Goal: Task Accomplishment & Management: Manage account settings

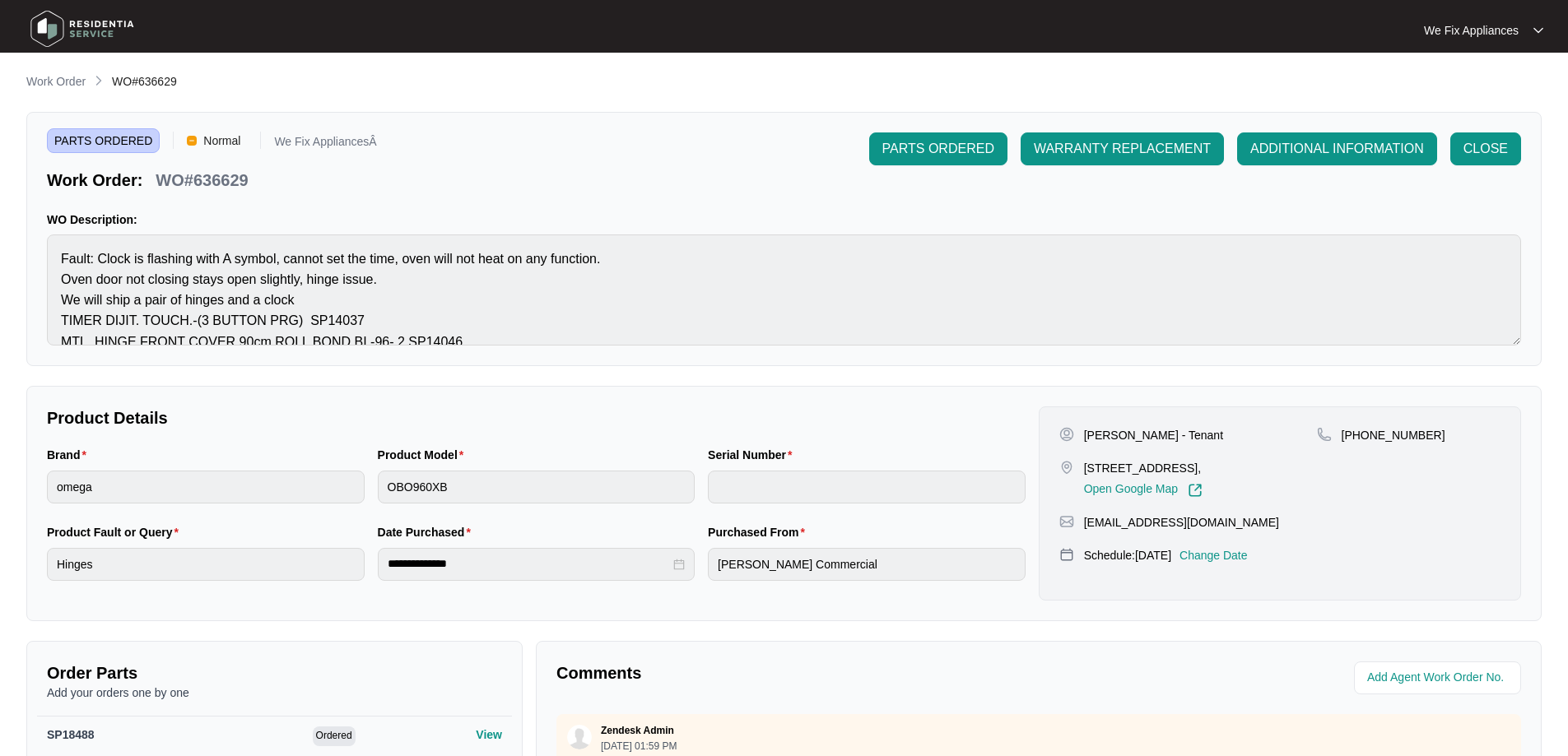
click at [74, 17] on img at bounding box center [82, 29] width 115 height 49
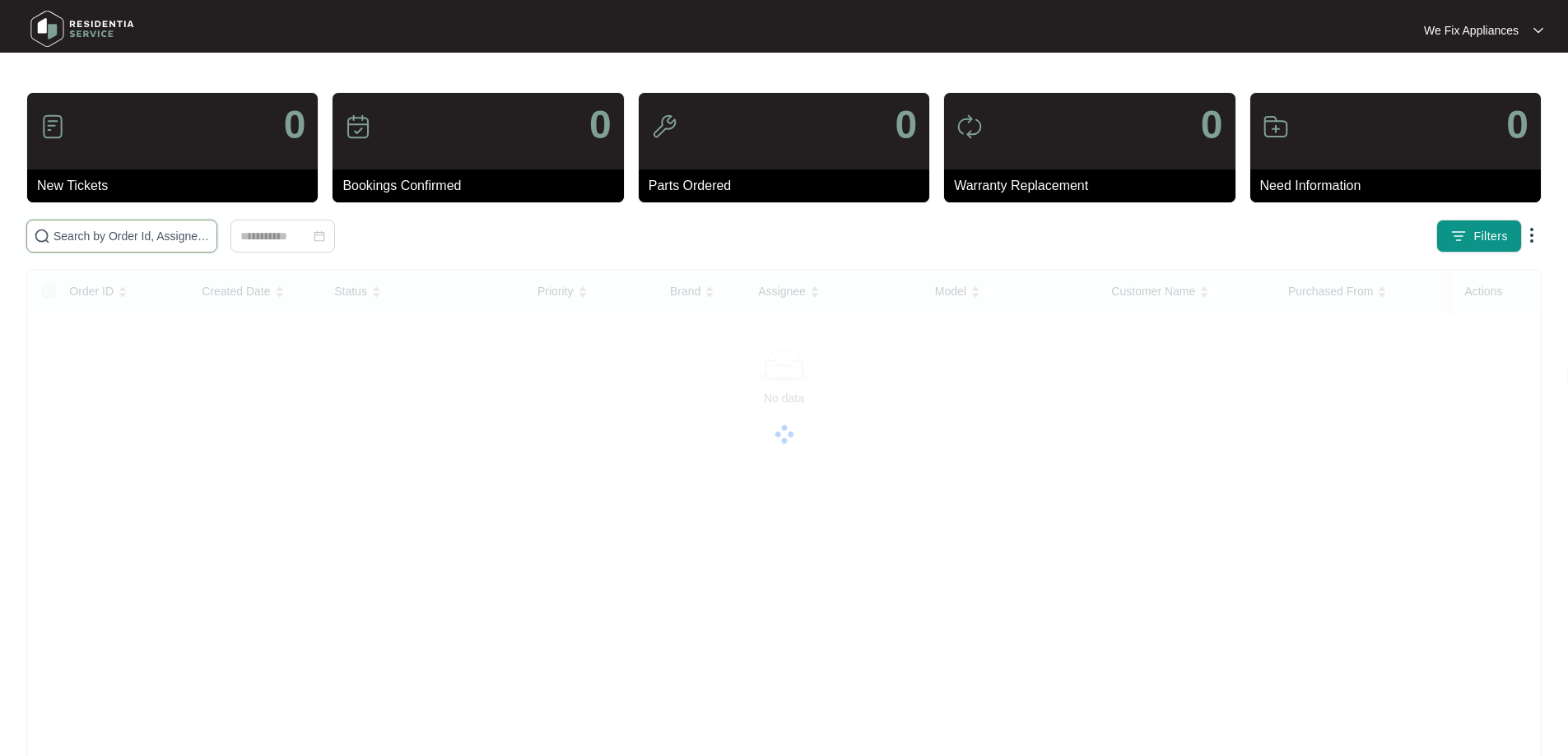
click at [129, 237] on input "text" at bounding box center [132, 236] width 156 height 18
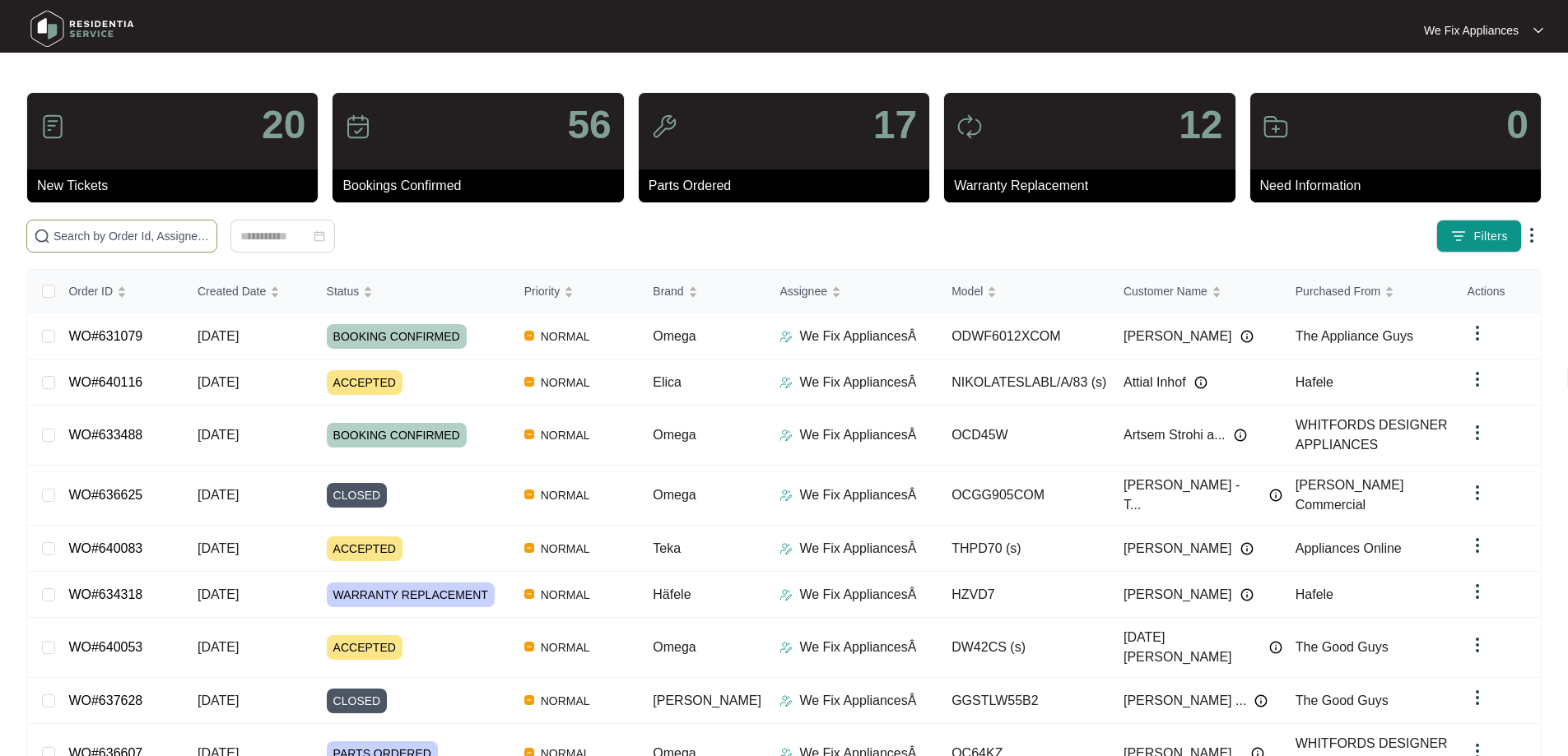
paste input "639223"
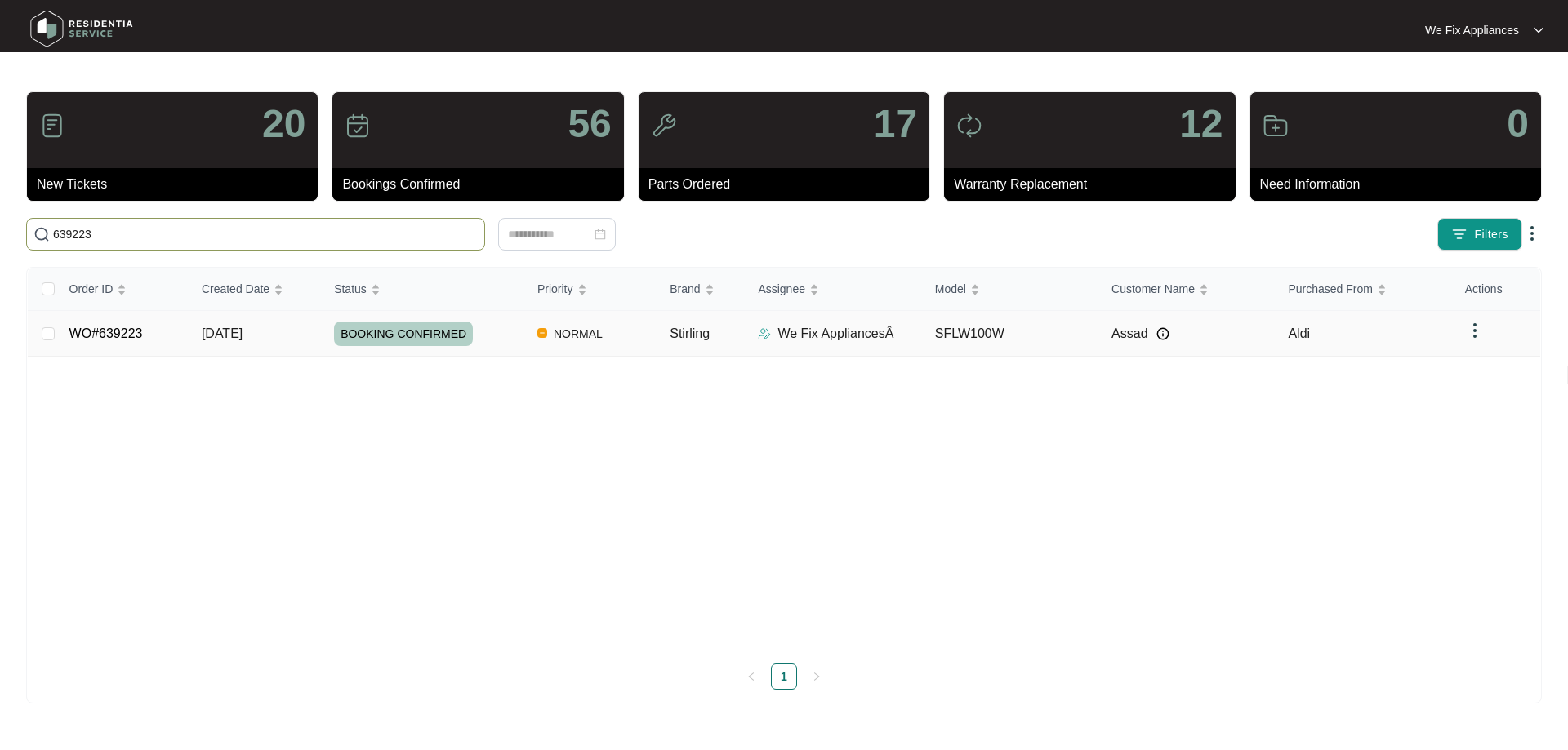
type input "639223"
click at [410, 340] on span "BOOKING CONFIRMED" at bounding box center [403, 334] width 138 height 25
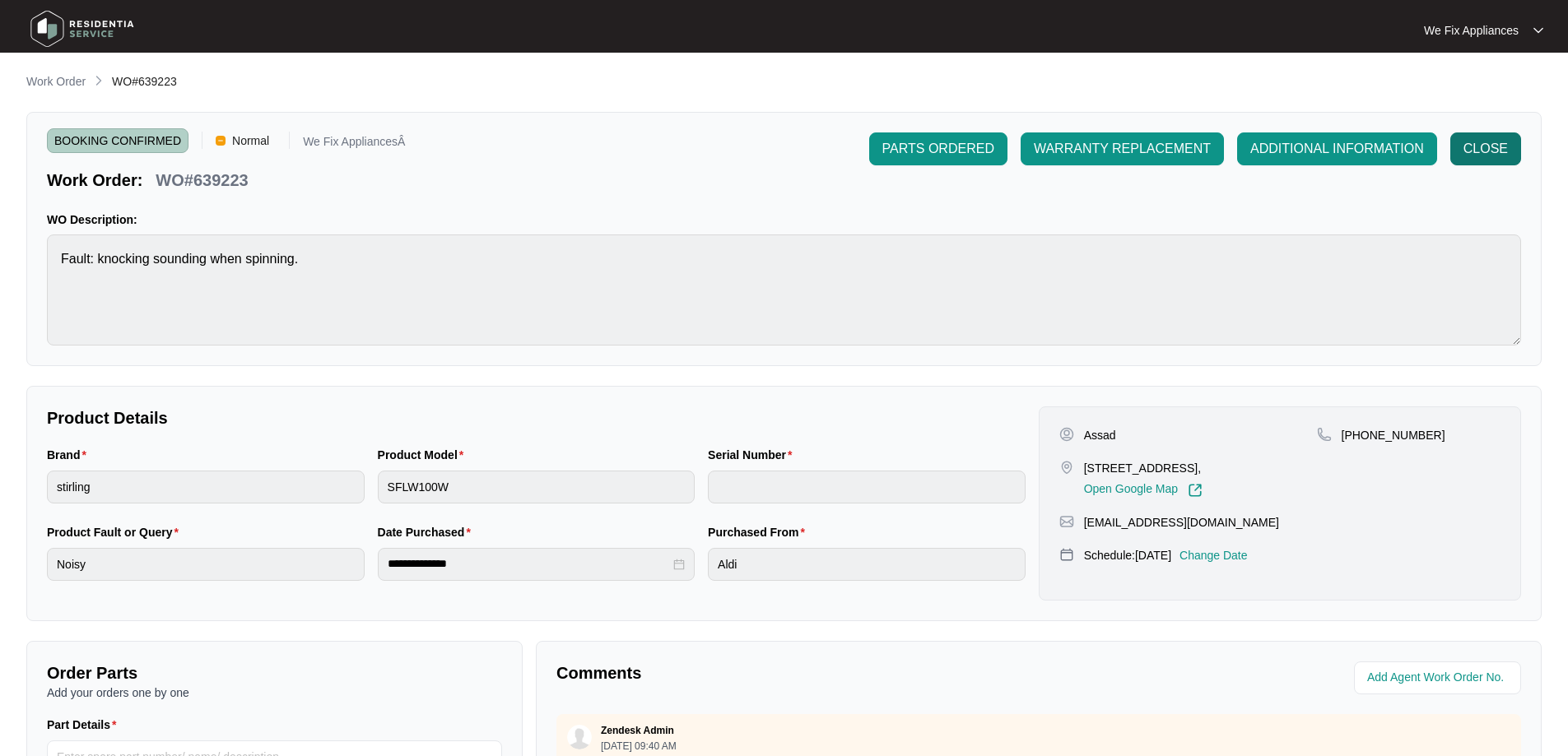
click at [1488, 151] on span "CLOSE" at bounding box center [1486, 148] width 44 height 19
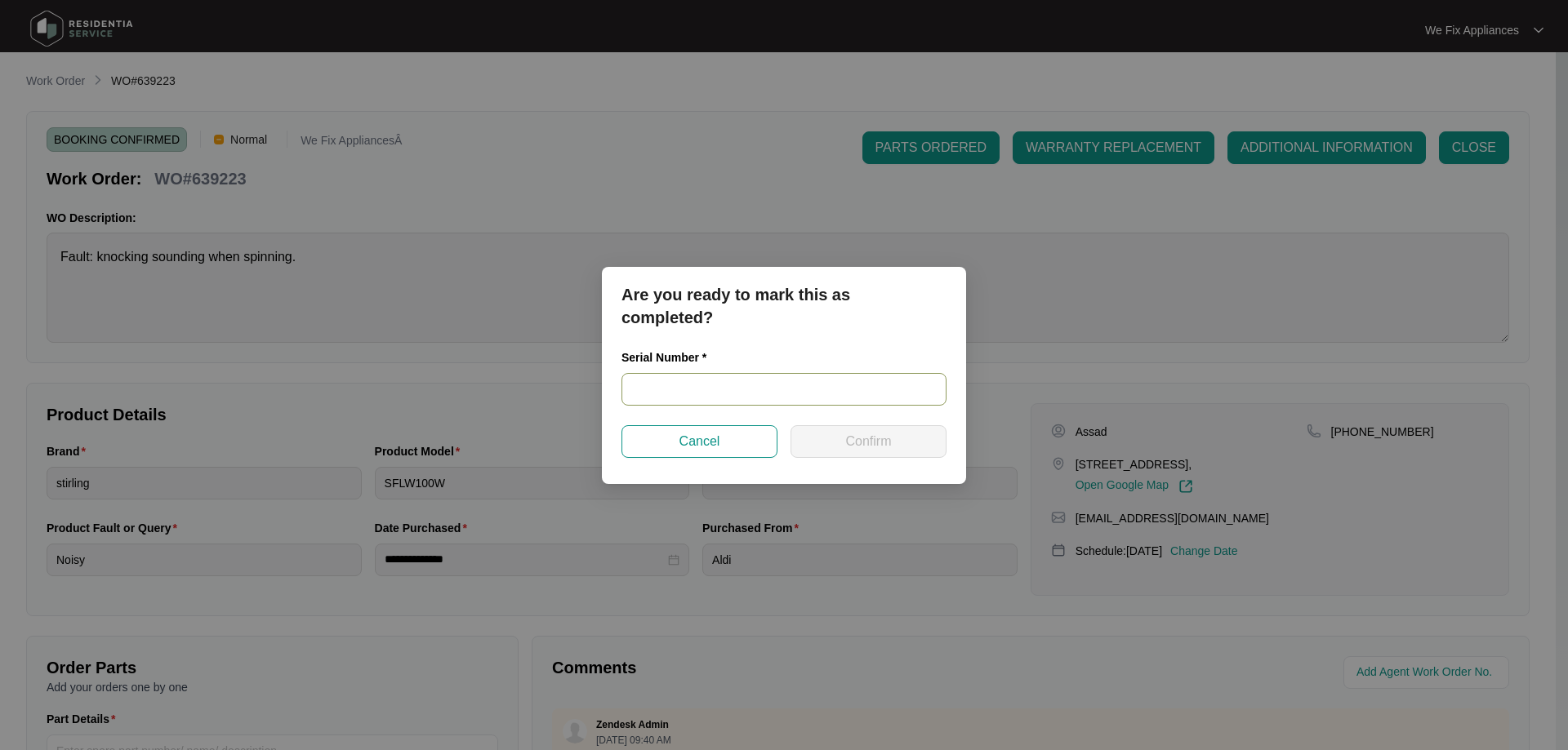
click at [683, 389] on input "text" at bounding box center [784, 389] width 325 height 32
paste input "540V3702101A5095K00229"
type input "540V3702101A5095K00229"
click at [862, 446] on span "Confirm" at bounding box center [868, 442] width 46 height 19
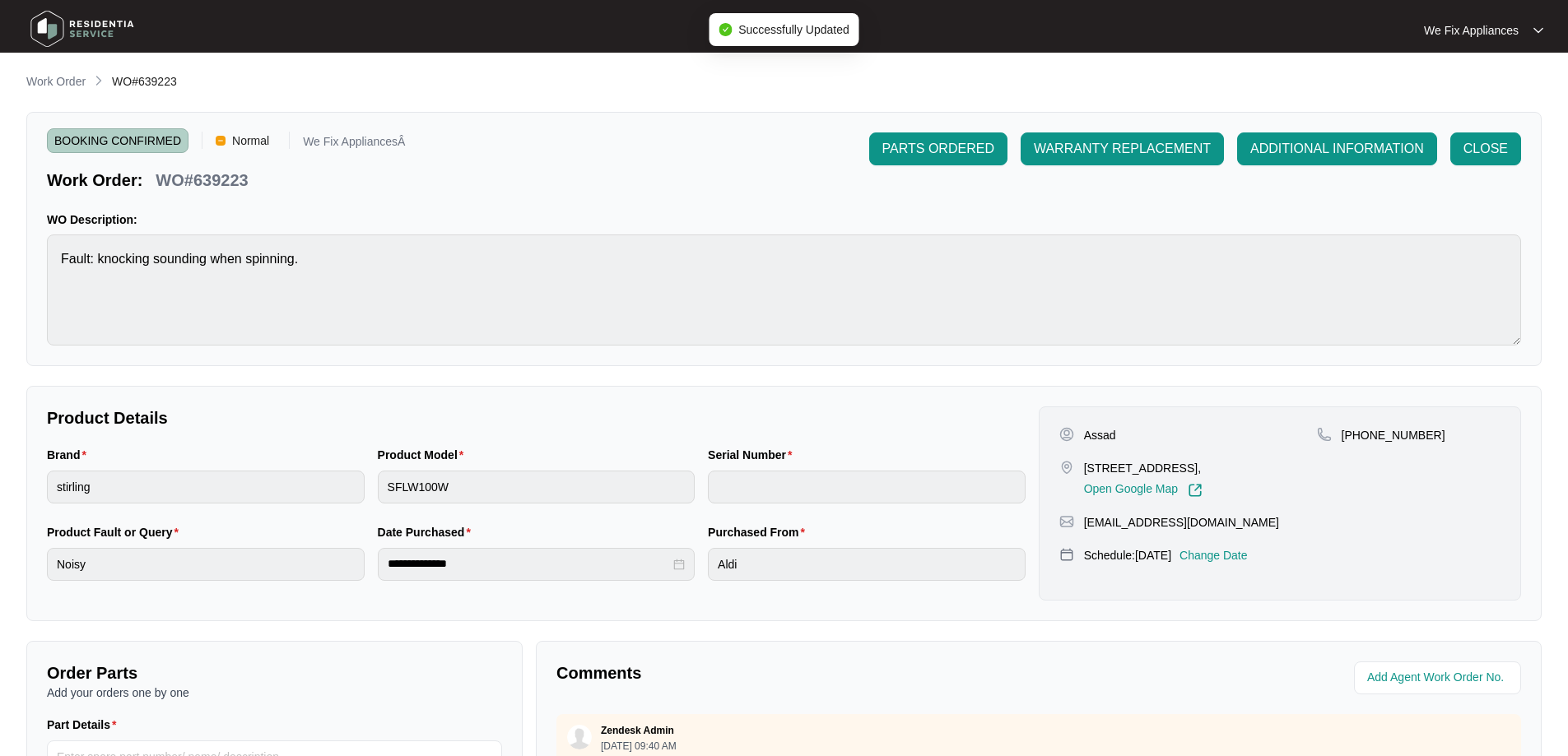
type input "540V3702101A5095K00229"
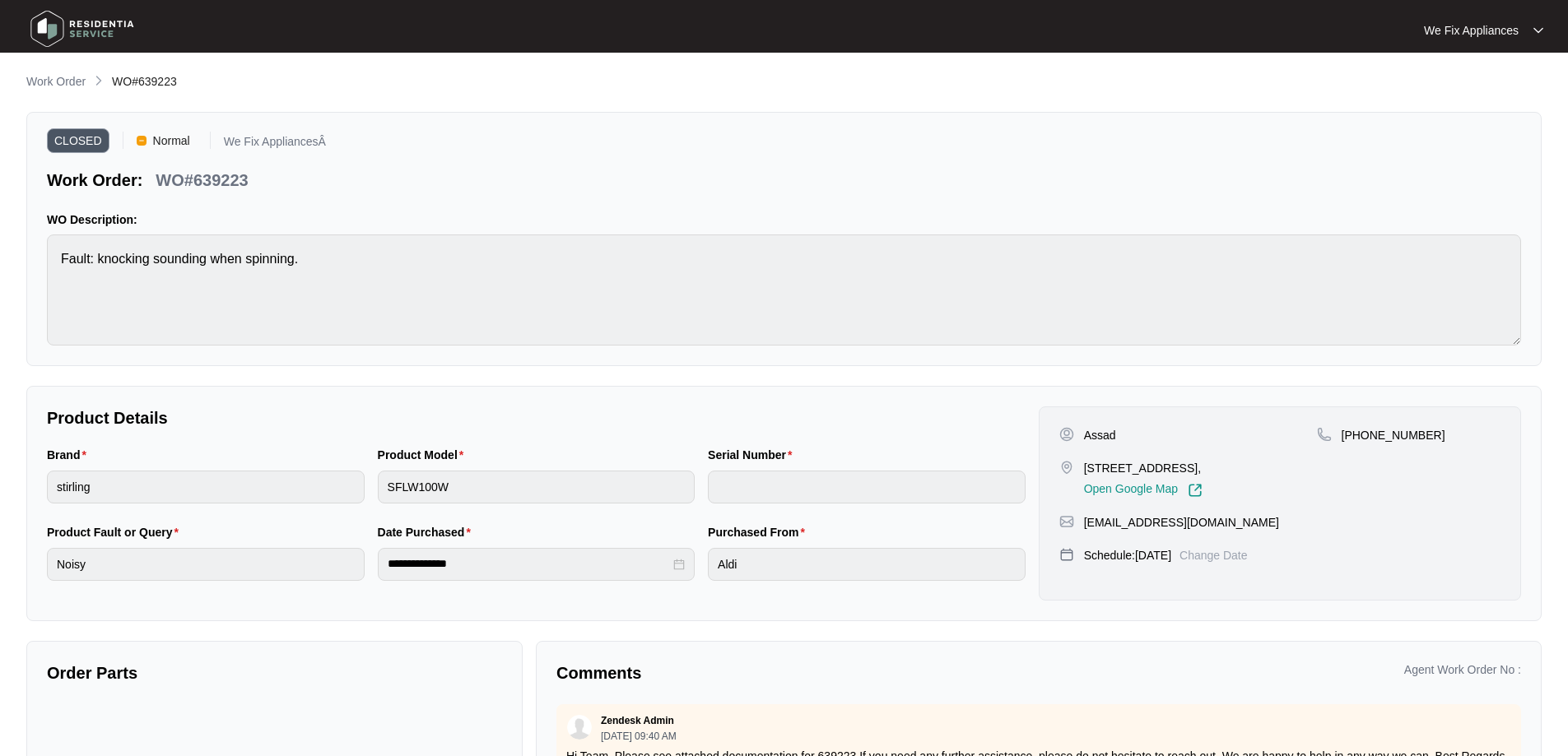
click at [87, 24] on img at bounding box center [82, 29] width 115 height 49
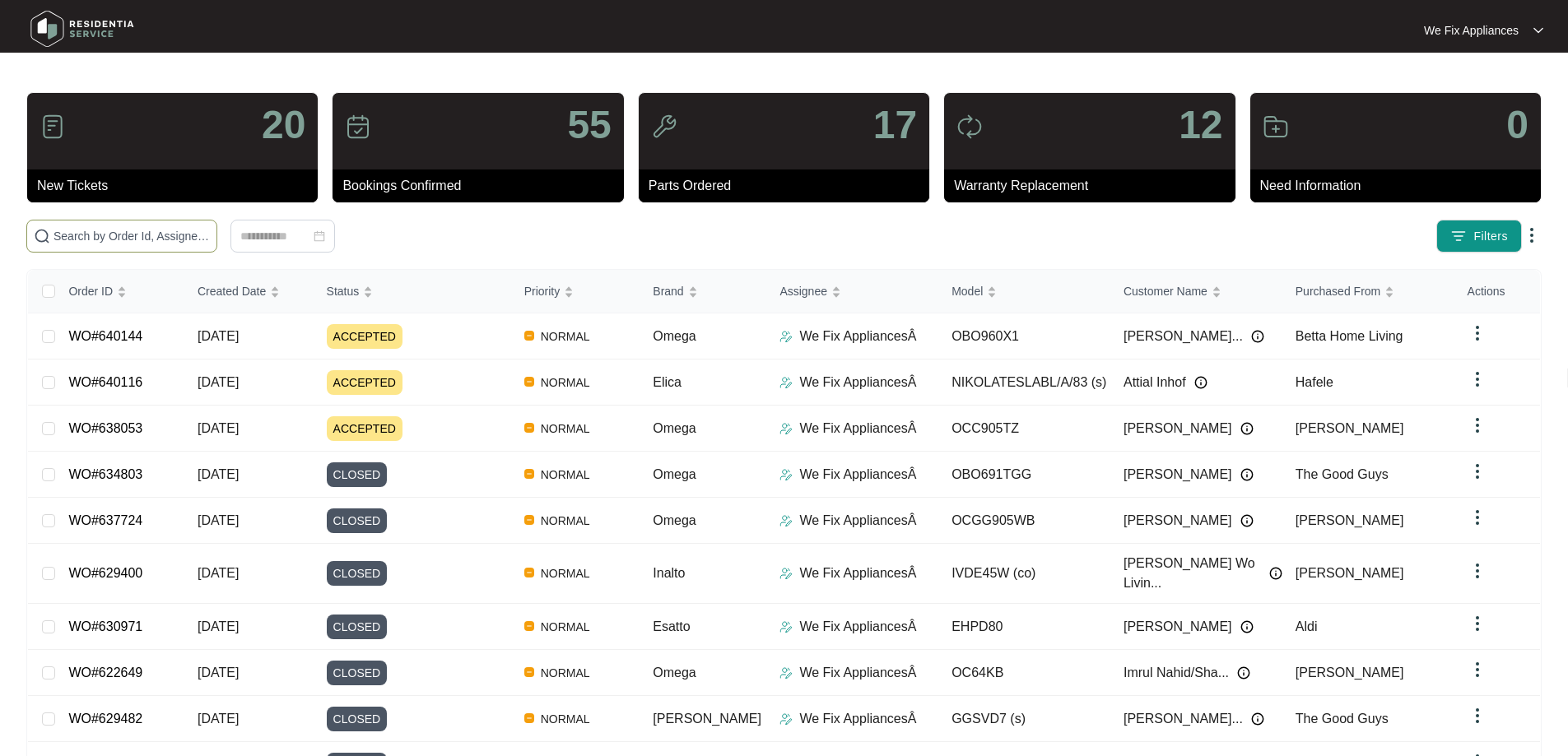
paste input "637943"
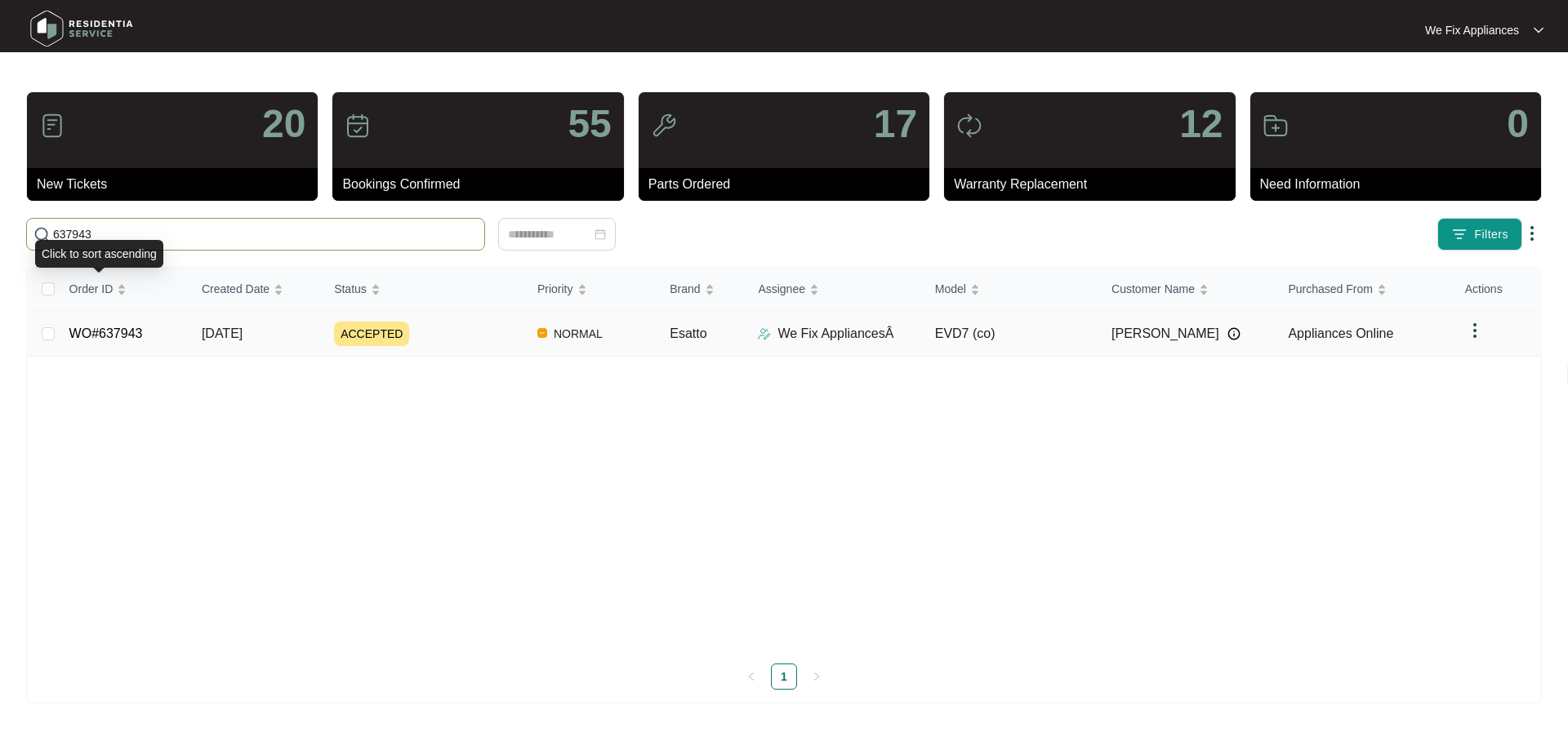
type input "637943"
click at [110, 330] on link "WO#637943" at bounding box center [106, 334] width 74 height 14
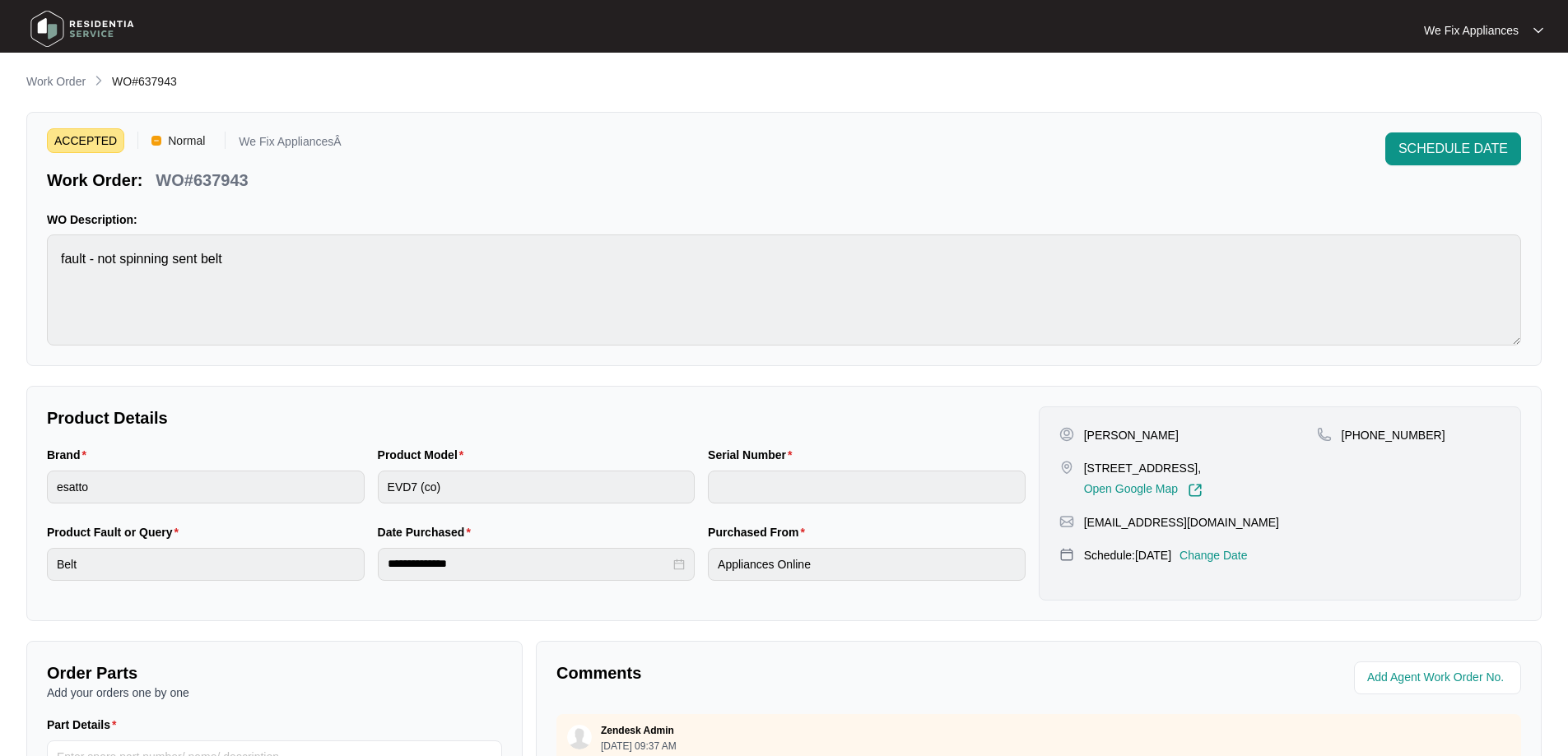
click at [1226, 563] on p "Change Date" at bounding box center [1213, 556] width 68 height 17
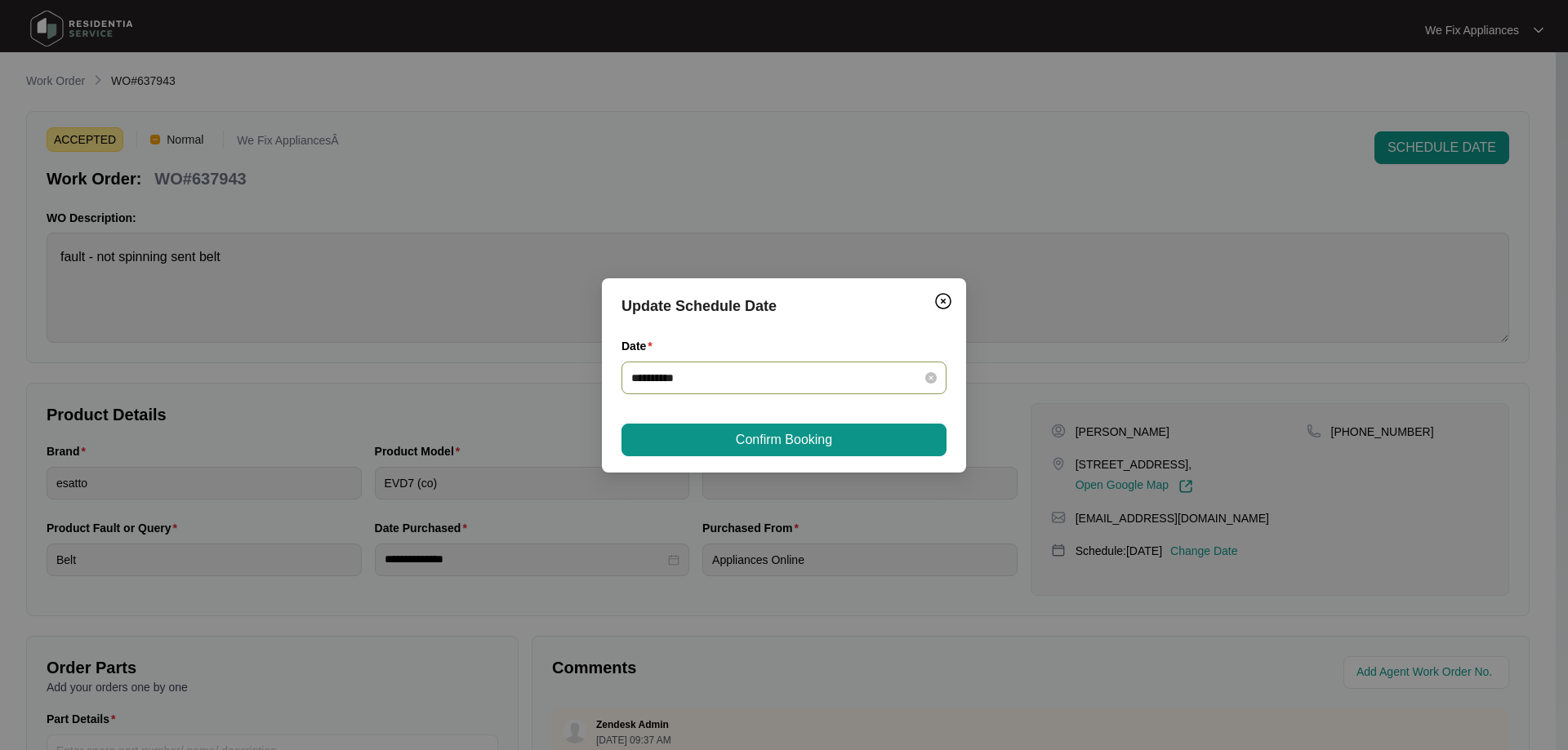
click at [838, 385] on input "**********" at bounding box center [774, 378] width 286 height 18
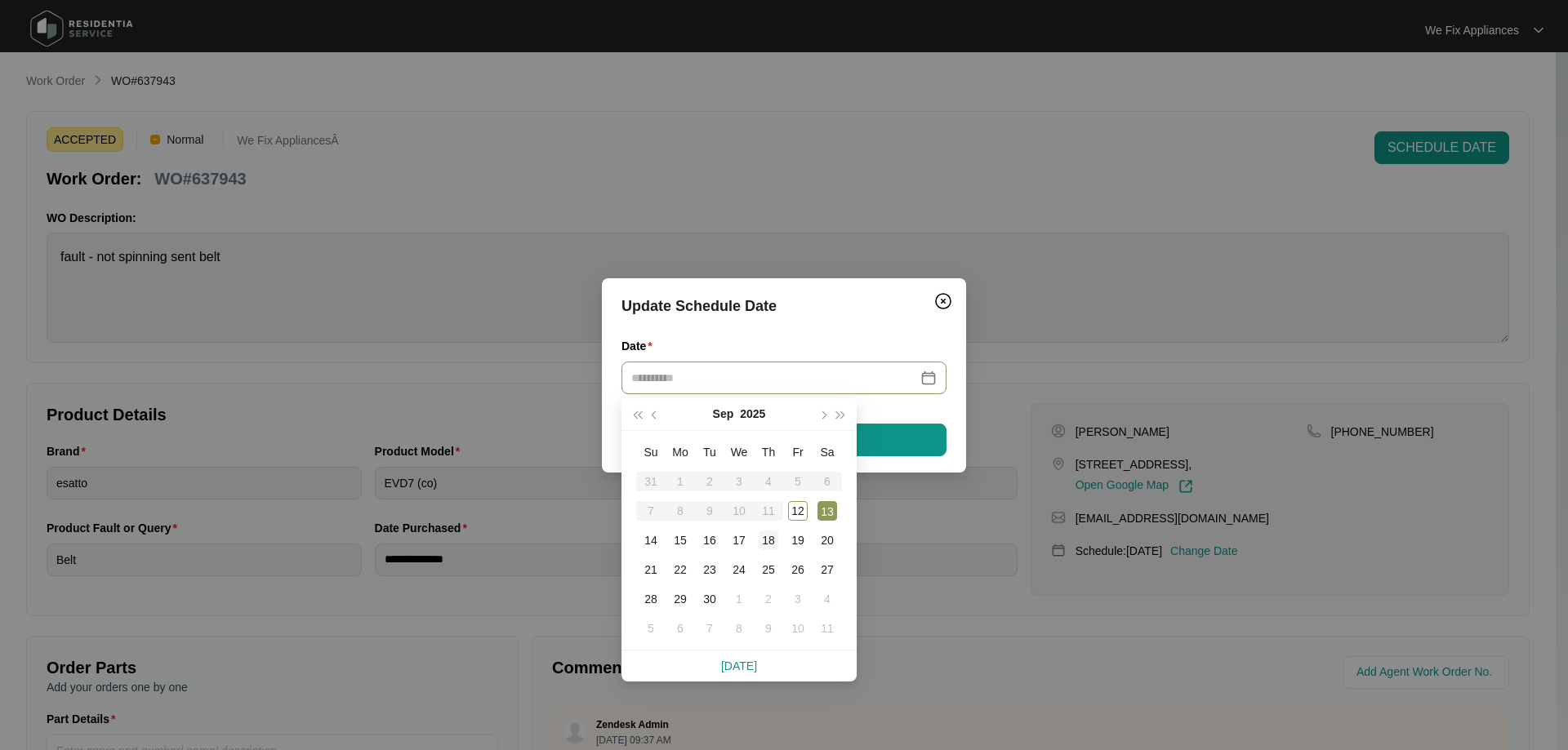
click at [760, 545] on div "18" at bounding box center [769, 541] width 19 height 19
type input "**********"
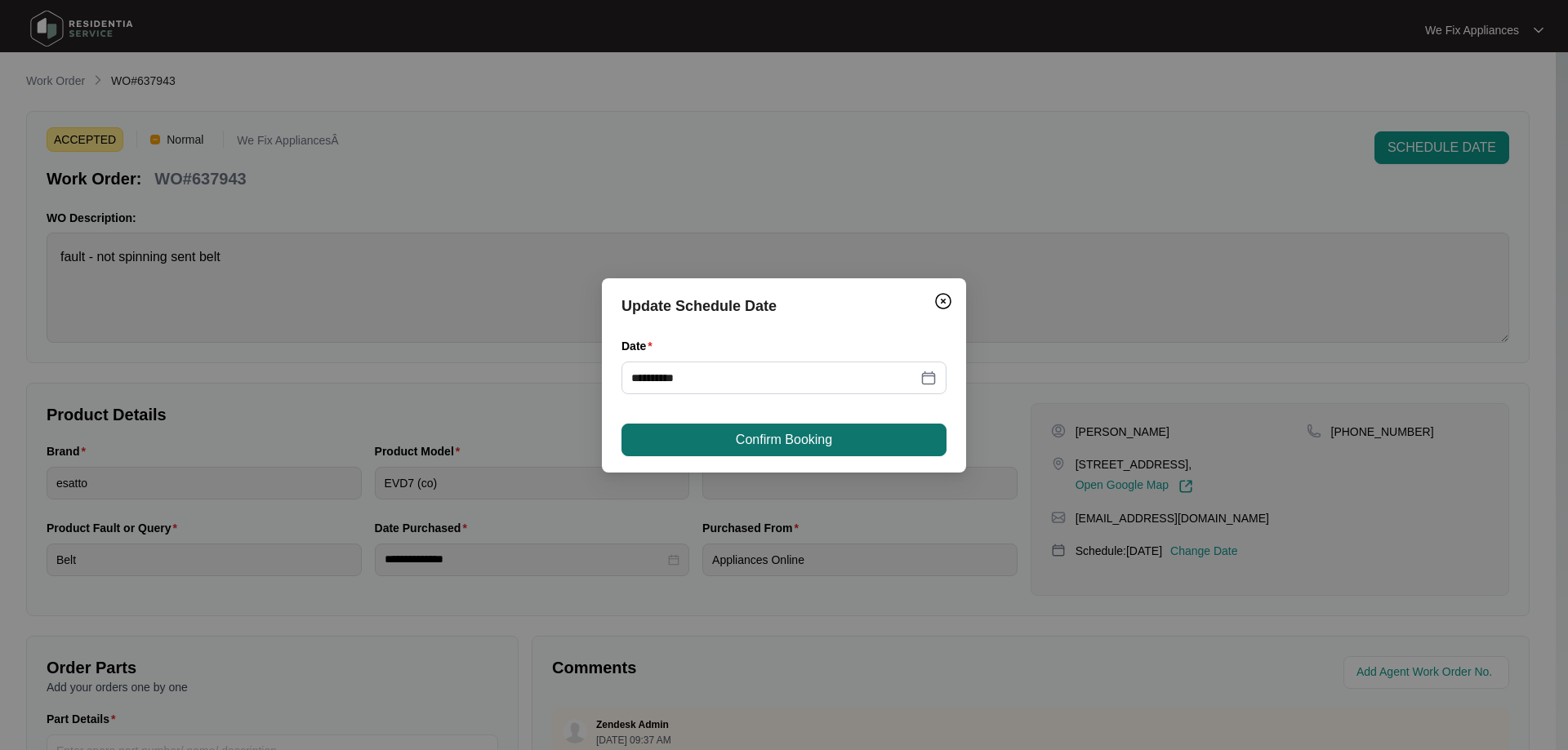
click at [843, 447] on button "Confirm Booking" at bounding box center [784, 440] width 325 height 32
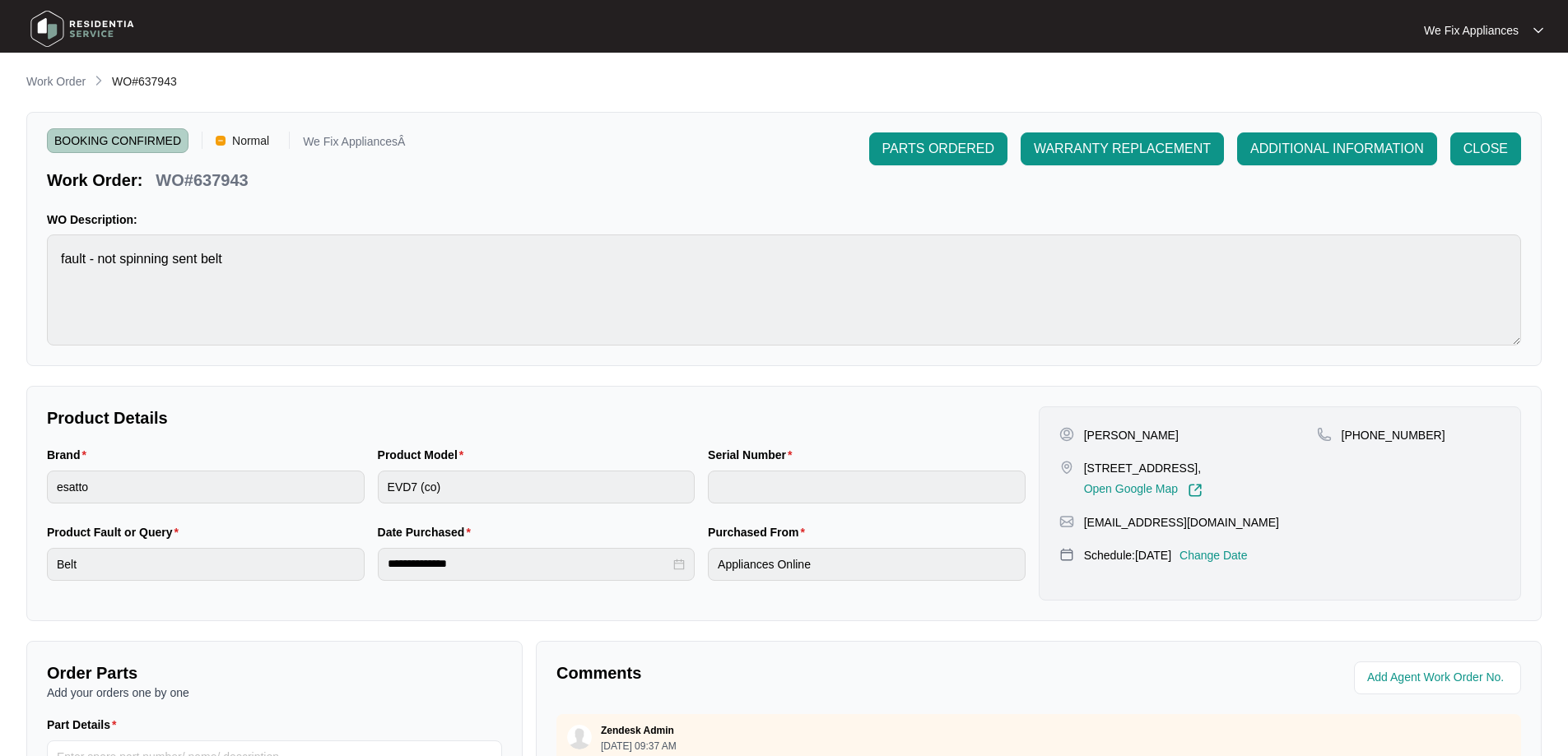
click at [115, 15] on img at bounding box center [82, 29] width 115 height 49
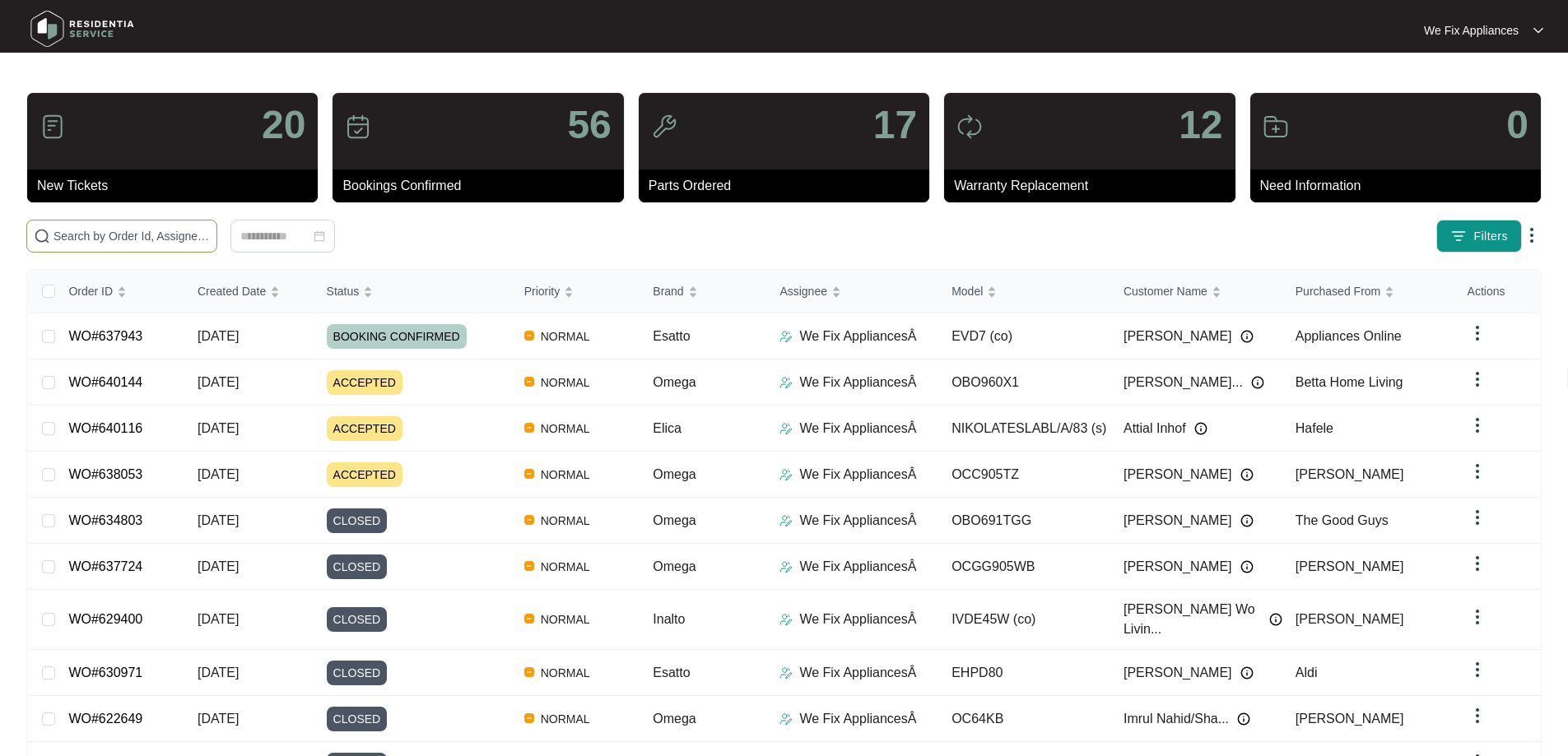
paste input "640144"
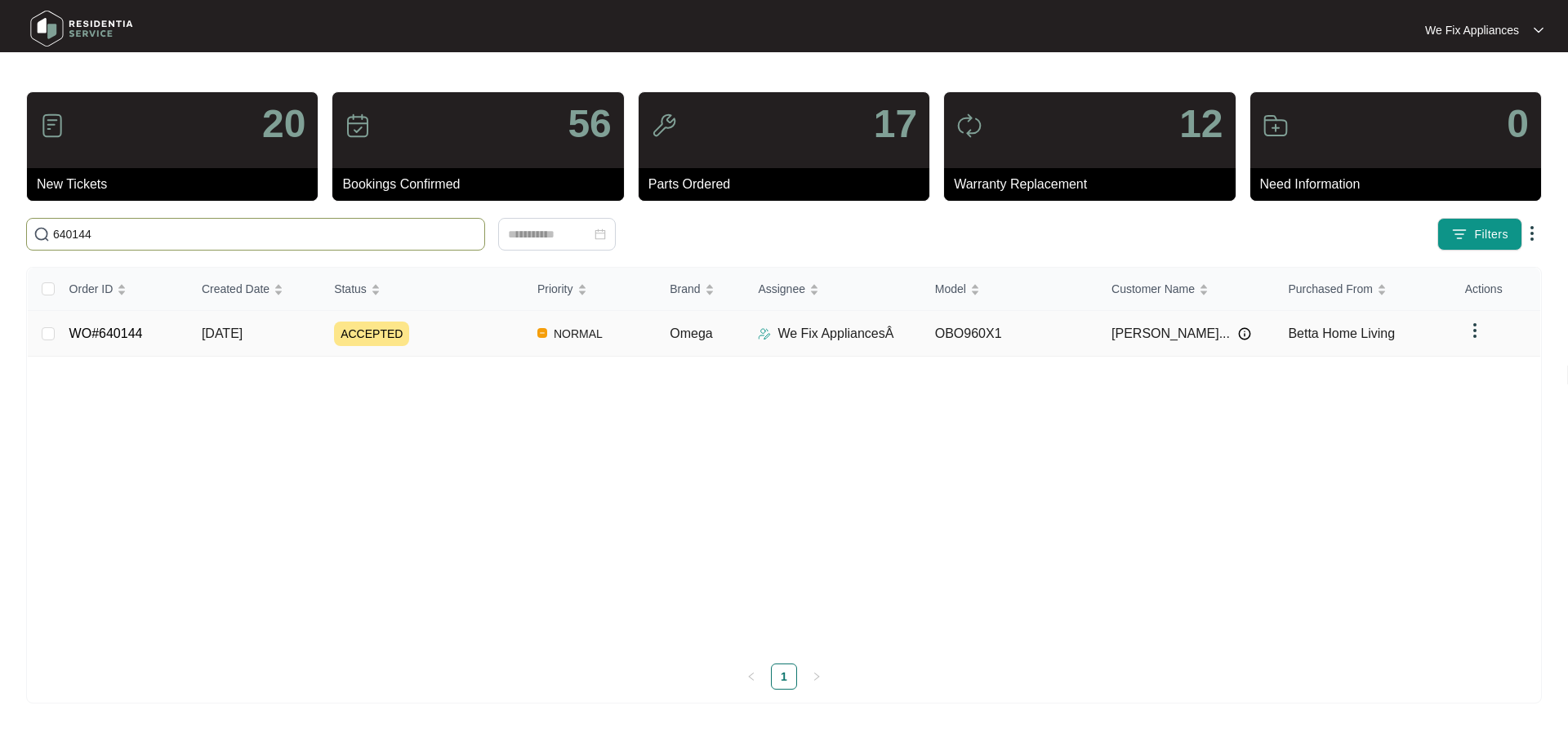
type input "640144"
click at [111, 338] on link "WO#640144" at bounding box center [106, 334] width 74 height 14
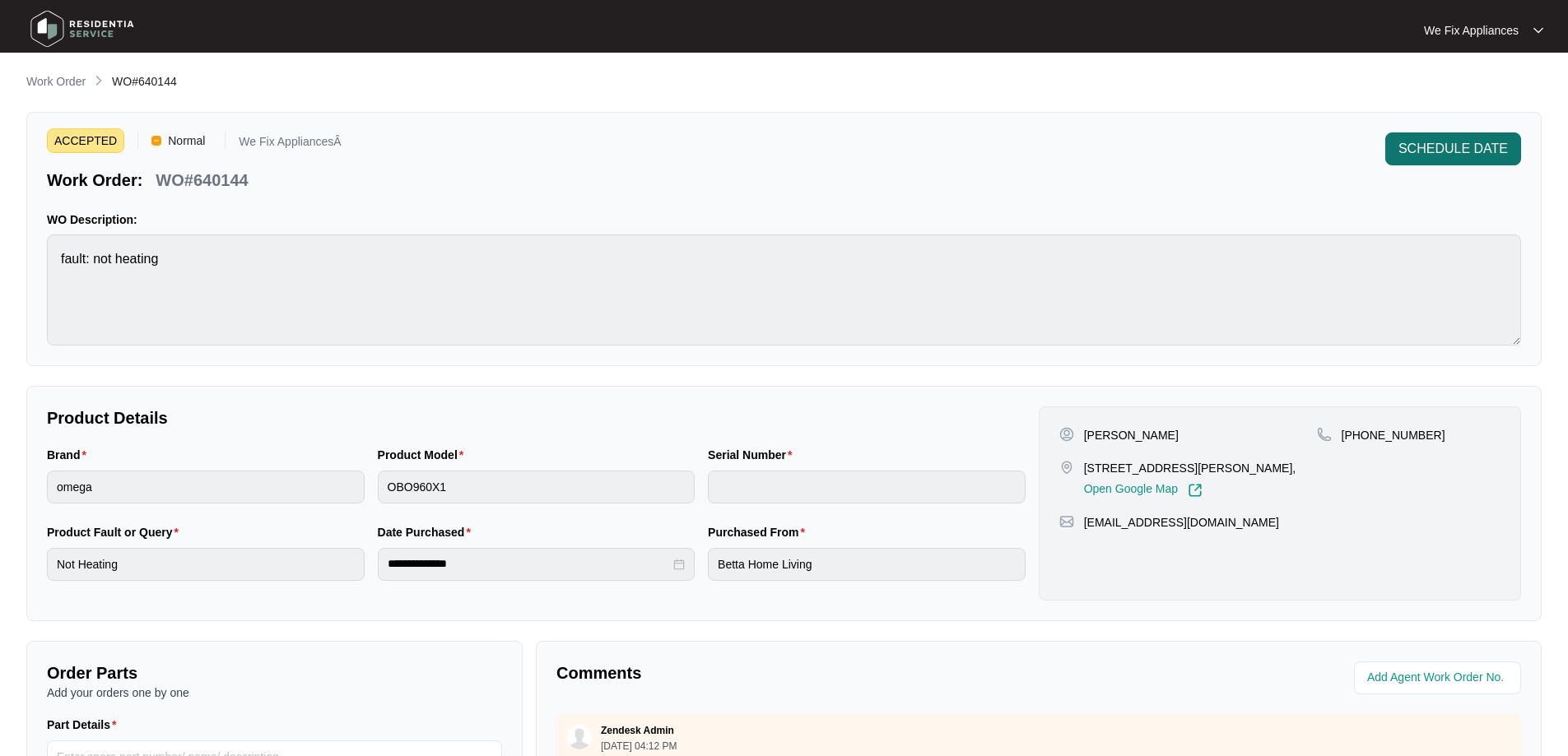
click at [1429, 140] on span "SCHEDULE DATE" at bounding box center [1453, 148] width 110 height 19
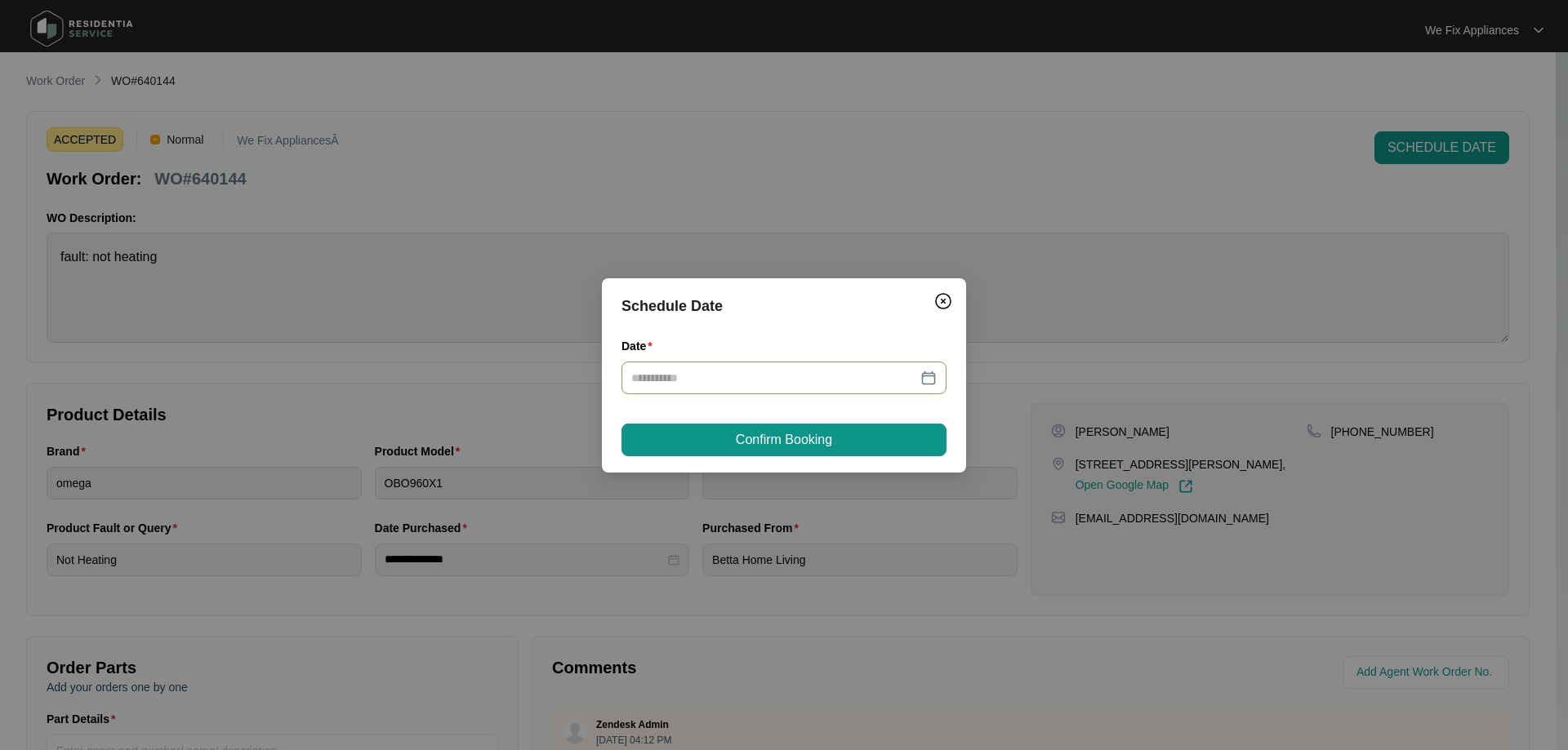
click at [734, 377] on input "Date" at bounding box center [774, 378] width 286 height 18
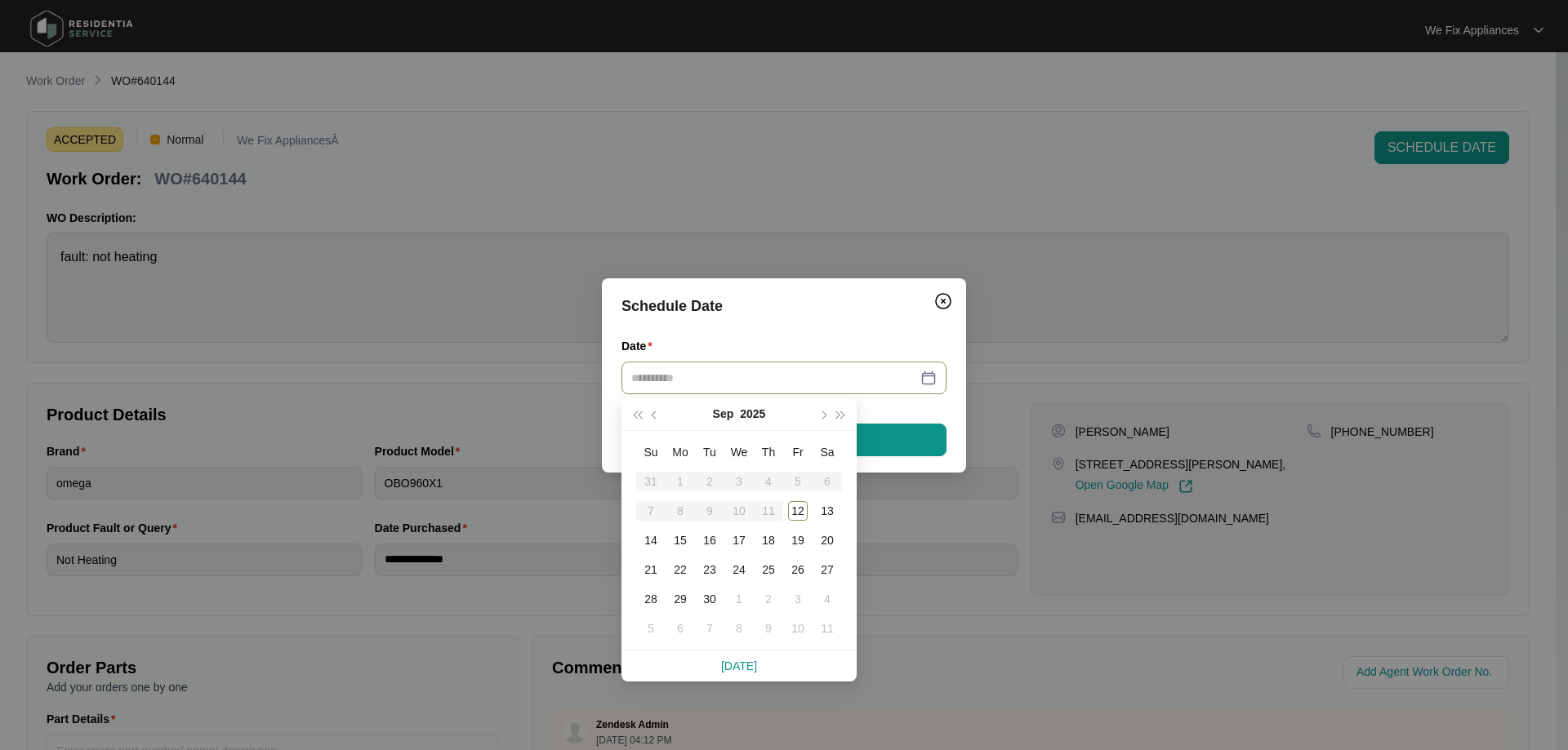
type input "**********"
click at [747, 536] on div "17" at bounding box center [739, 541] width 19 height 19
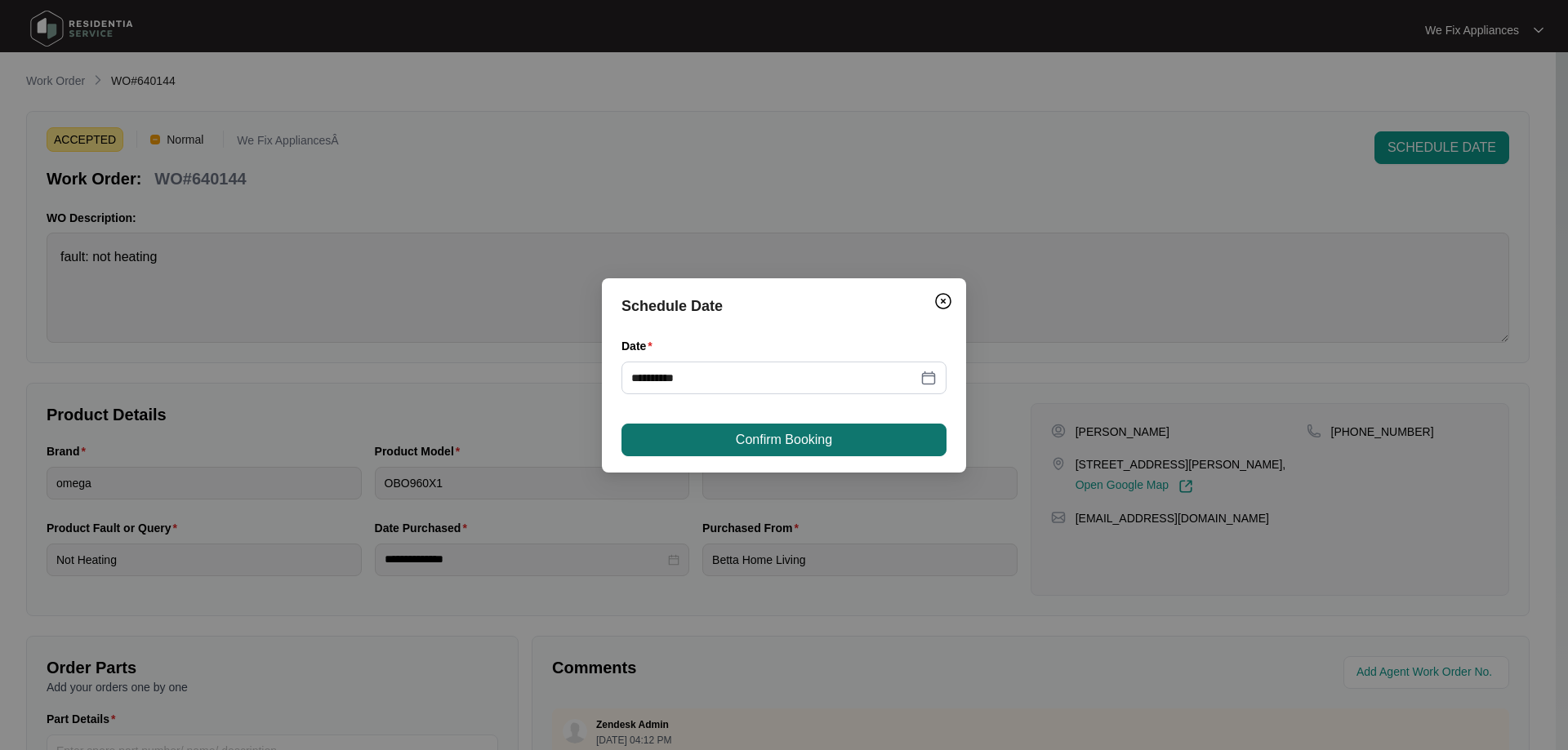
click at [795, 447] on span "Confirm Booking" at bounding box center [784, 440] width 96 height 19
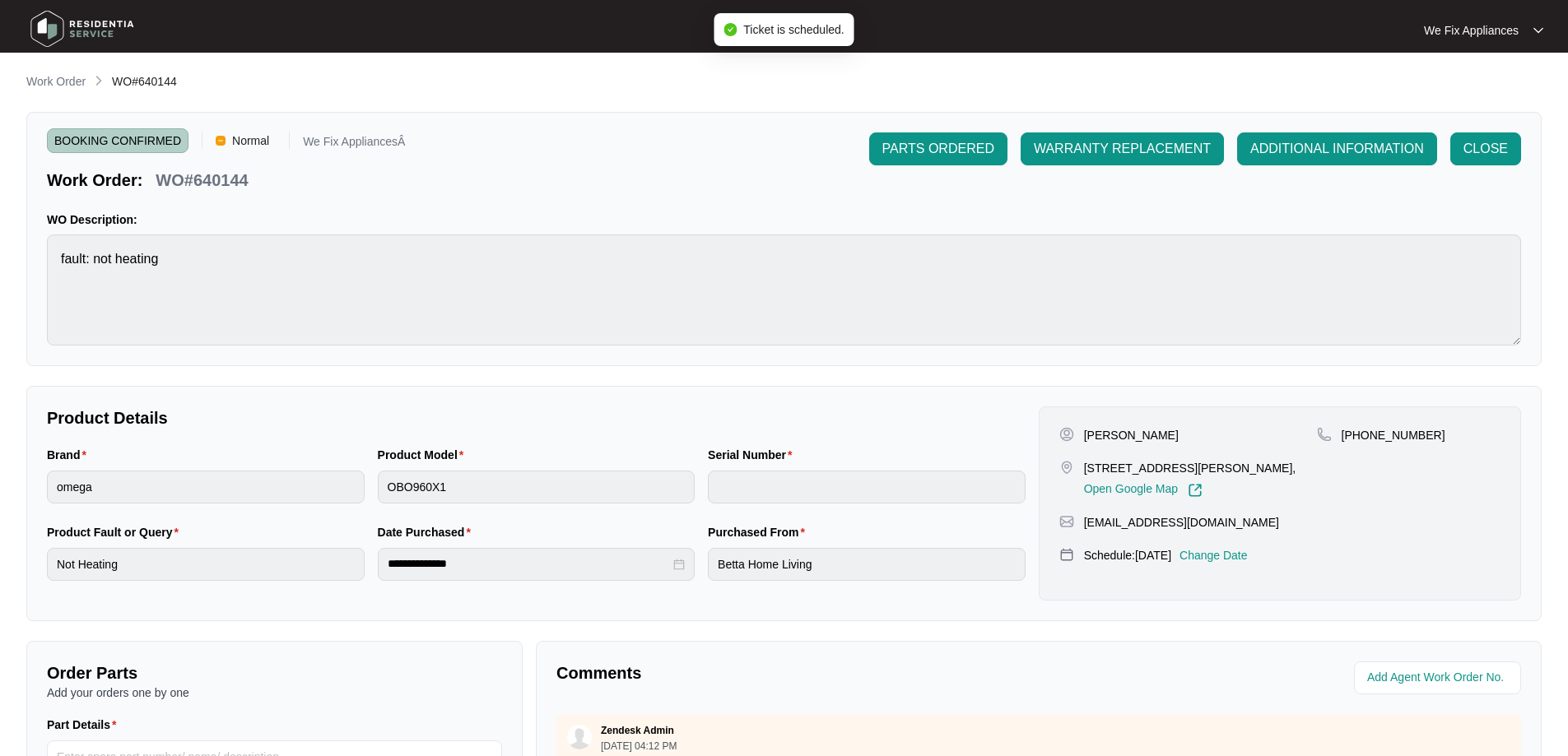
click at [102, 36] on img at bounding box center [82, 29] width 115 height 49
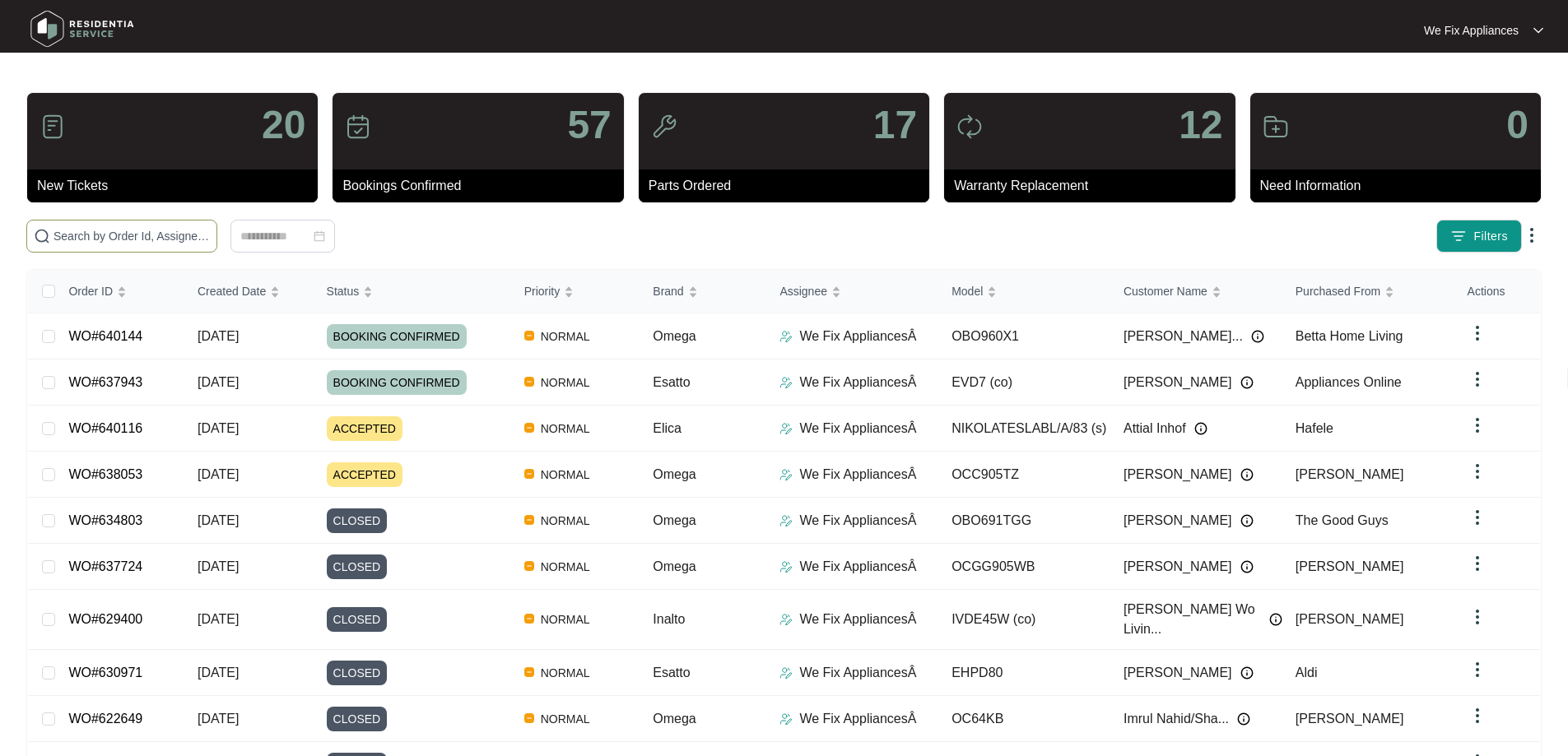
paste input "640144"
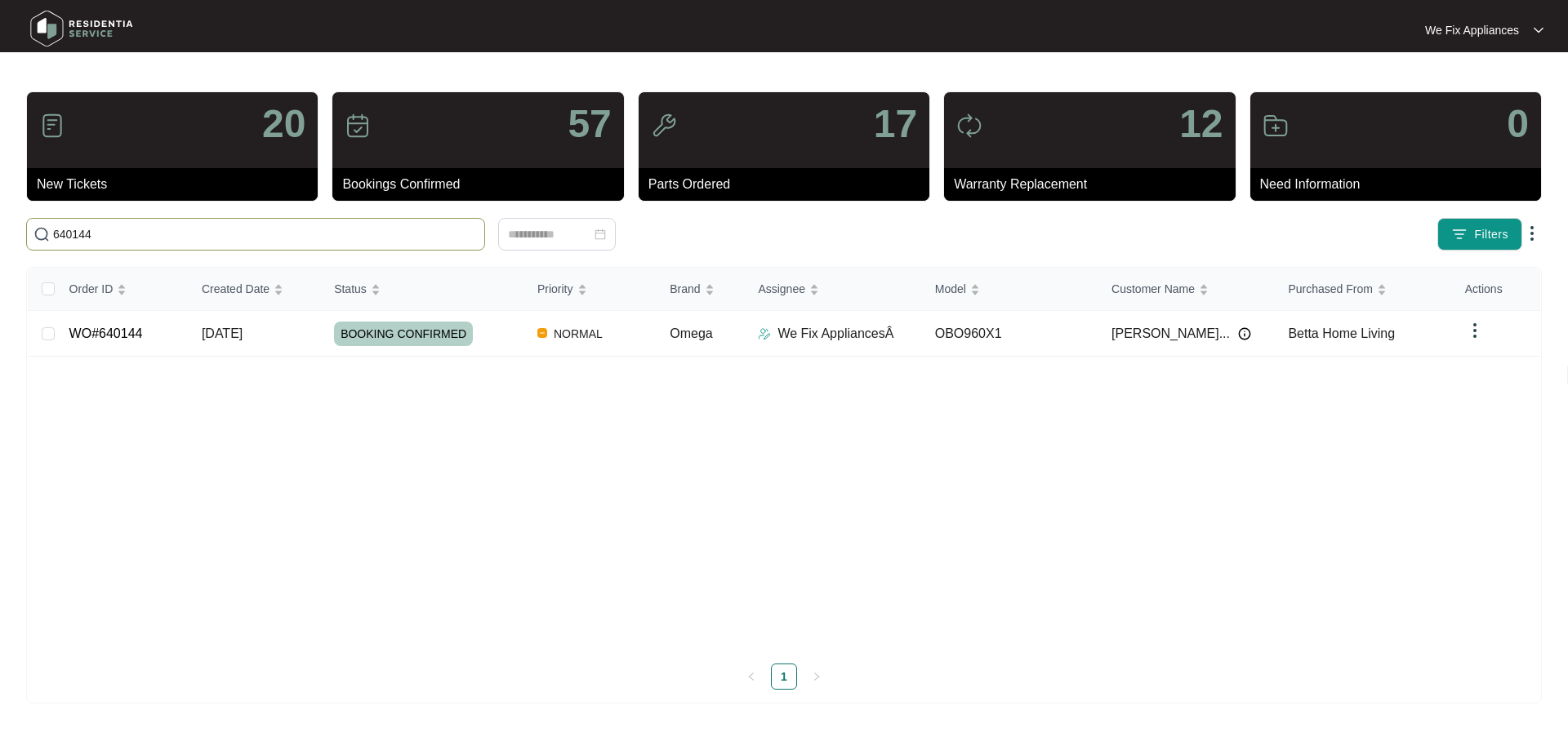
type input "640144"
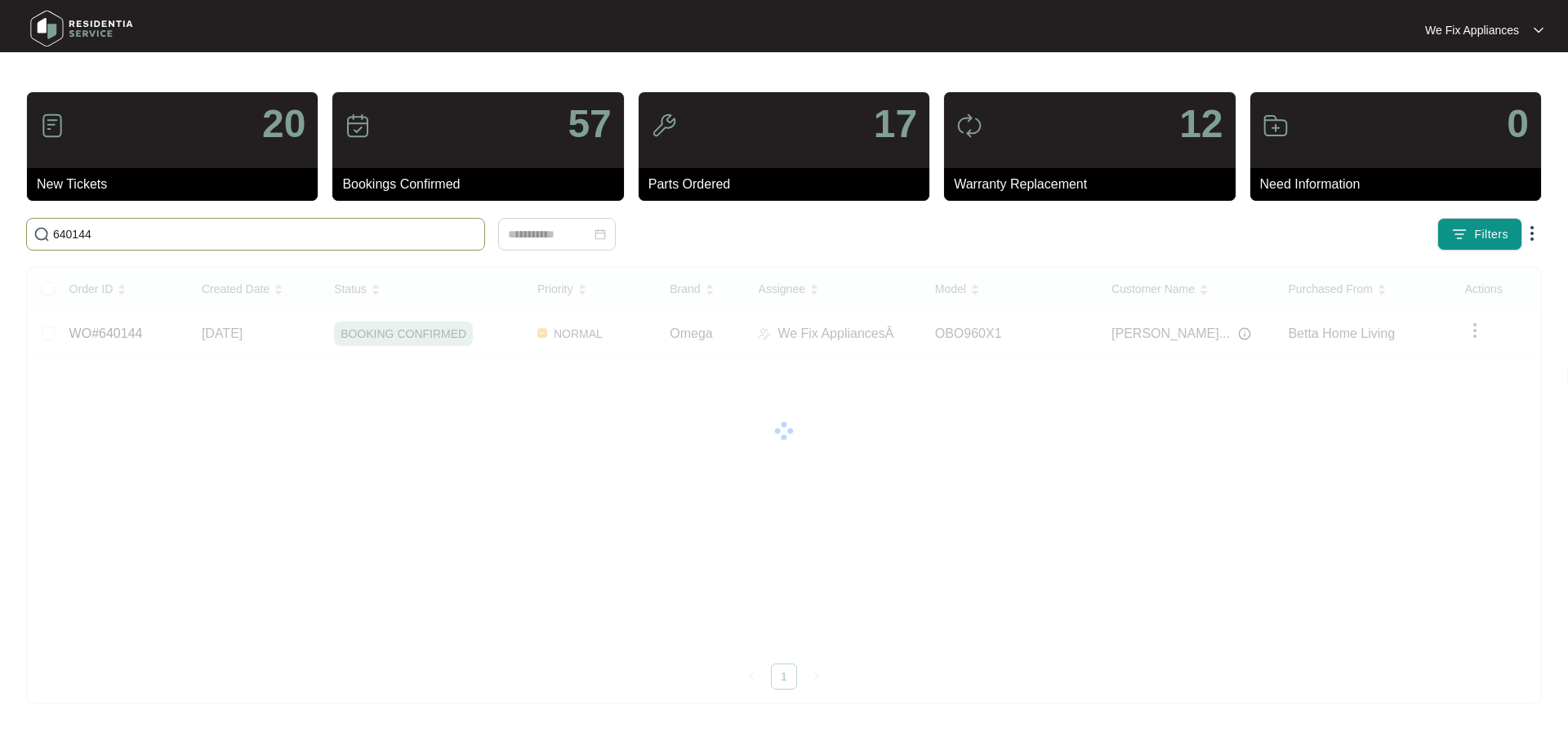
drag, startPoint x: 110, startPoint y: 241, endPoint x: 0, endPoint y: 245, distance: 110.1
click at [0, 245] on main "20 New Tickets 57 Bookings Confirmed 17 Parts Ordered 12 Warranty Replacement 0…" at bounding box center [784, 375] width 1568 height 750
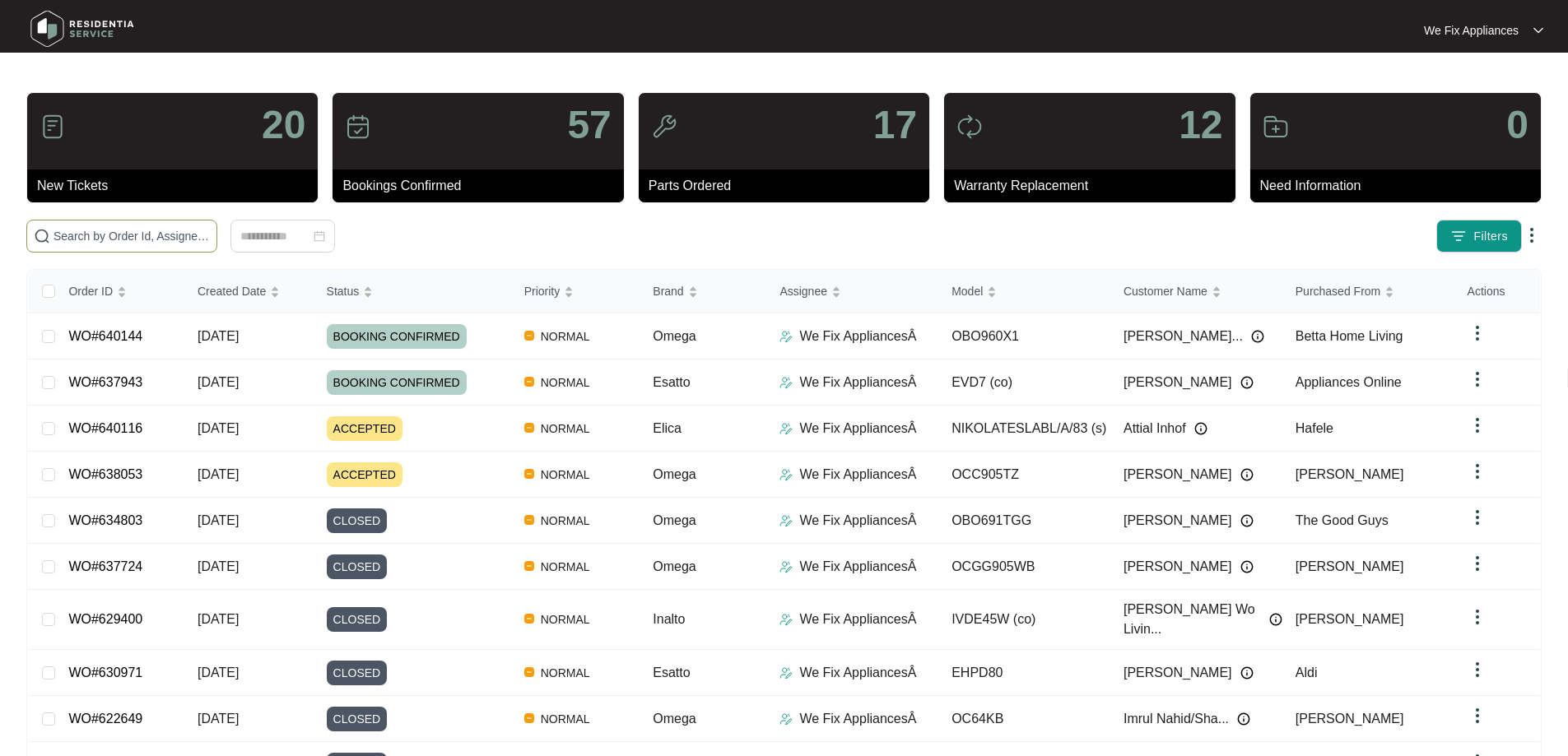
drag, startPoint x: 153, startPoint y: 248, endPoint x: 160, endPoint y: 242, distance: 9.2
paste input "640053"
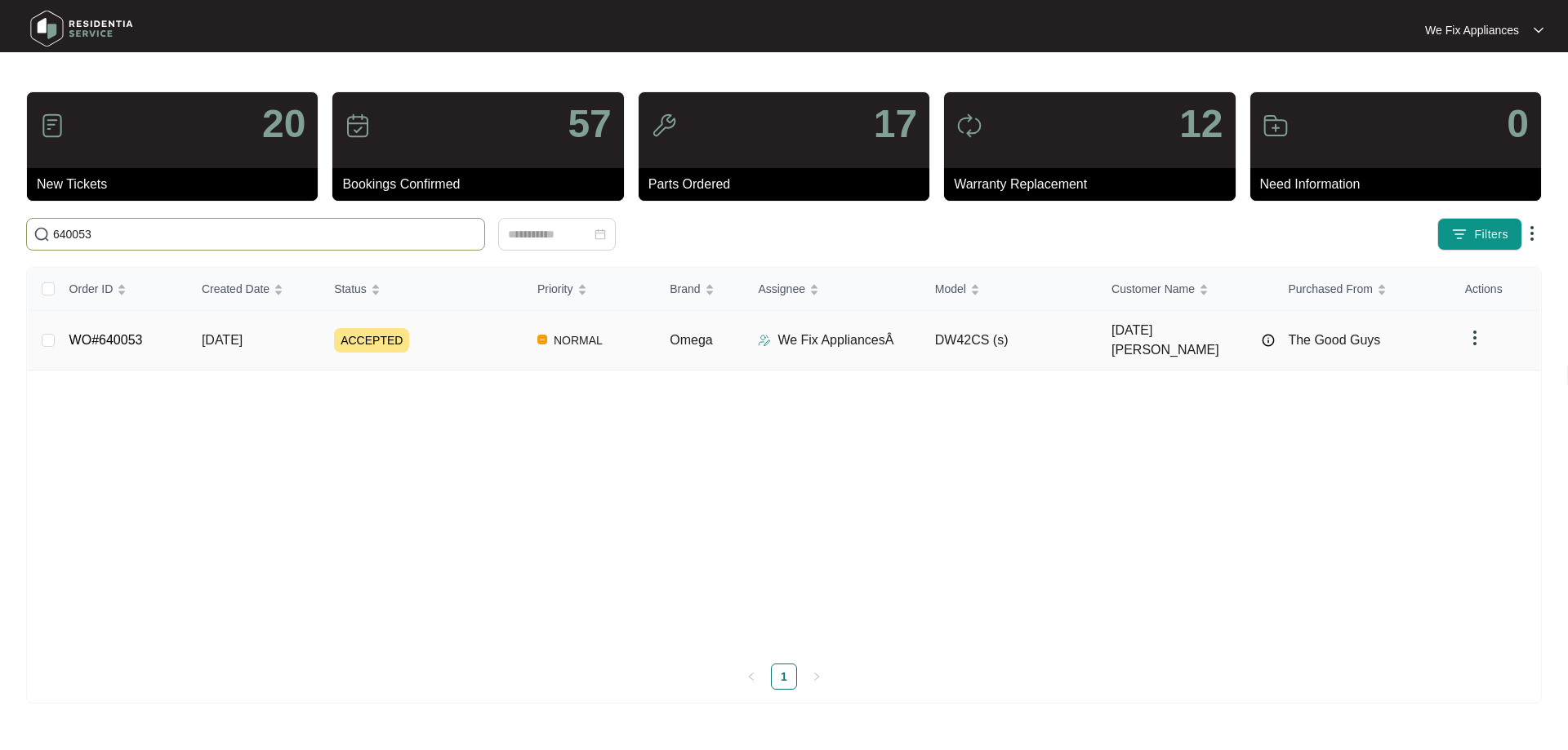
type input "640053"
click at [115, 333] on link "WO#640053" at bounding box center [106, 340] width 74 height 14
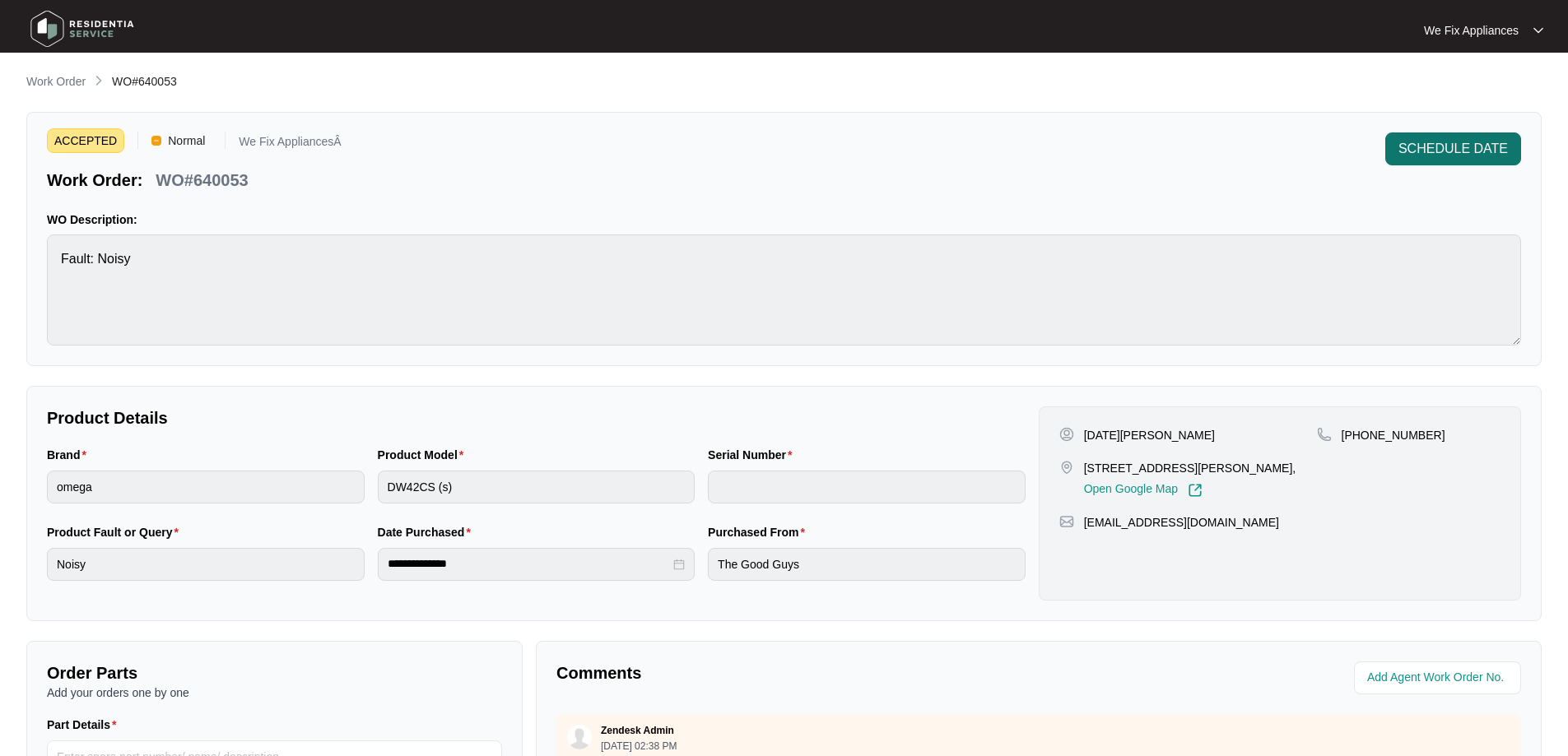
click at [1443, 145] on span "SCHEDULE DATE" at bounding box center [1453, 148] width 110 height 19
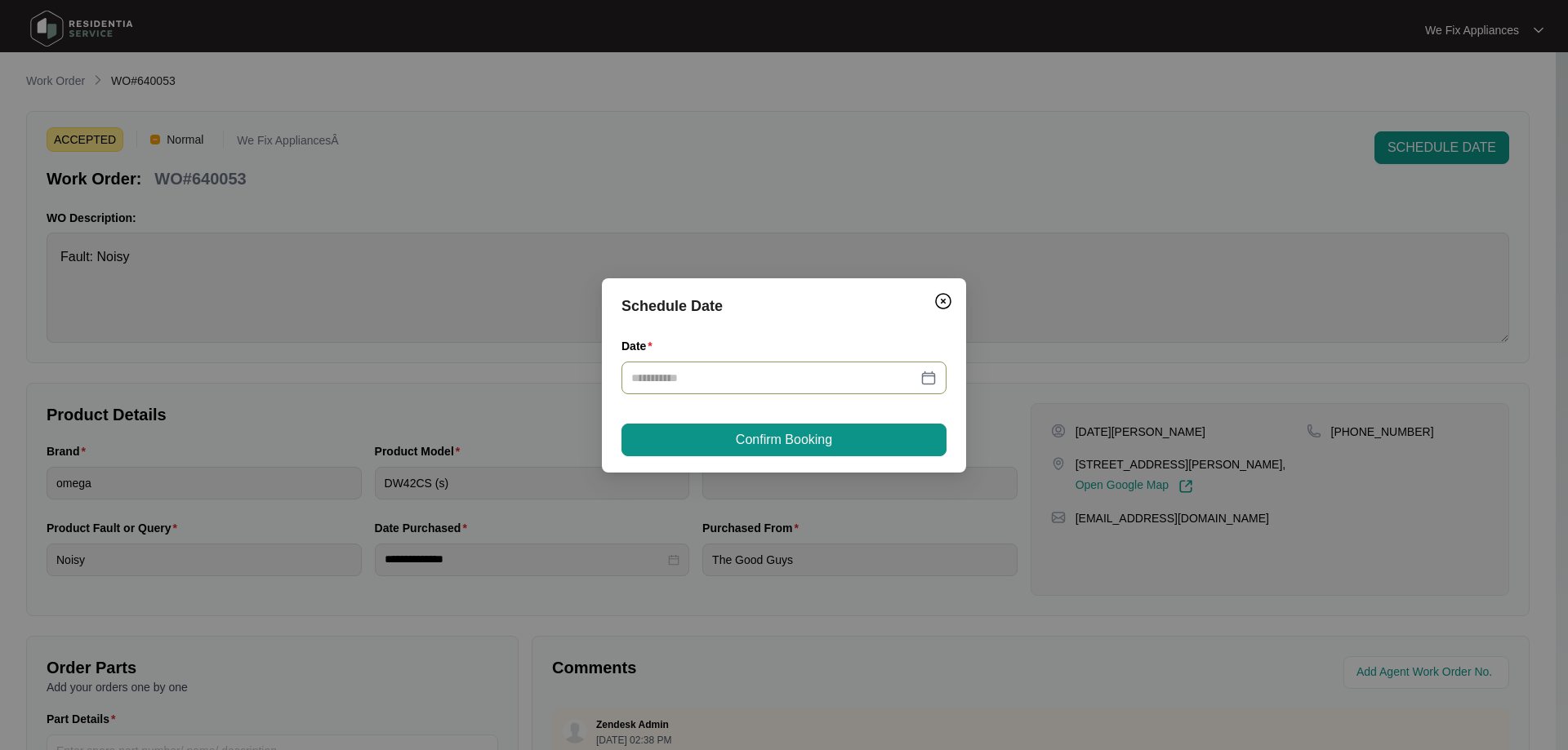
click at [770, 366] on div at bounding box center [784, 378] width 325 height 32
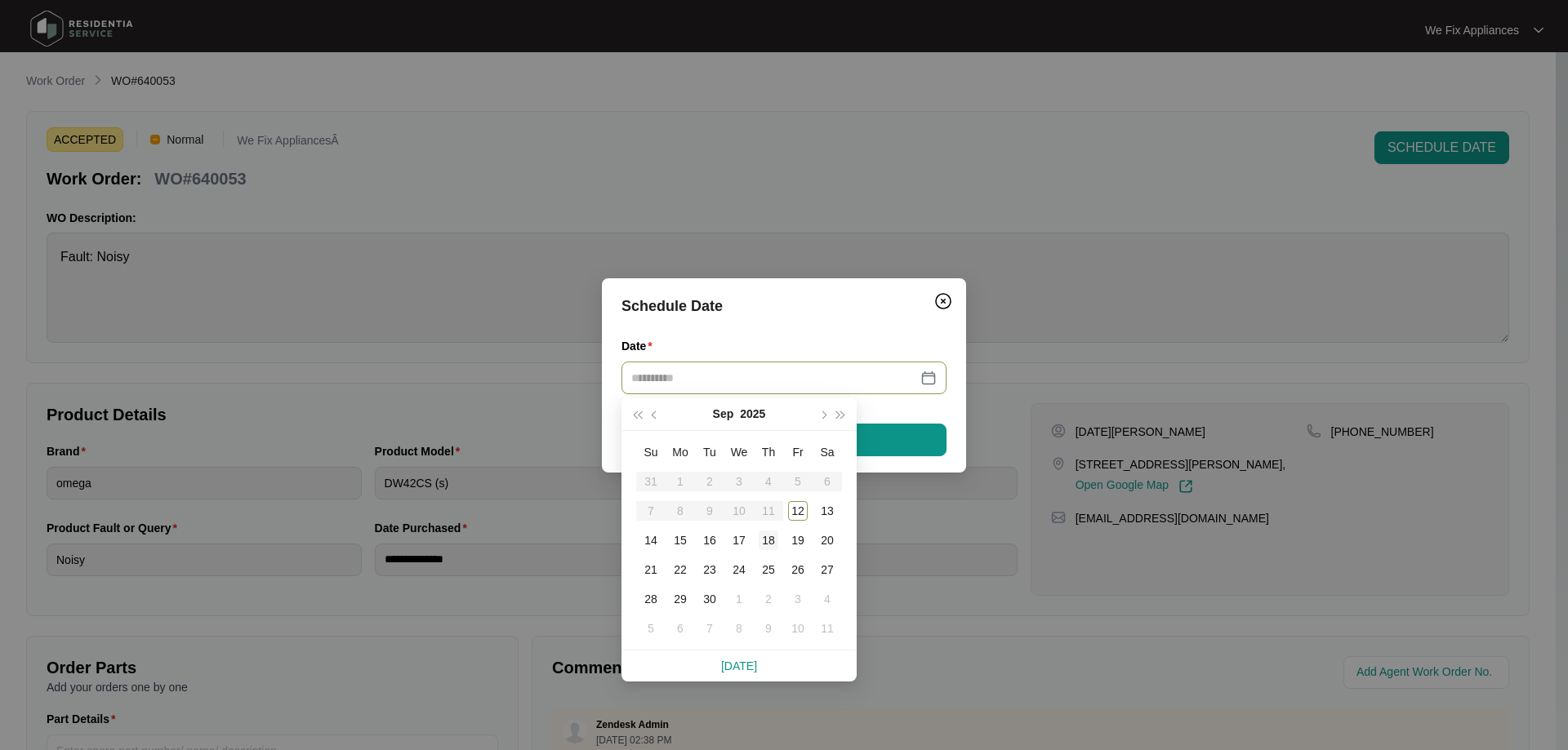
type input "**********"
click at [769, 536] on div "18" at bounding box center [769, 541] width 19 height 19
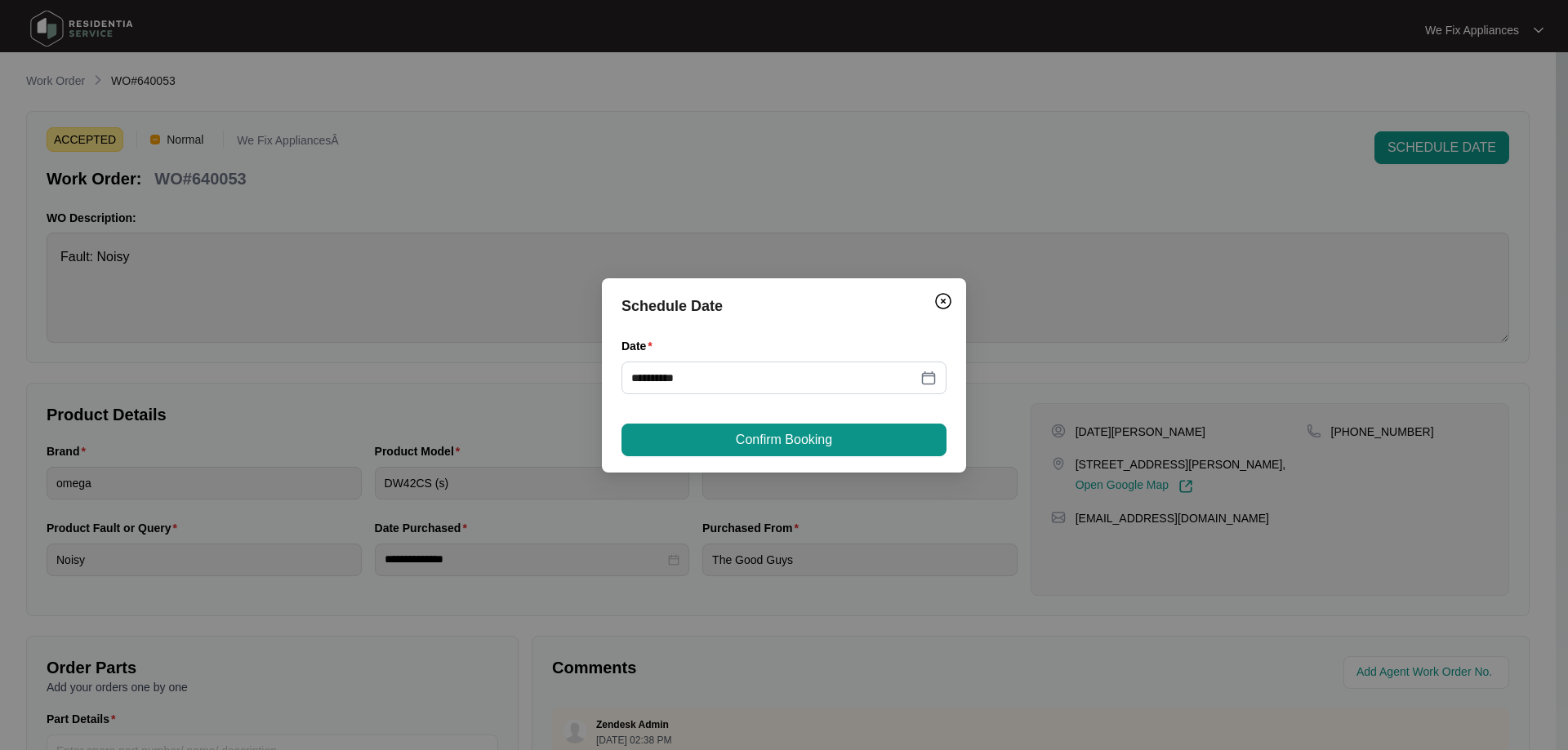
click at [805, 435] on span "Confirm Booking" at bounding box center [784, 440] width 96 height 19
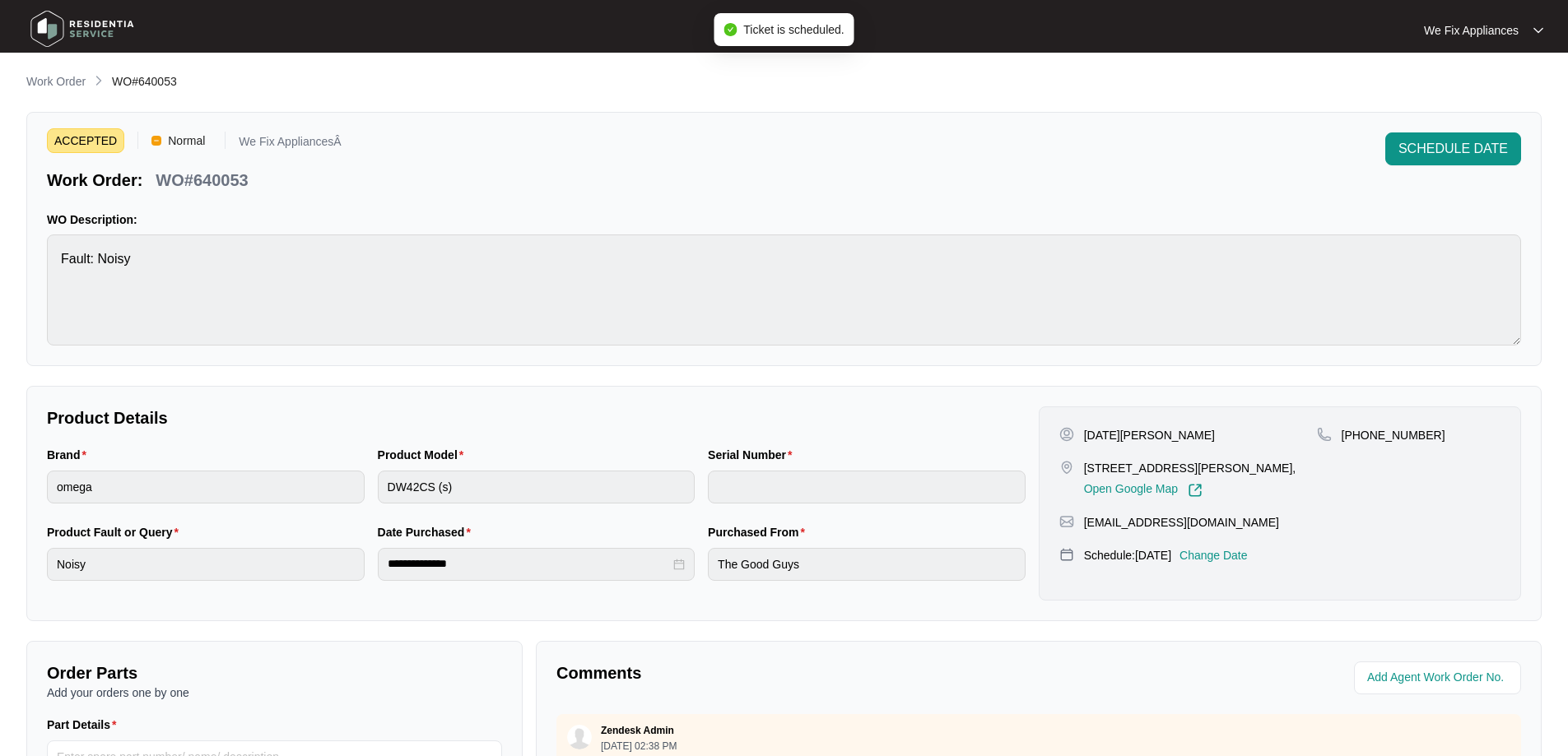
click at [111, 31] on img at bounding box center [82, 29] width 115 height 49
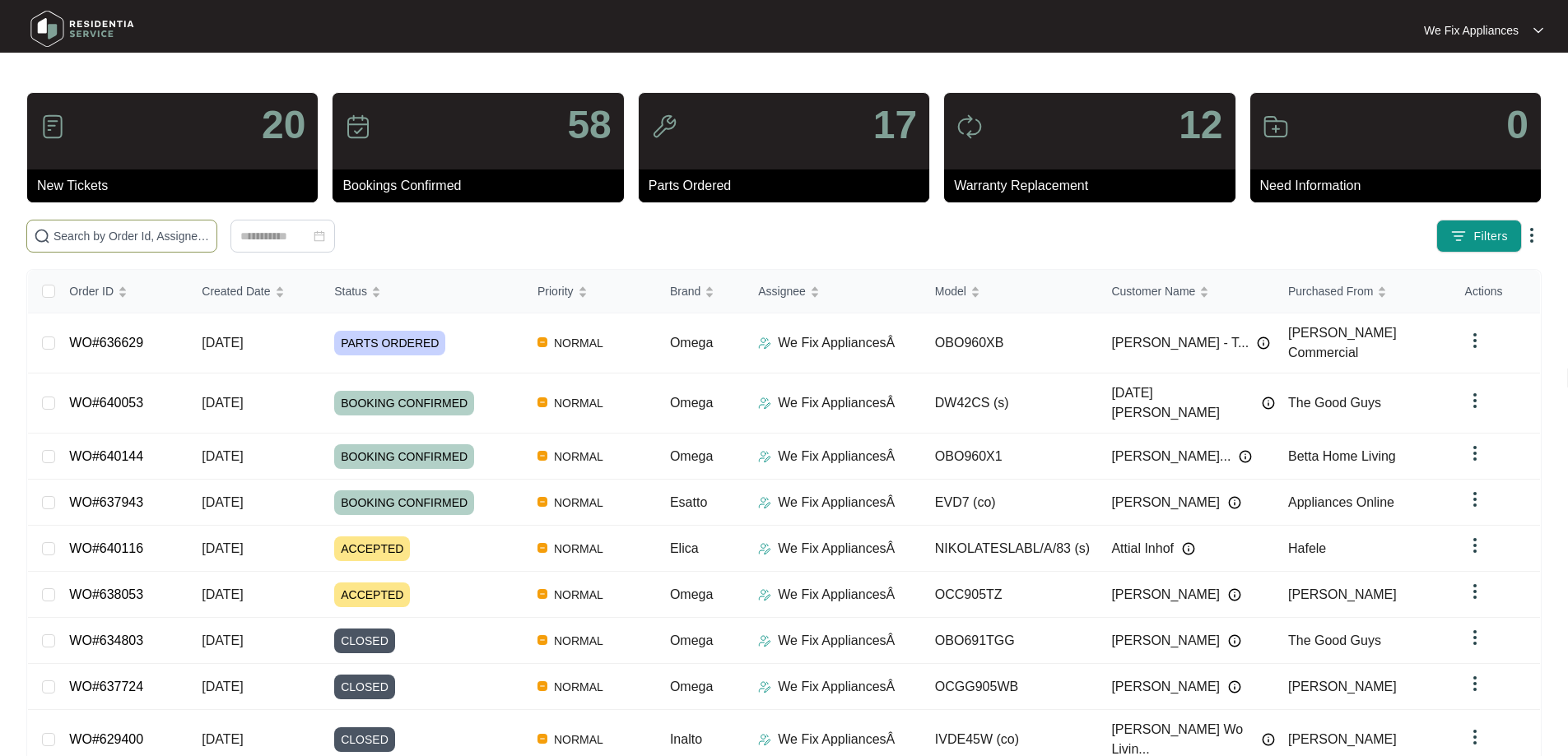
paste input "639995"
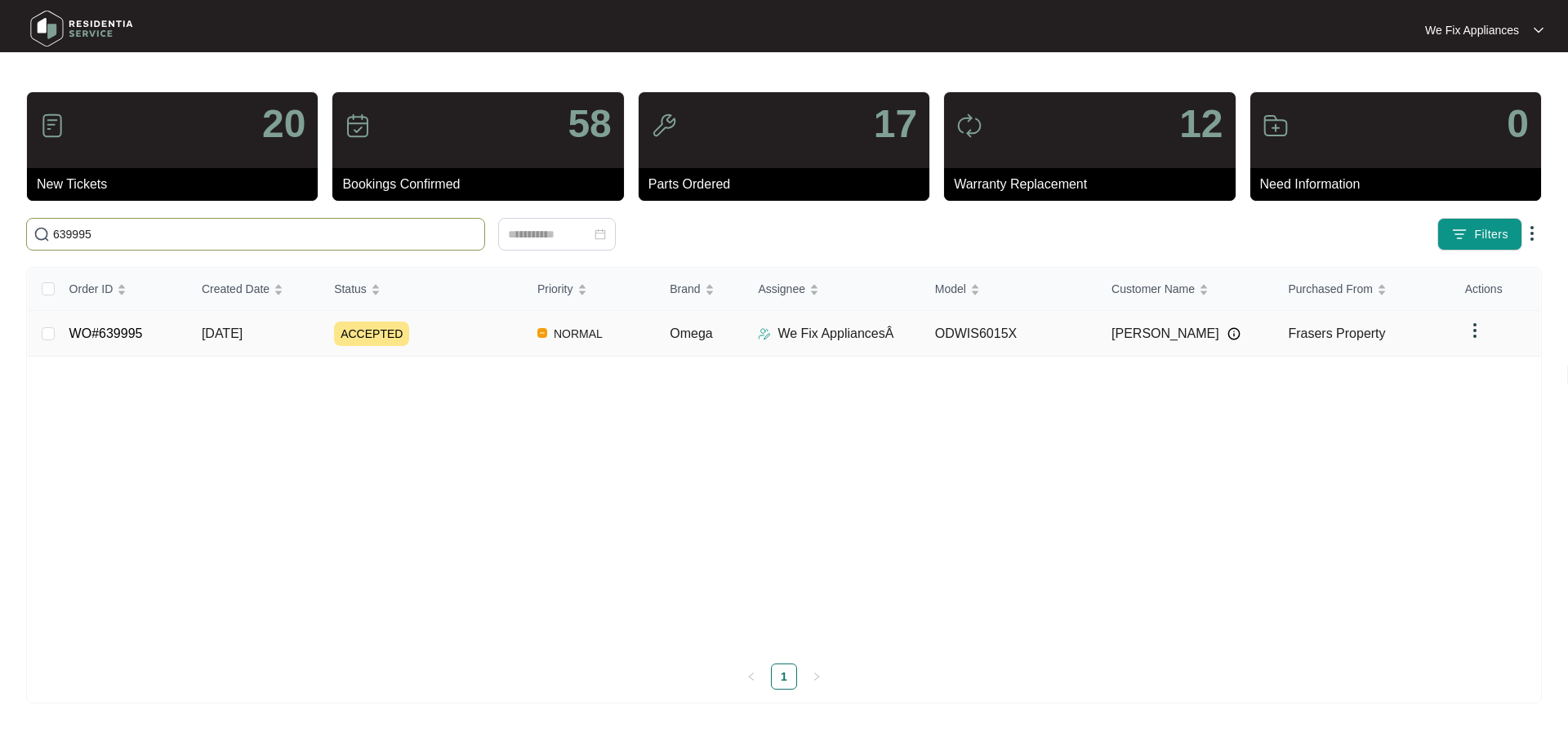
type input "639995"
click at [88, 333] on link "WO#639995" at bounding box center [106, 334] width 74 height 14
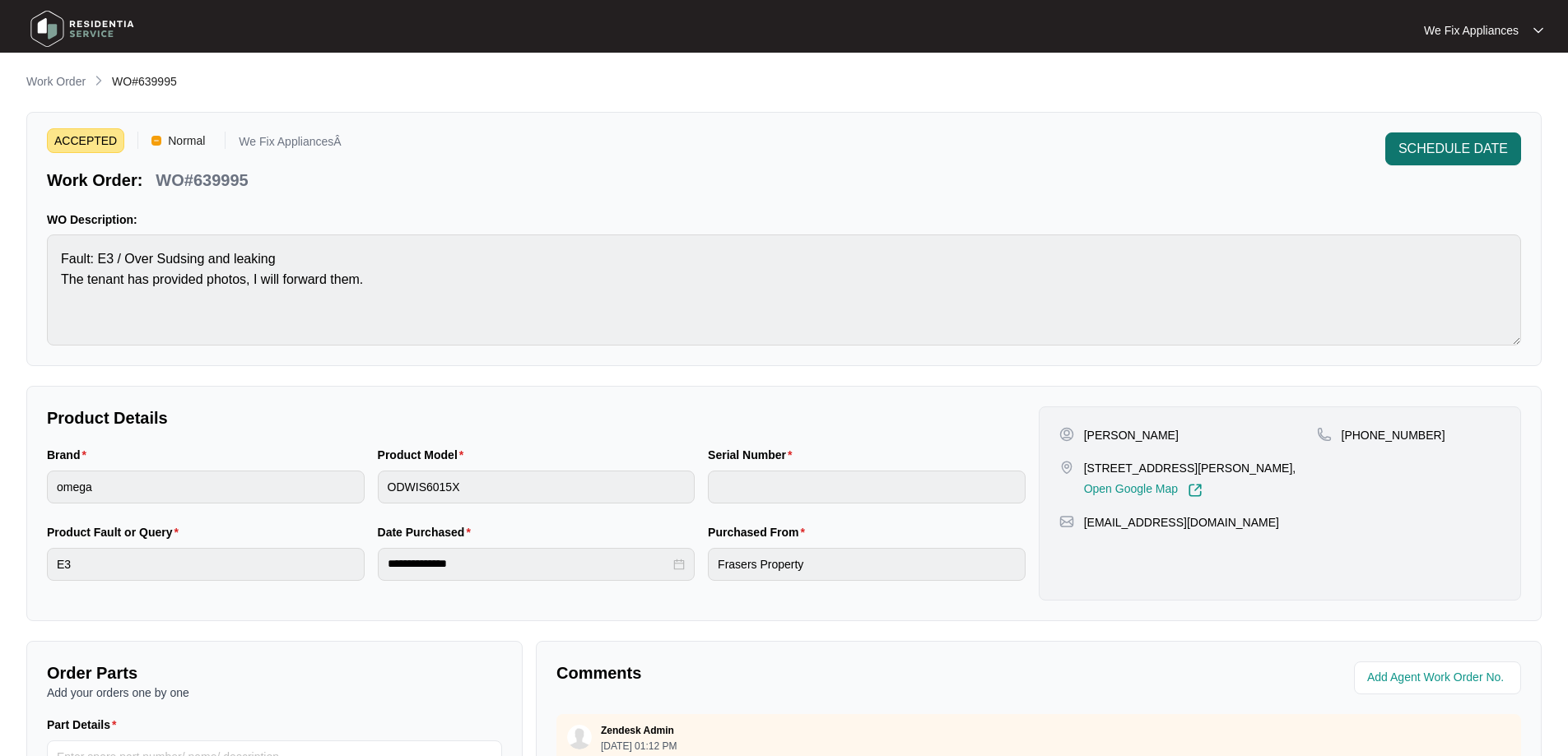
click at [1465, 142] on span "SCHEDULE DATE" at bounding box center [1453, 148] width 110 height 19
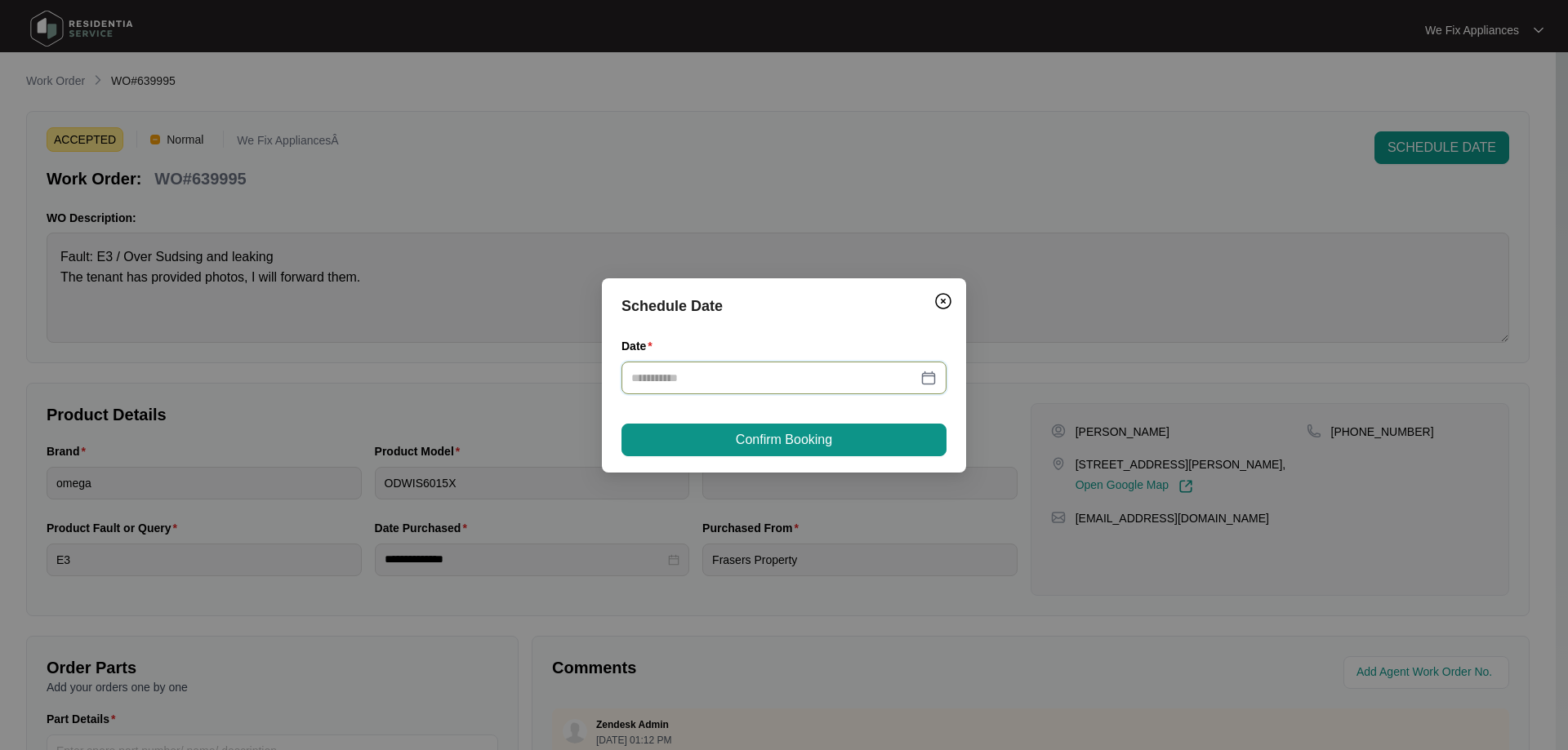
click at [813, 381] on input "Date" at bounding box center [774, 378] width 286 height 18
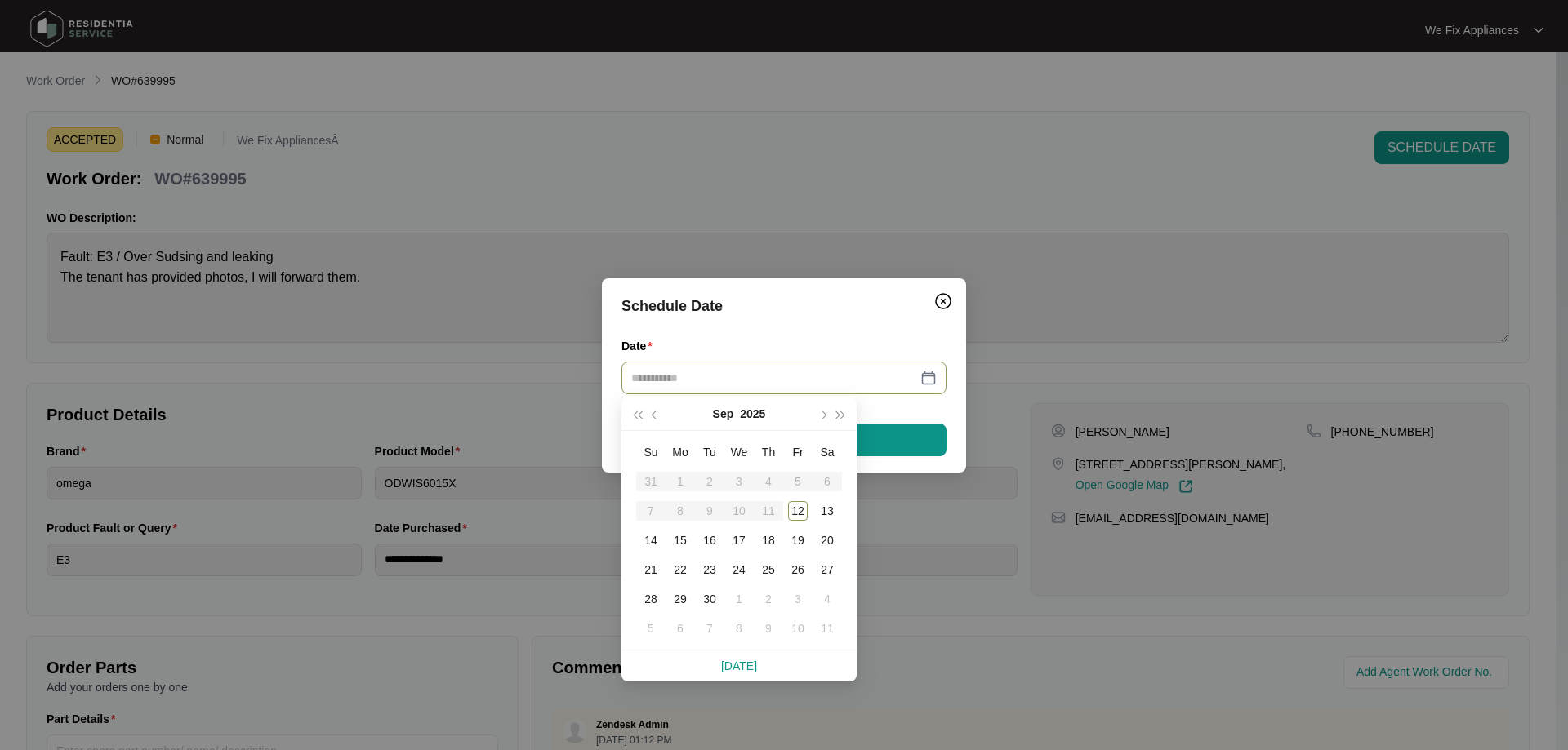
type input "**********"
click at [739, 543] on div "17" at bounding box center [739, 541] width 19 height 19
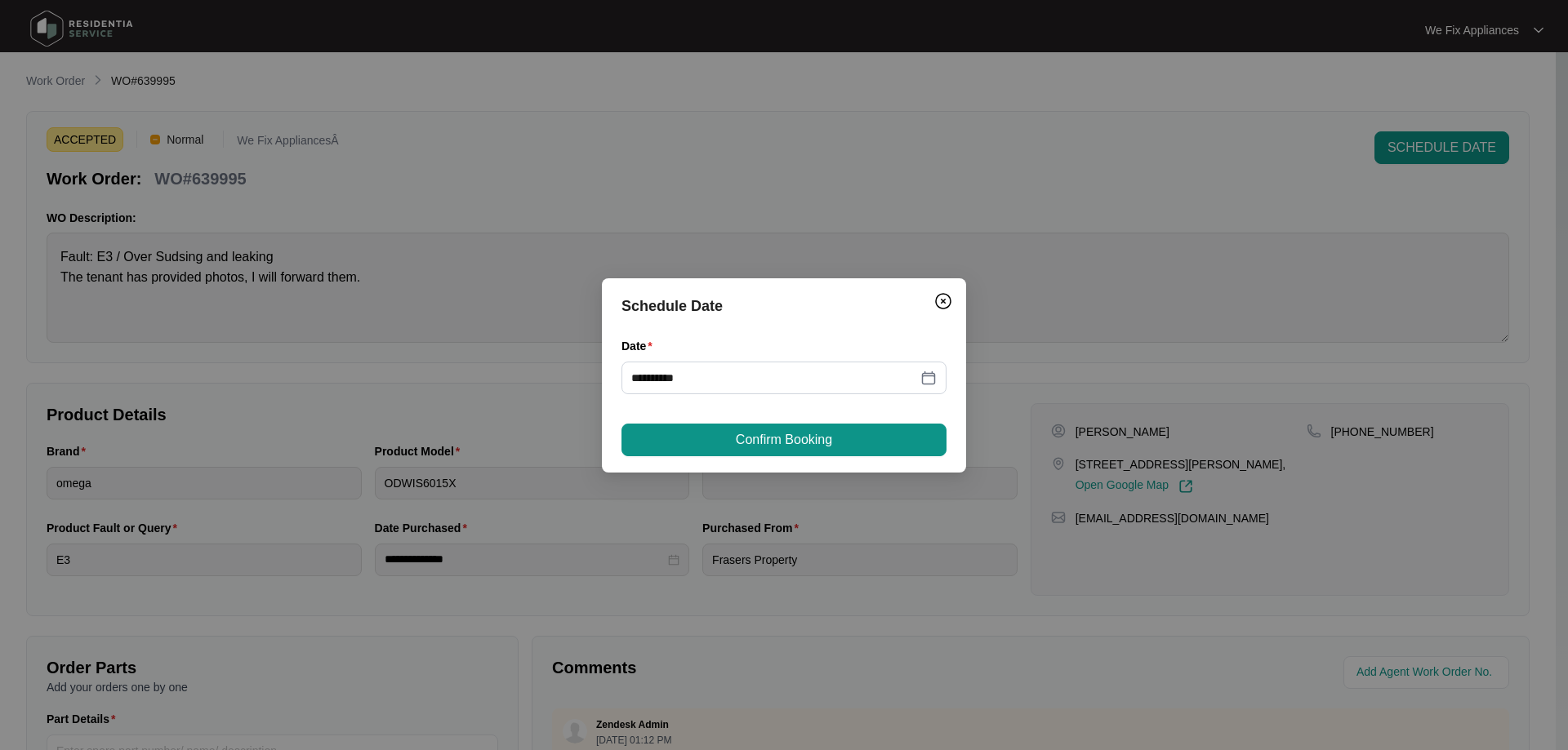
click at [790, 414] on div "**********" at bounding box center [784, 376] width 365 height 195
click at [767, 441] on span "Confirm Booking" at bounding box center [784, 440] width 96 height 19
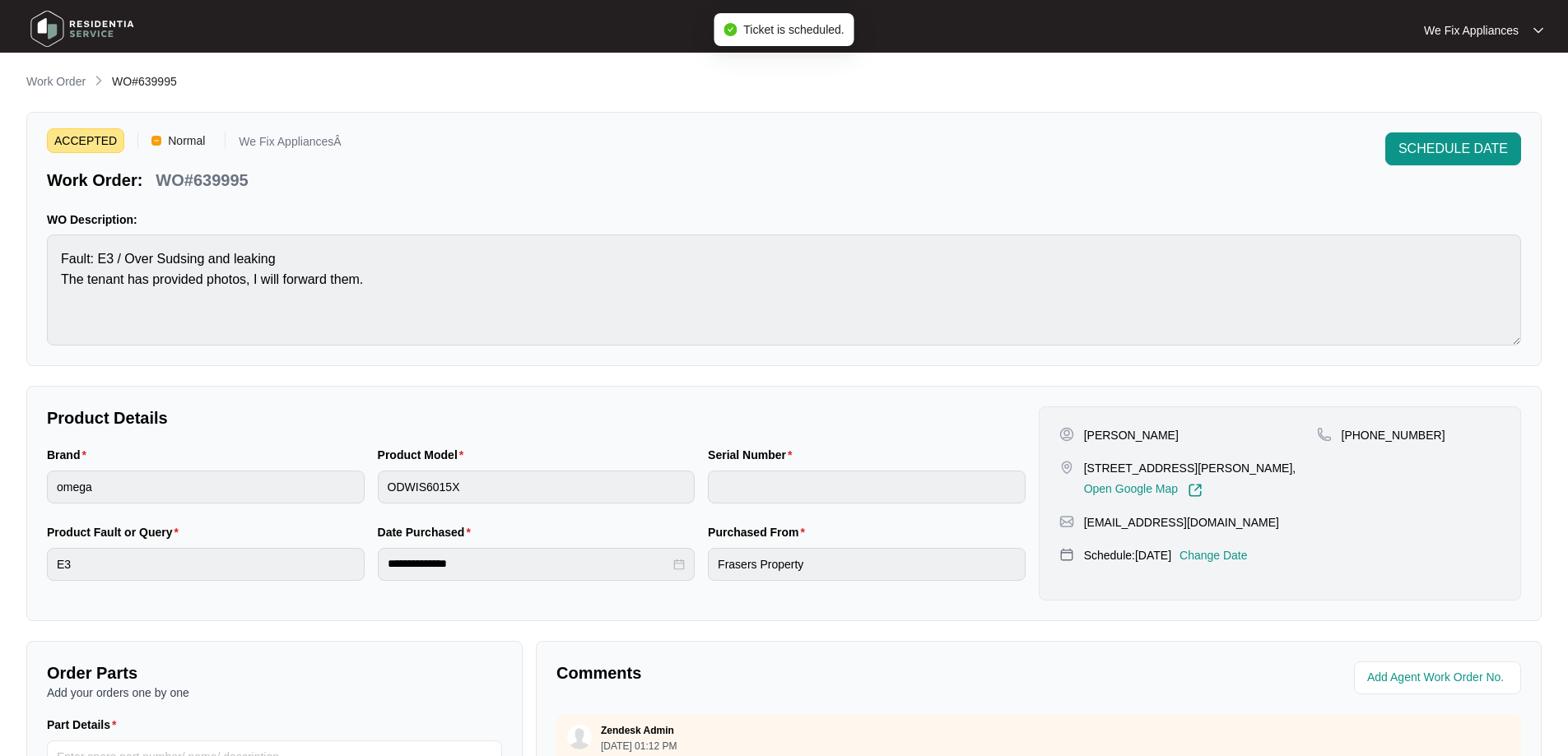
click at [102, 28] on img at bounding box center [82, 29] width 115 height 49
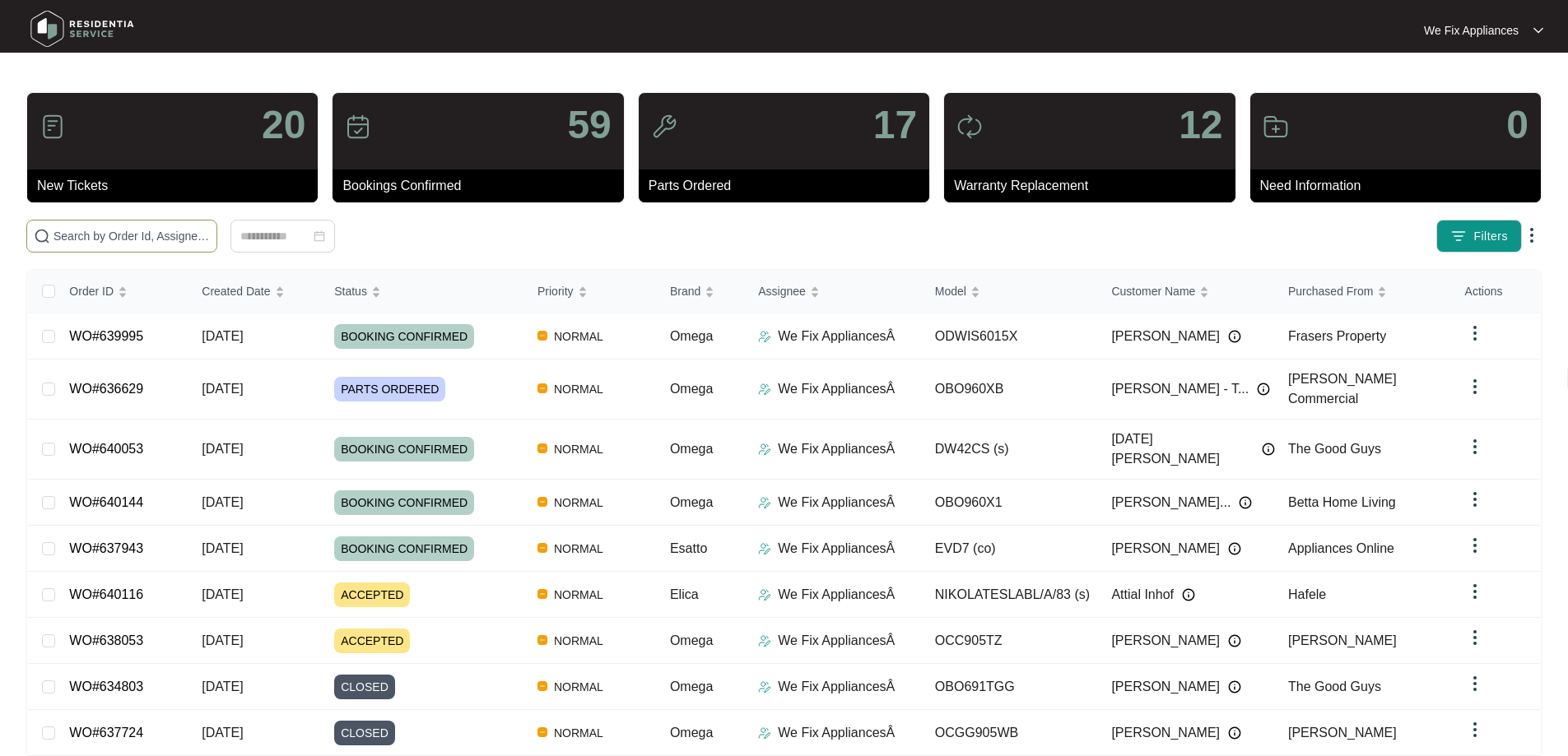
paste input "640083"
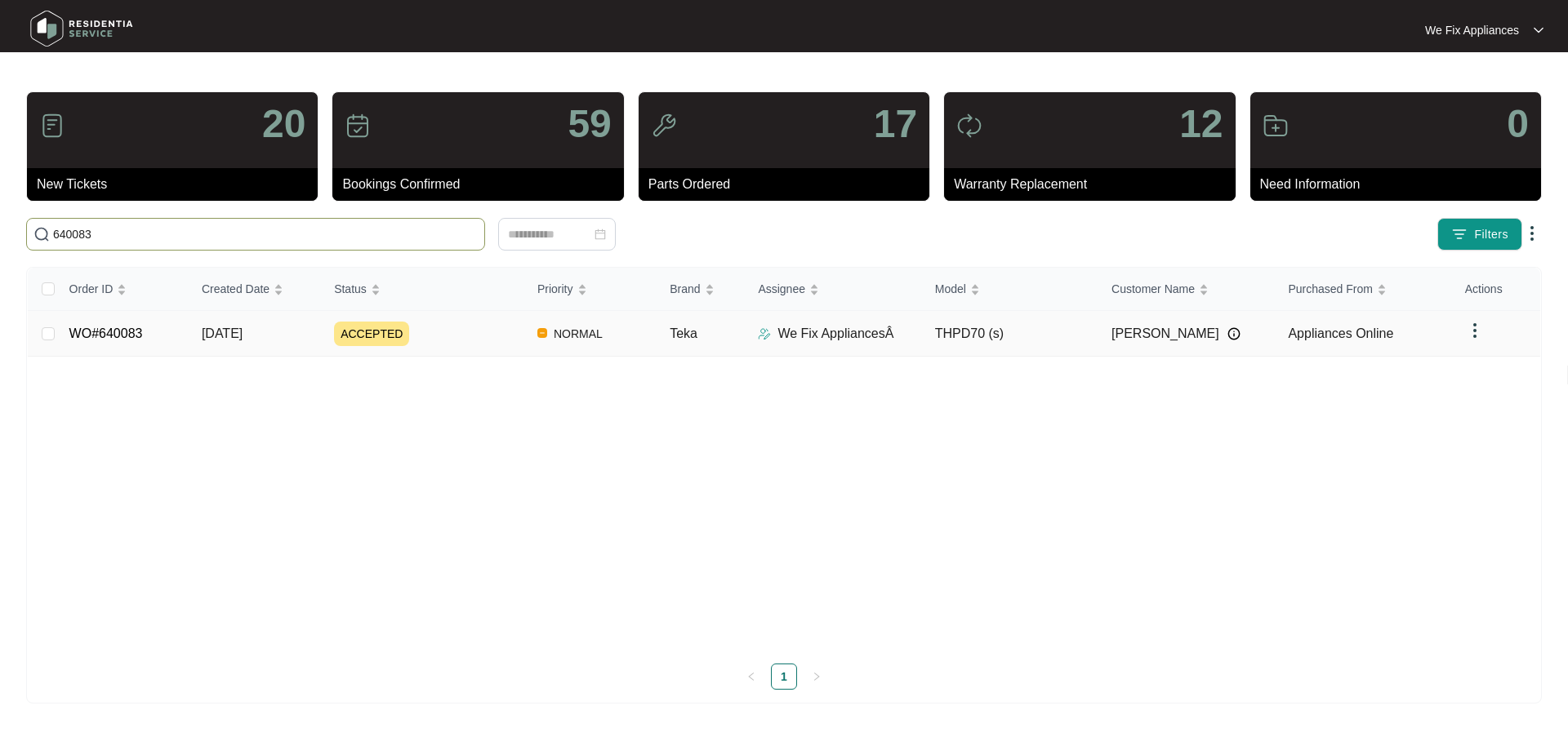
type input "640083"
click at [102, 334] on link "WO#640083" at bounding box center [106, 334] width 74 height 14
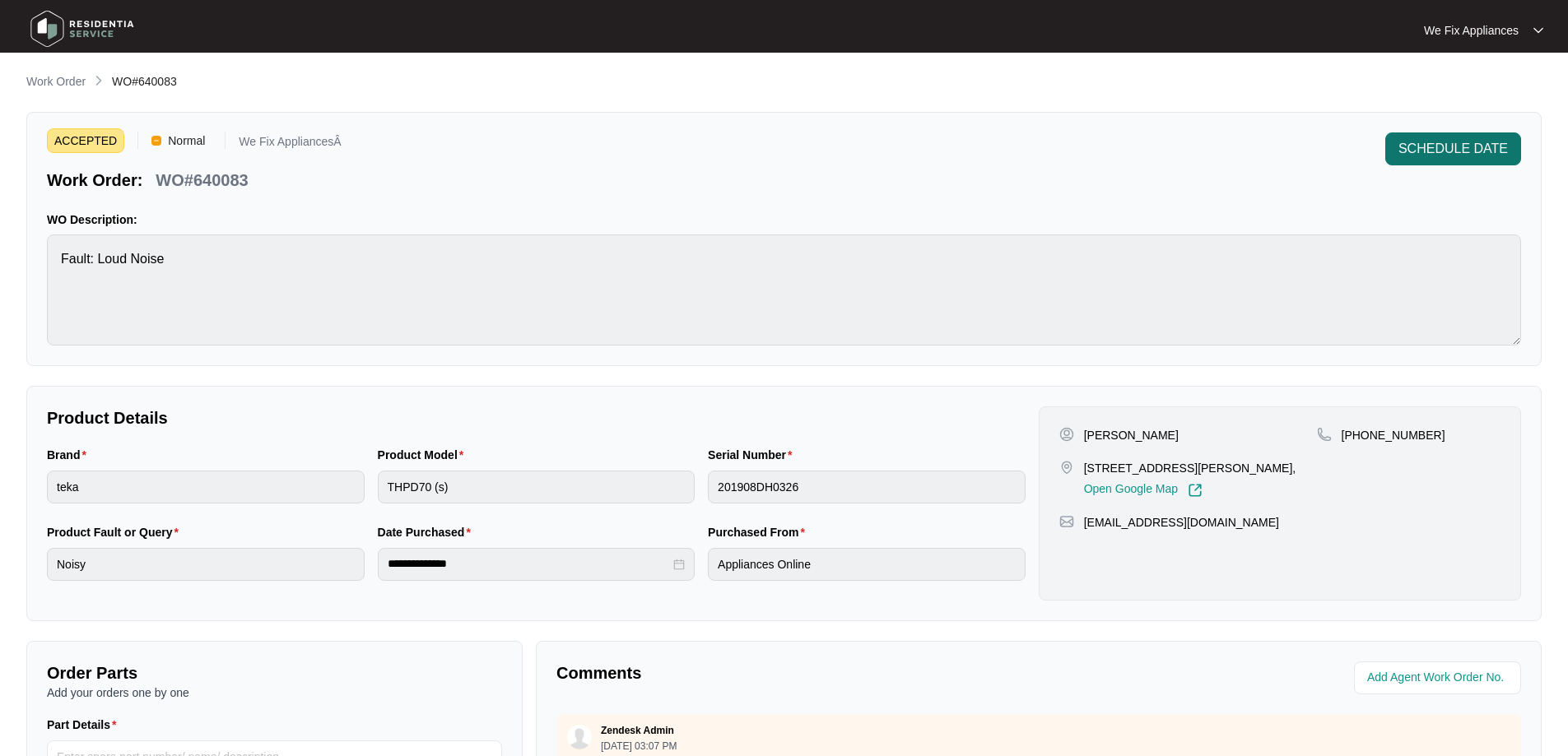
click at [1488, 147] on span "SCHEDULE DATE" at bounding box center [1453, 148] width 110 height 19
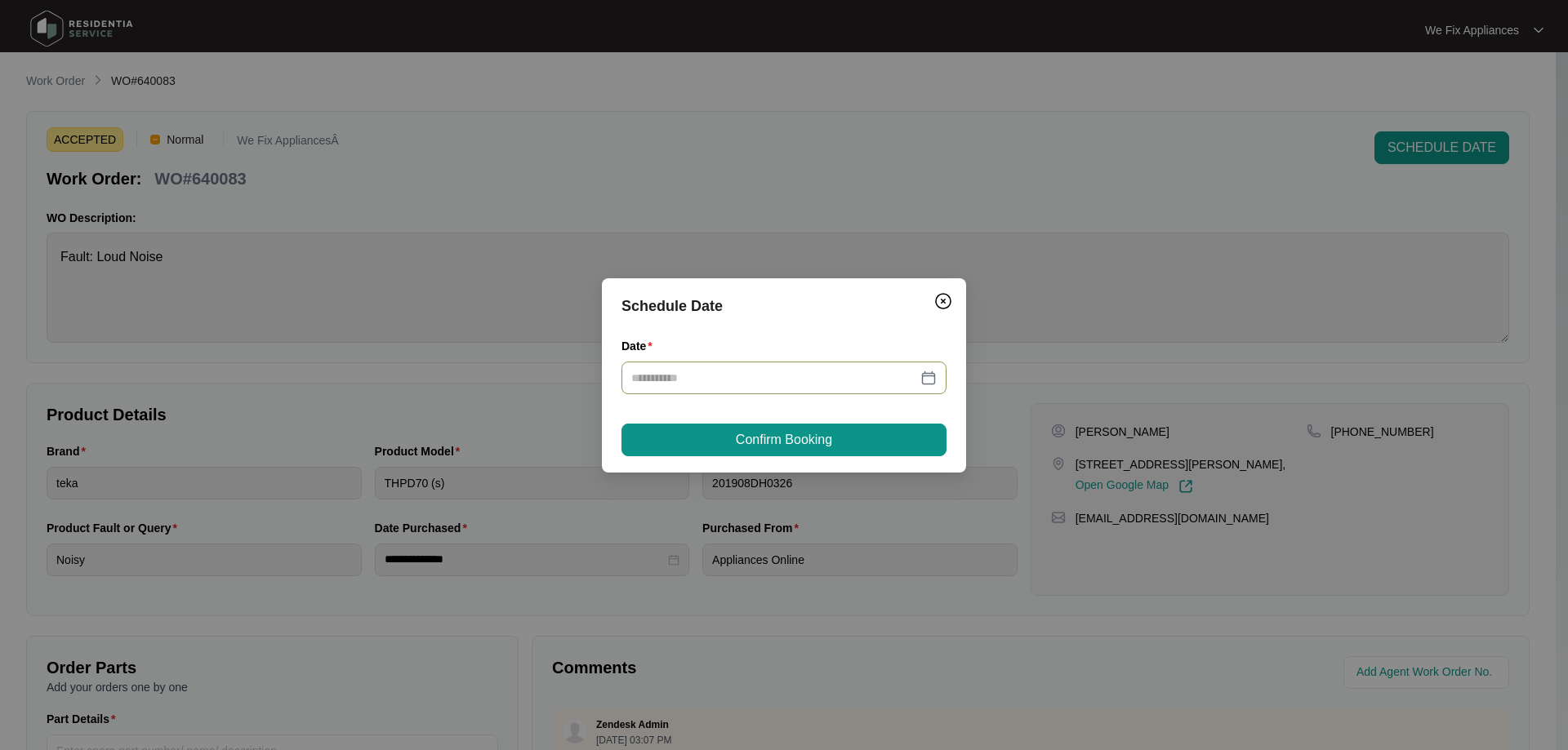
click at [739, 371] on input "Date" at bounding box center [774, 378] width 286 height 18
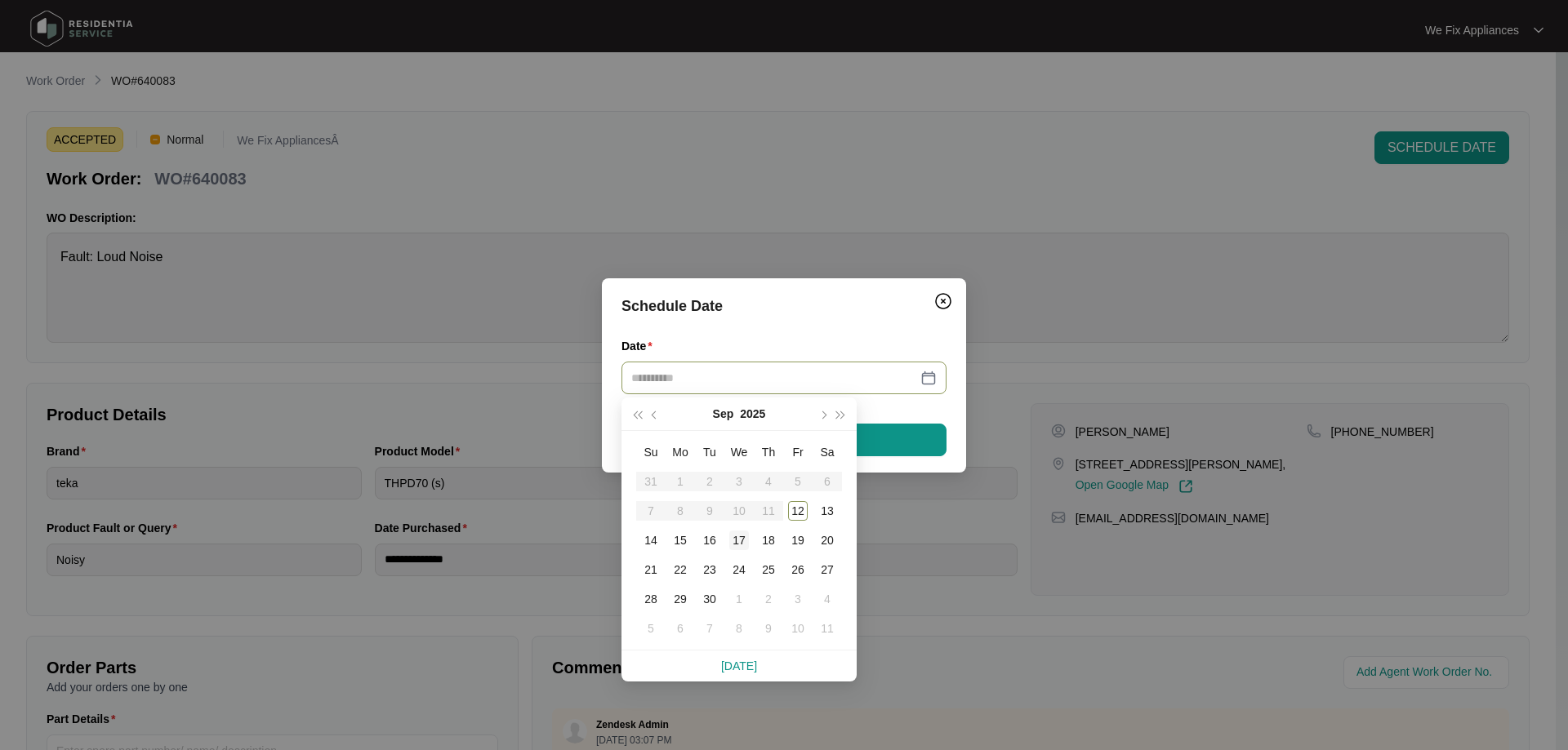
type input "**********"
click at [738, 541] on div "17" at bounding box center [739, 541] width 19 height 19
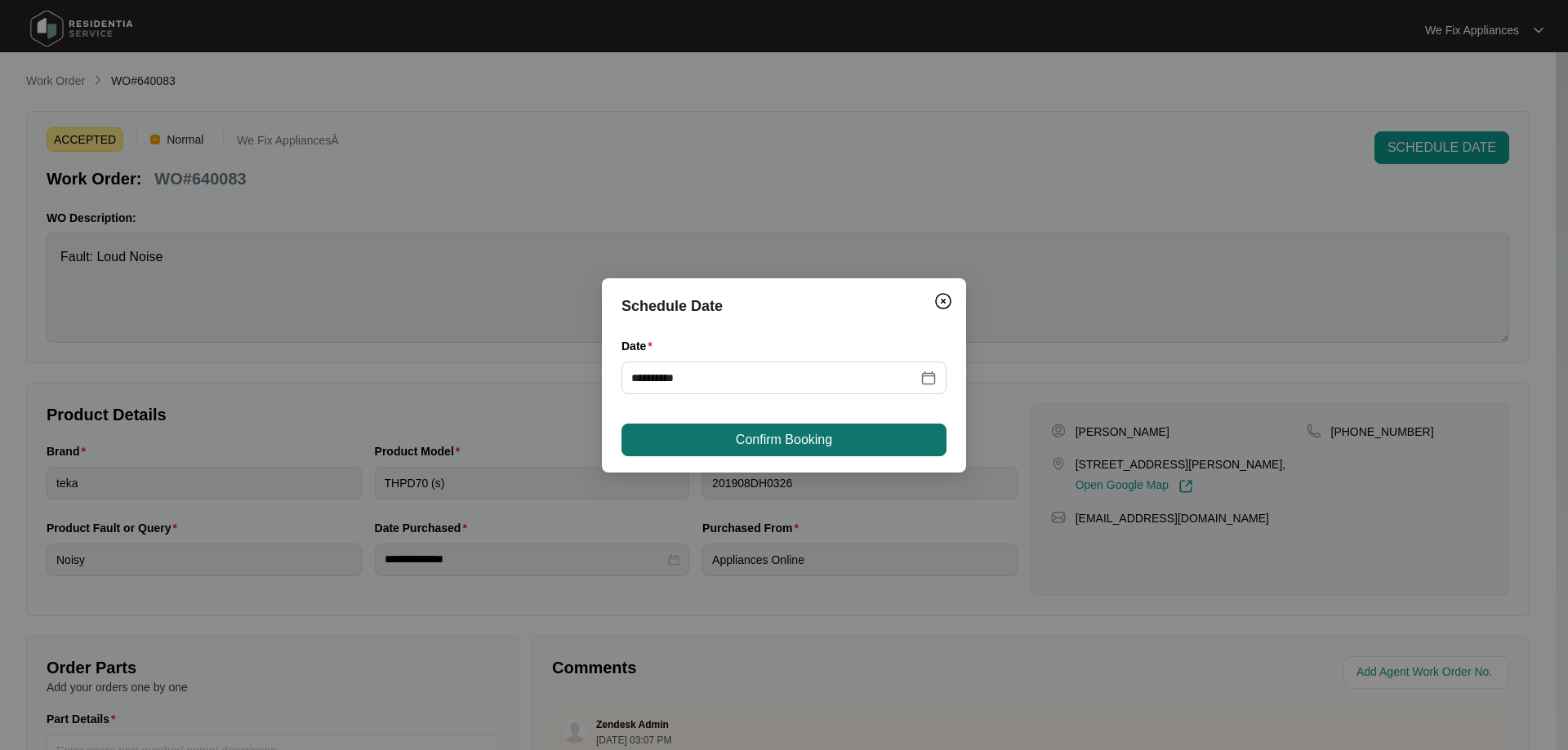
click at [757, 436] on span "Confirm Booking" at bounding box center [784, 440] width 96 height 19
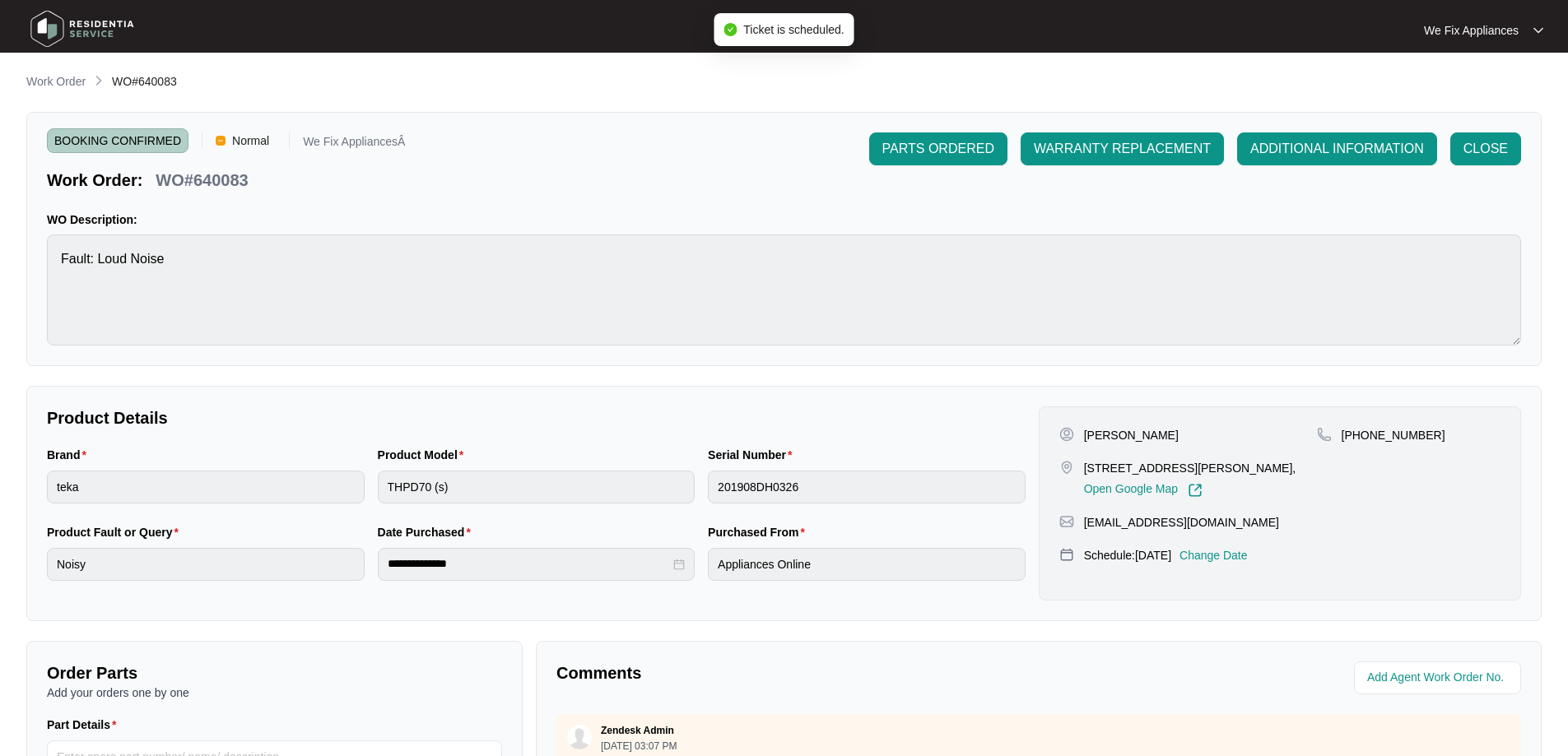
click at [102, 27] on img at bounding box center [82, 29] width 115 height 49
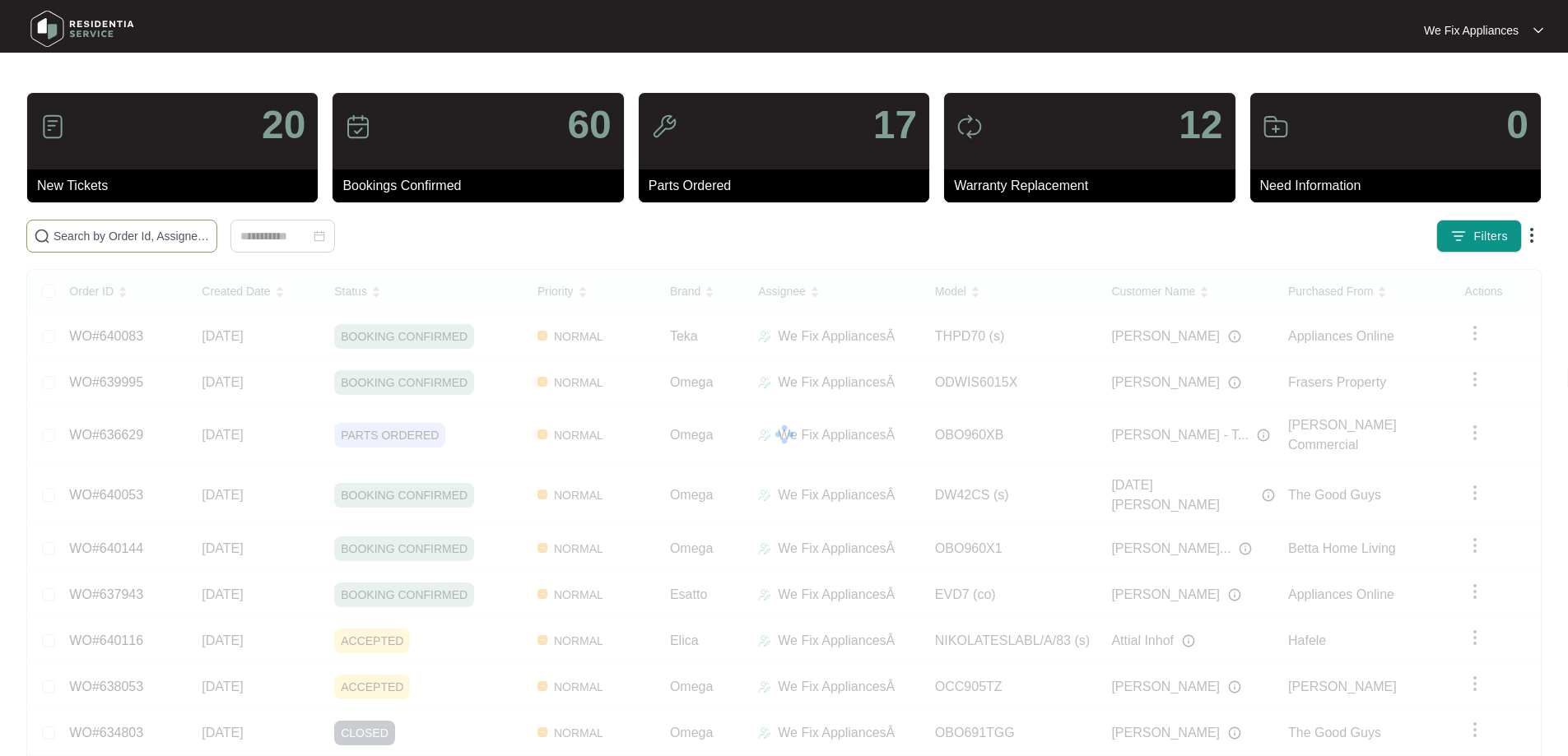
paste input "639946"
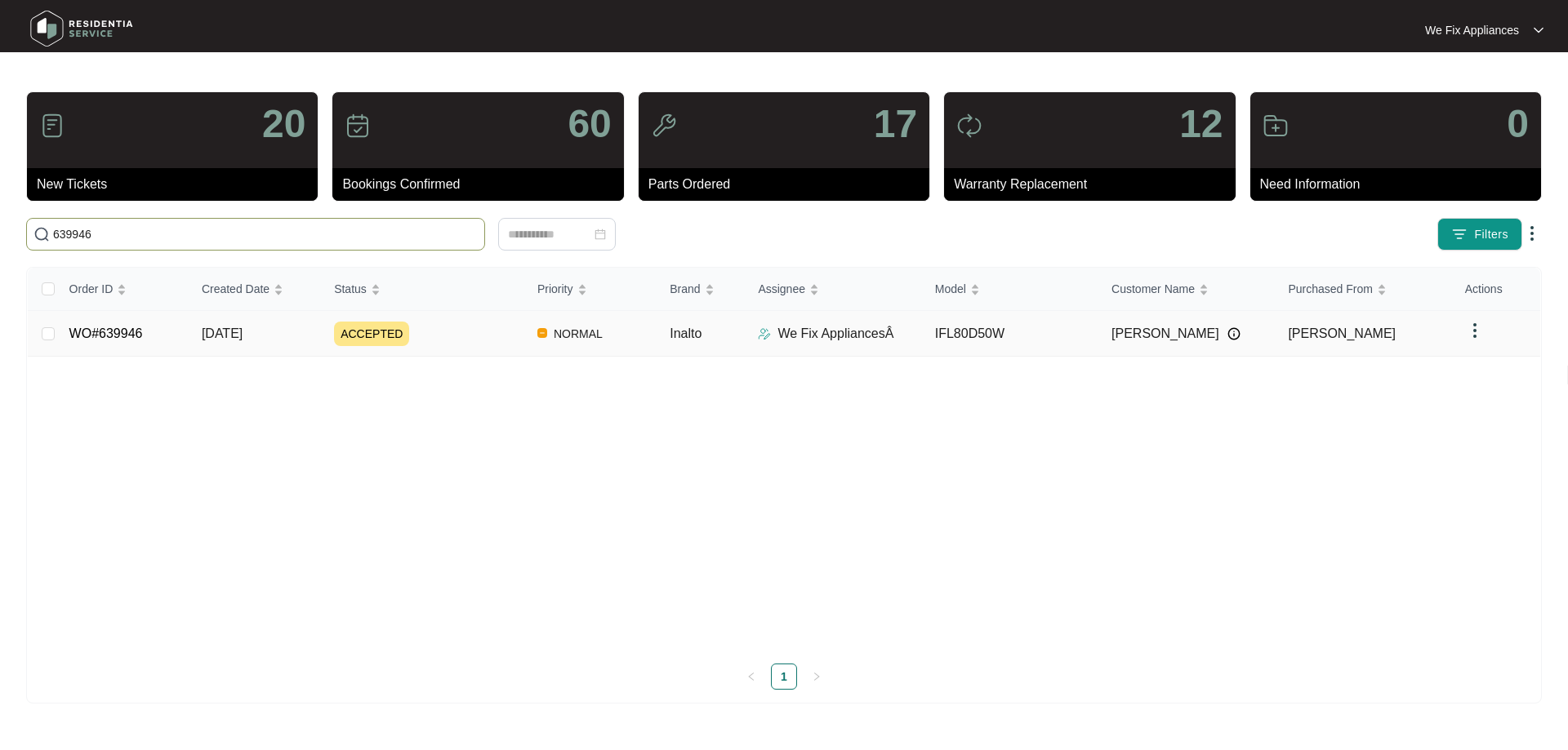
type input "639946"
click at [105, 336] on link "WO#639946" at bounding box center [106, 334] width 74 height 14
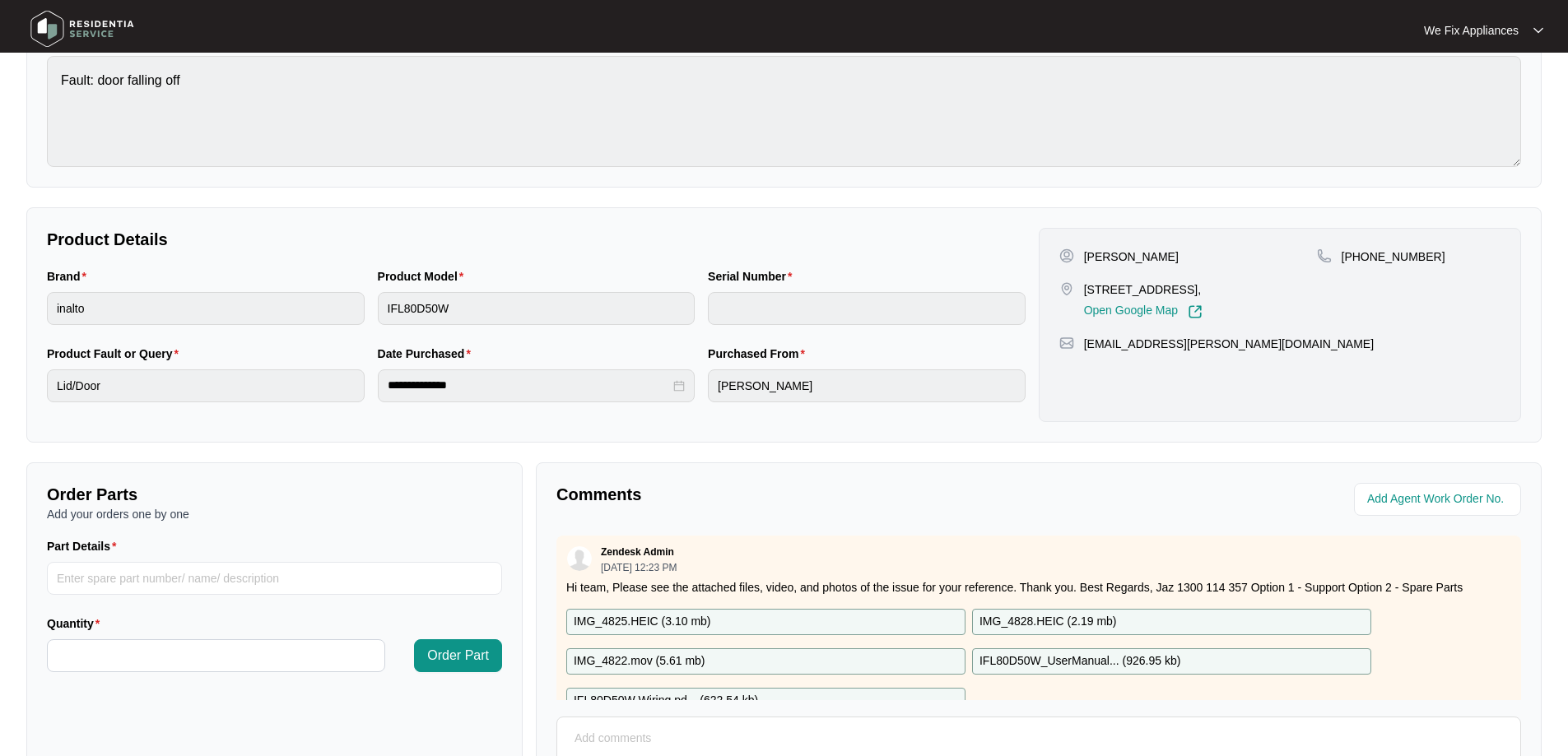
scroll to position [336, 0]
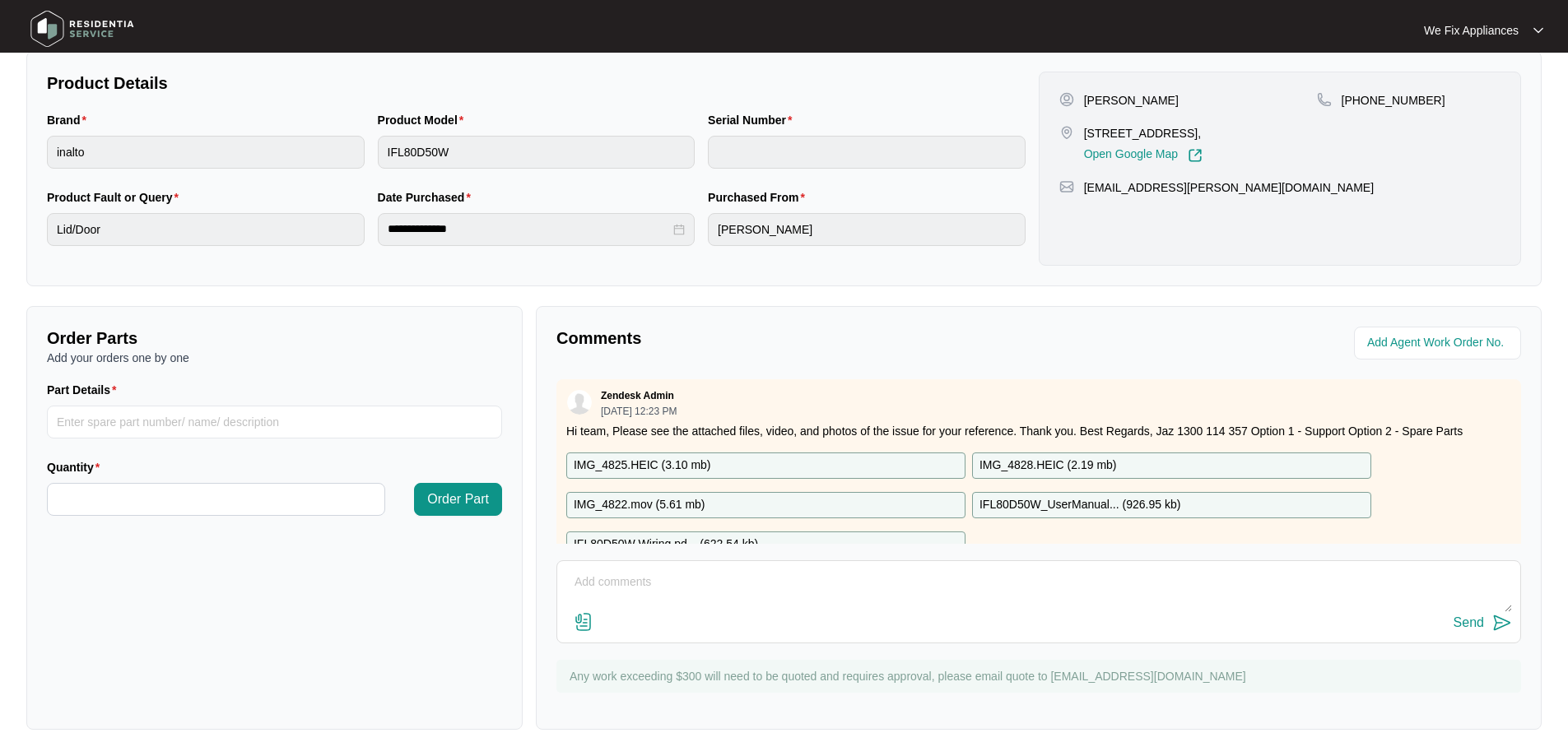
click at [729, 603] on textarea at bounding box center [1039, 591] width 947 height 42
type textarea "Hi team just fyi- emailed customer to call us back the phone number in portal d…"
click at [1472, 614] on button "Send" at bounding box center [1482, 623] width 58 height 22
click at [91, 26] on img at bounding box center [82, 29] width 115 height 49
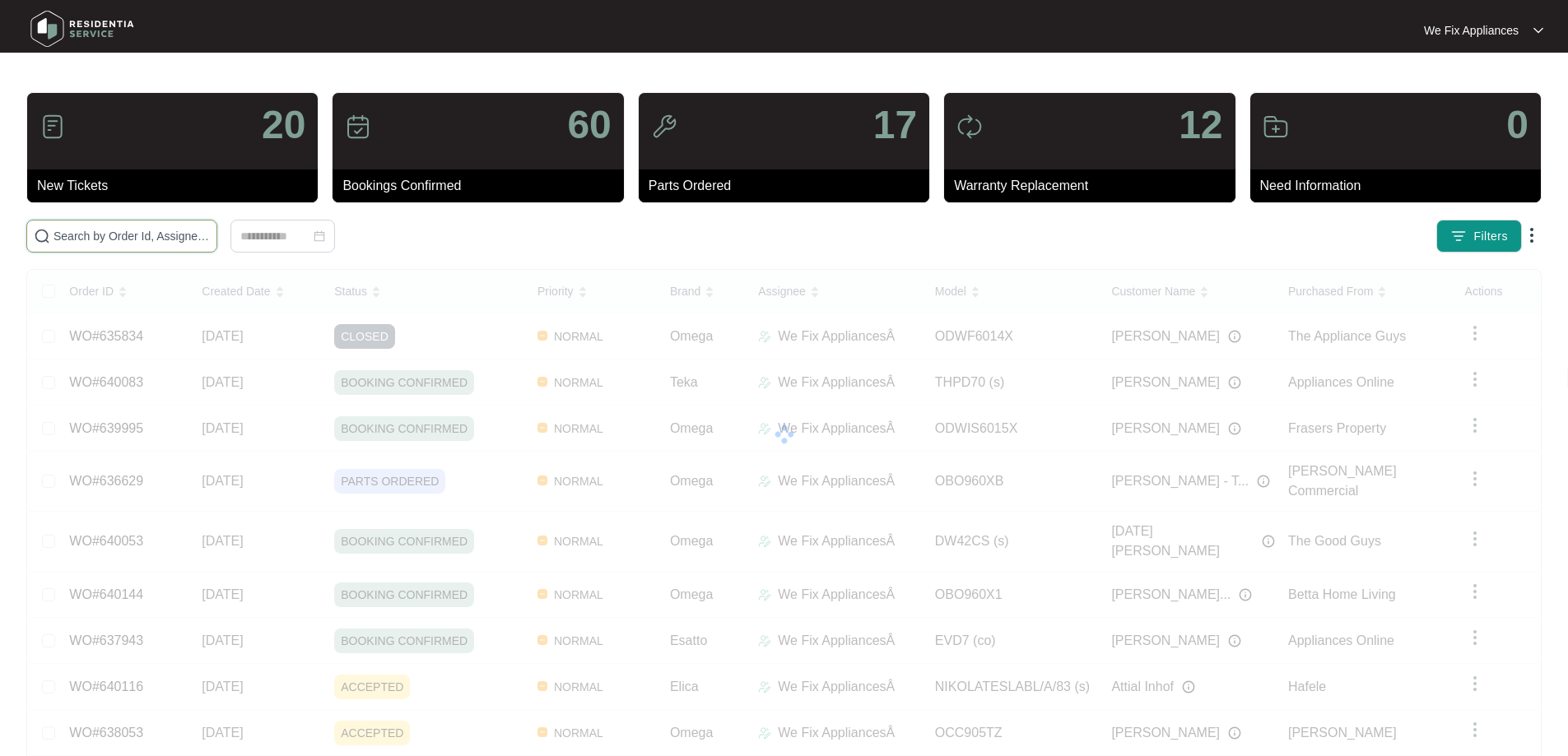
drag, startPoint x: 186, startPoint y: 250, endPoint x: 230, endPoint y: 233, distance: 47.2
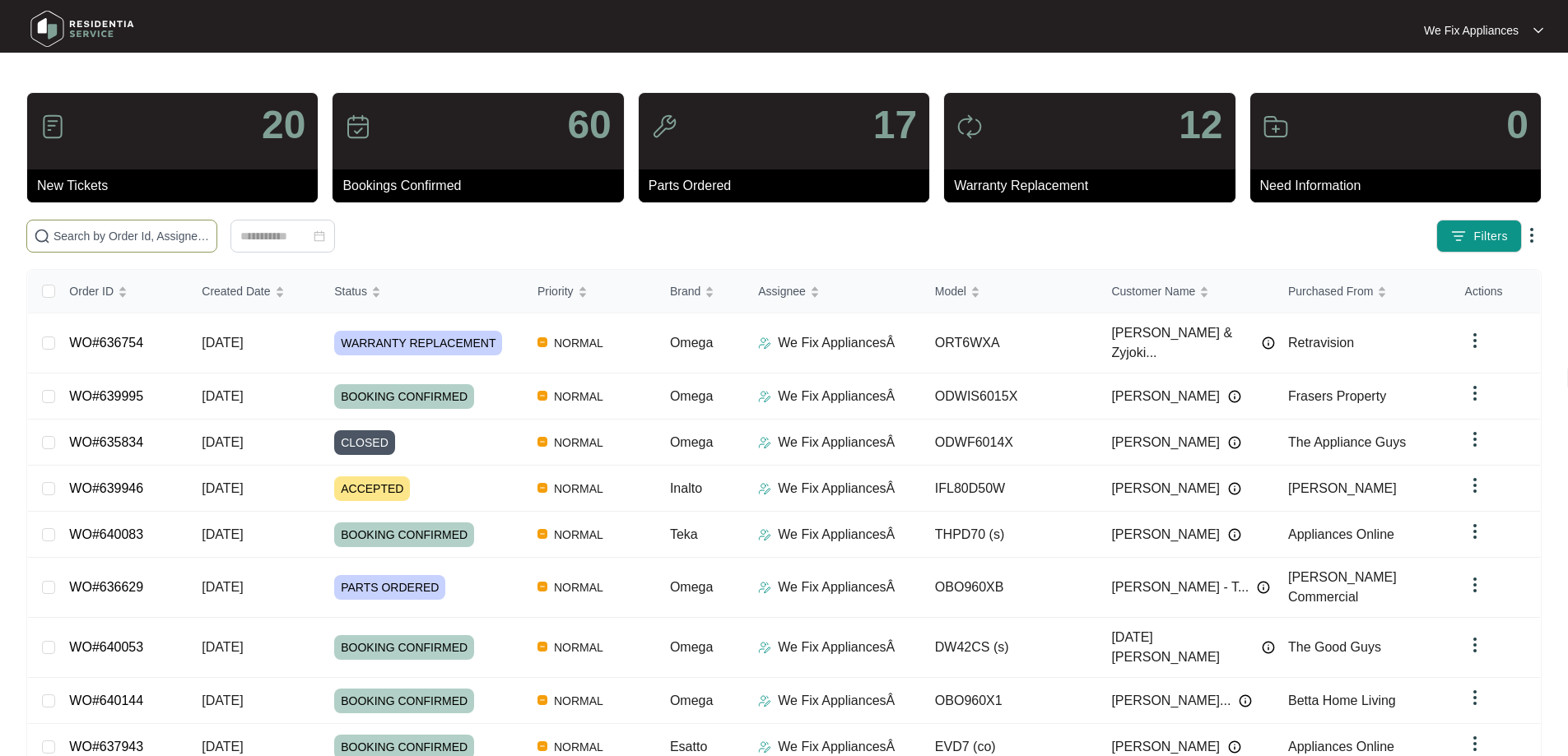
paste input "639928"
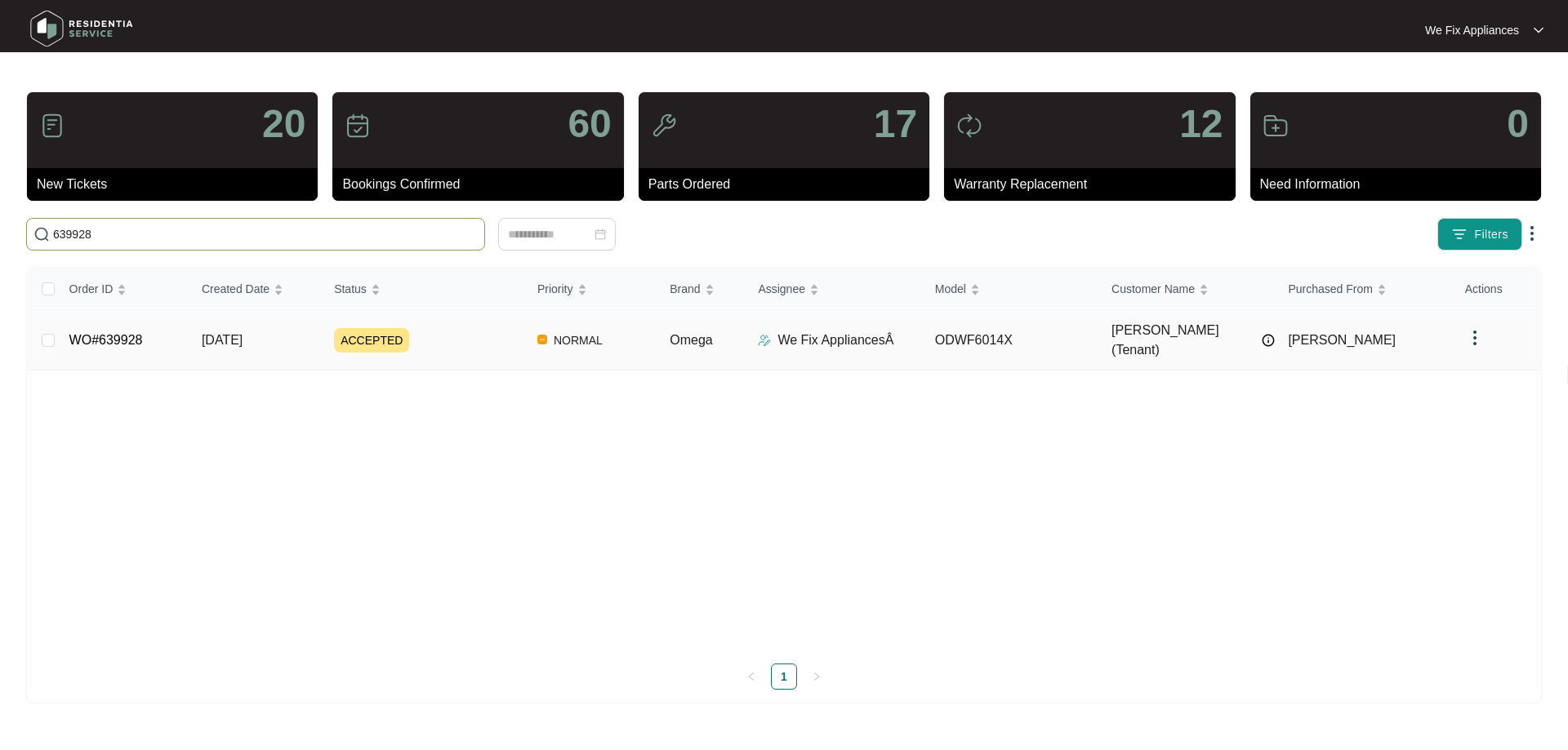
type input "639928"
click at [115, 340] on link "WO#639928" at bounding box center [106, 340] width 74 height 14
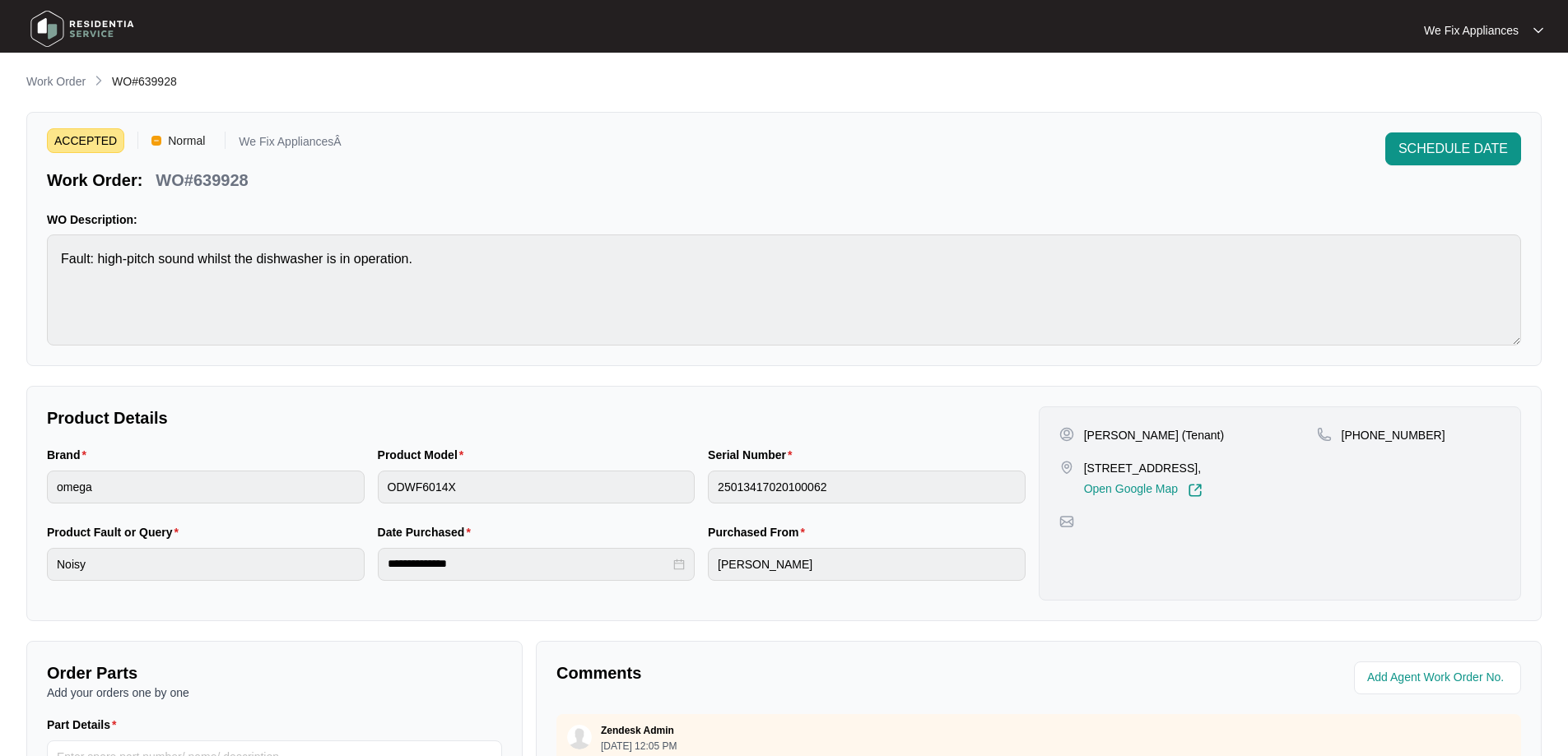
click at [1487, 152] on span "SCHEDULE DATE" at bounding box center [1453, 148] width 110 height 19
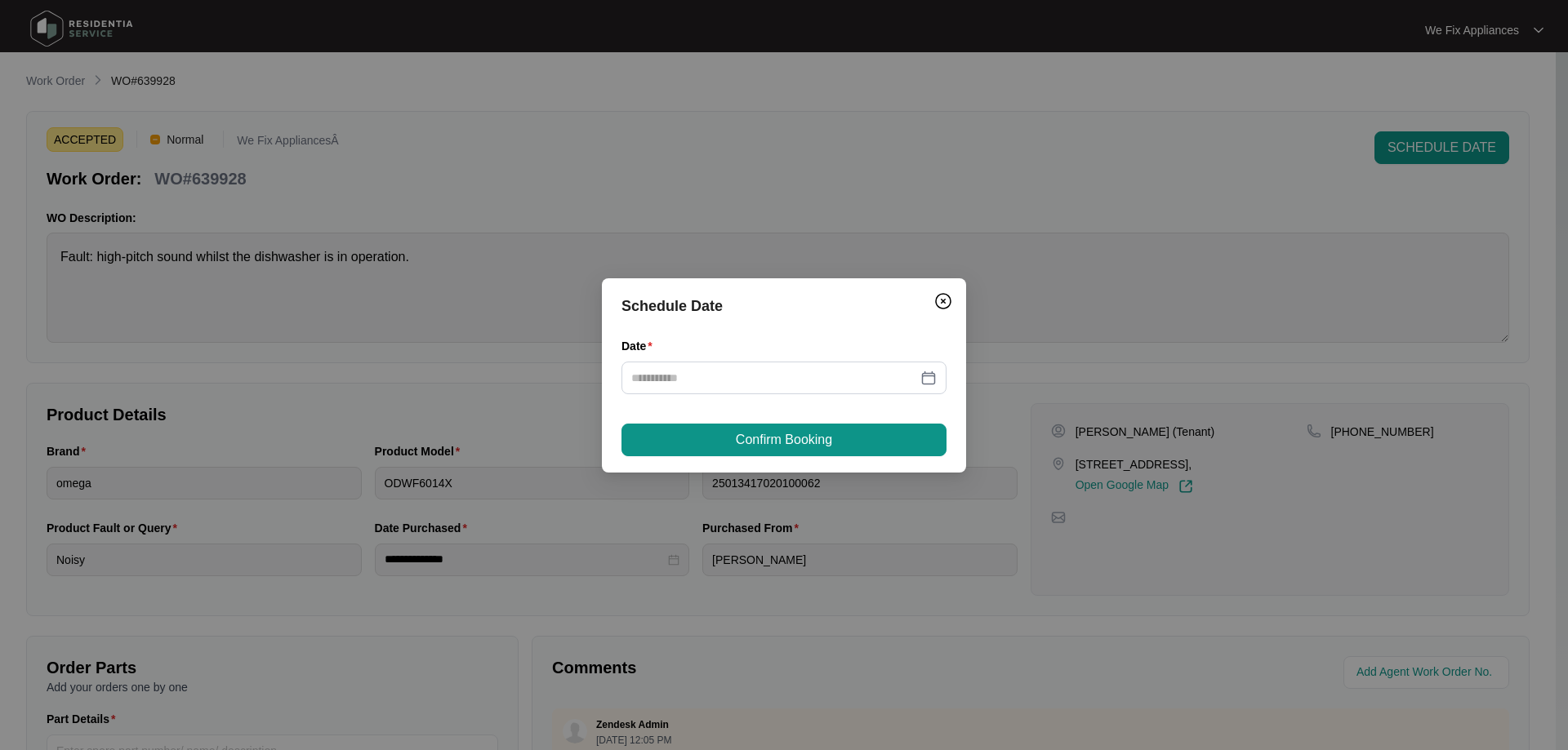
click at [819, 359] on div "Date" at bounding box center [784, 350] width 325 height 25
click at [808, 396] on div "Date" at bounding box center [784, 376] width 325 height 77
click at [829, 383] on input "Date" at bounding box center [774, 378] width 286 height 18
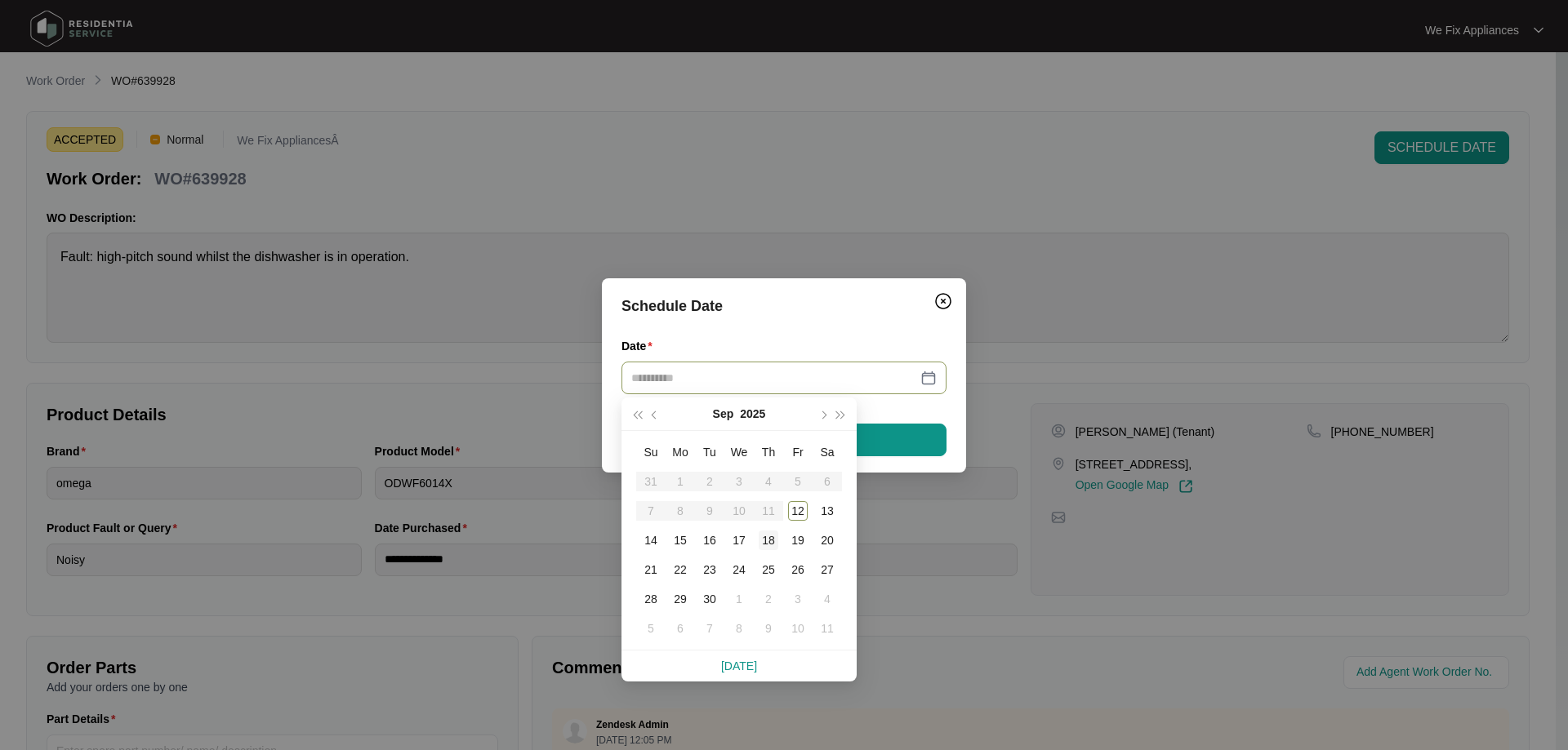
click at [777, 543] on div "18" at bounding box center [769, 541] width 19 height 19
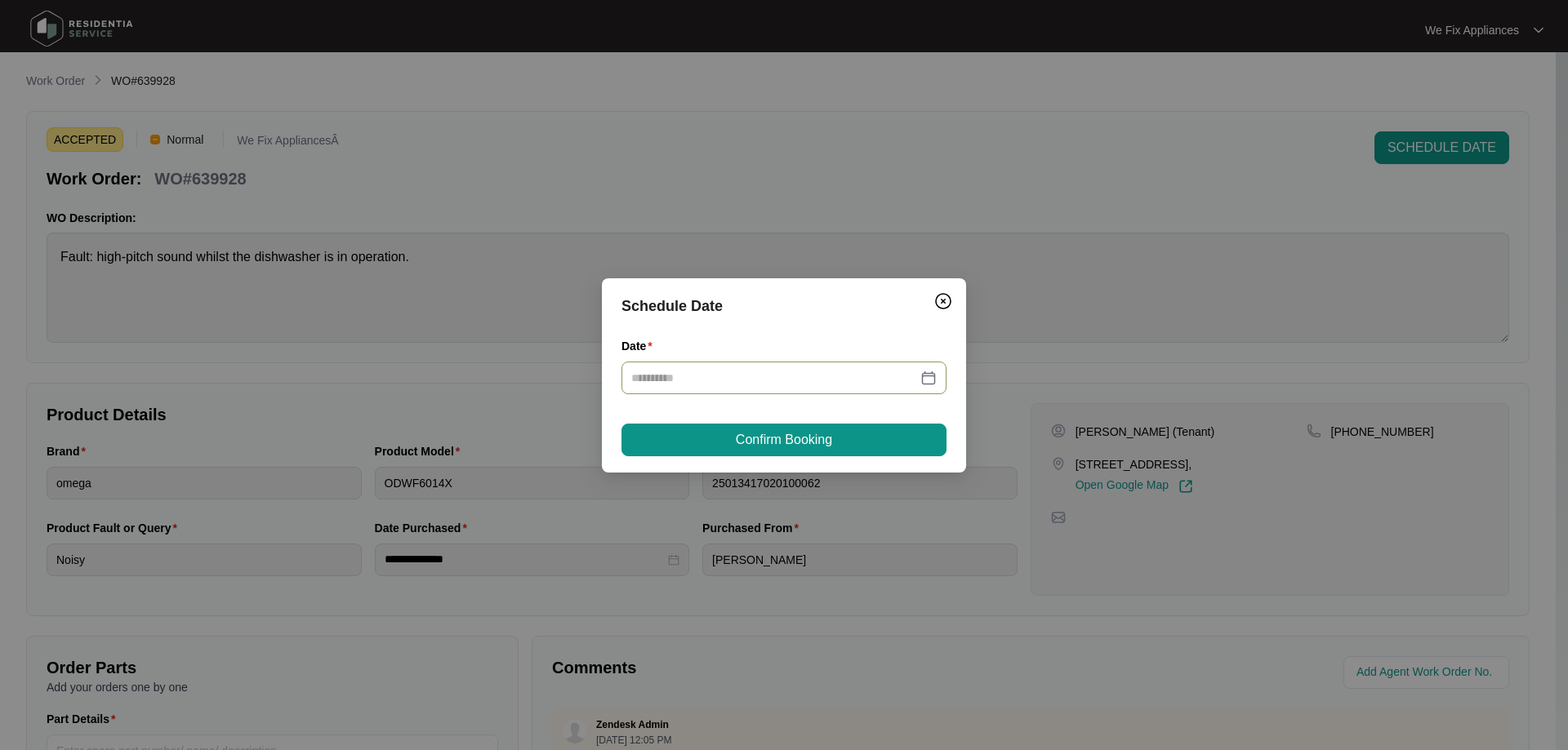
type input "**********"
click at [822, 451] on button "Confirm Booking" at bounding box center [784, 440] width 325 height 32
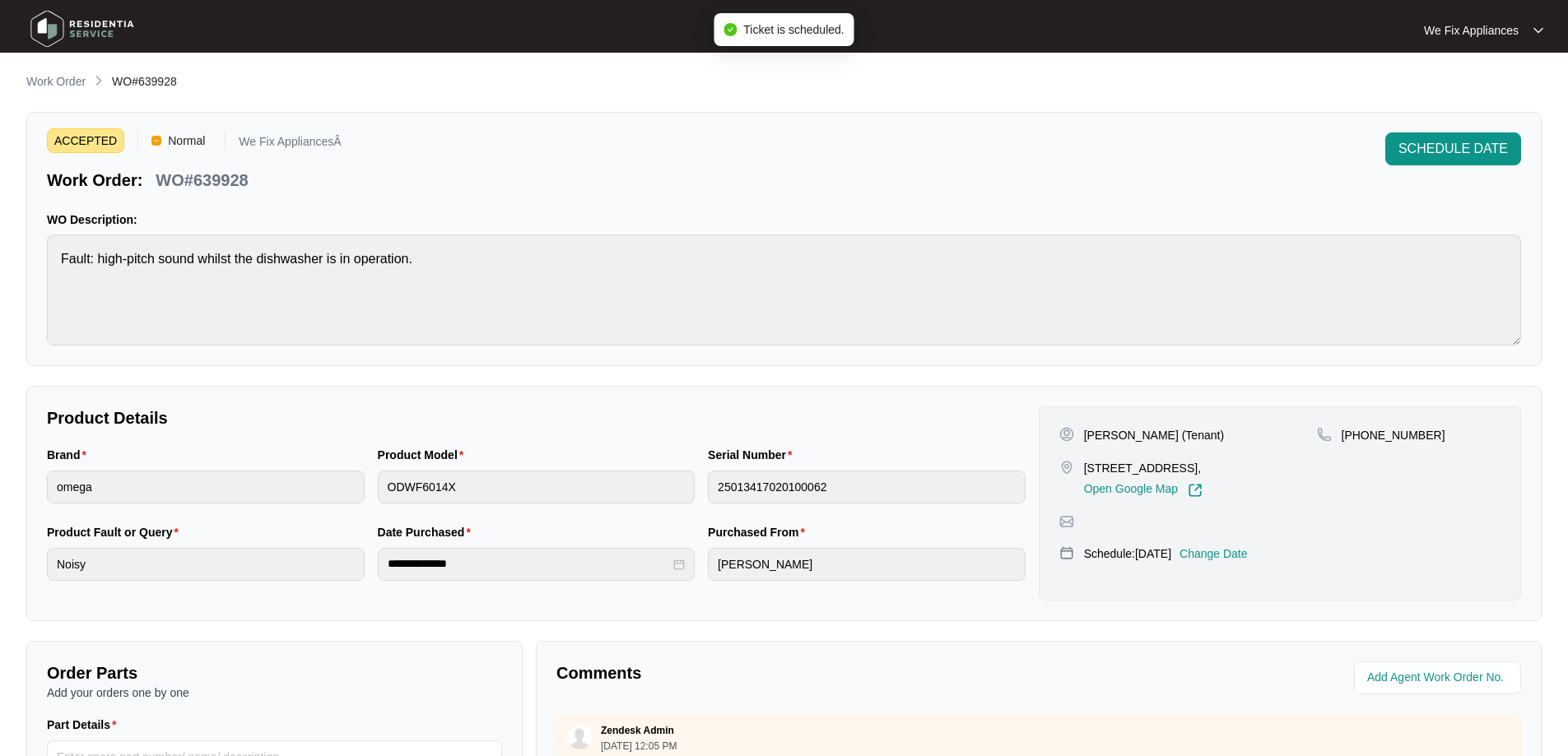
click at [101, 18] on img at bounding box center [82, 29] width 115 height 49
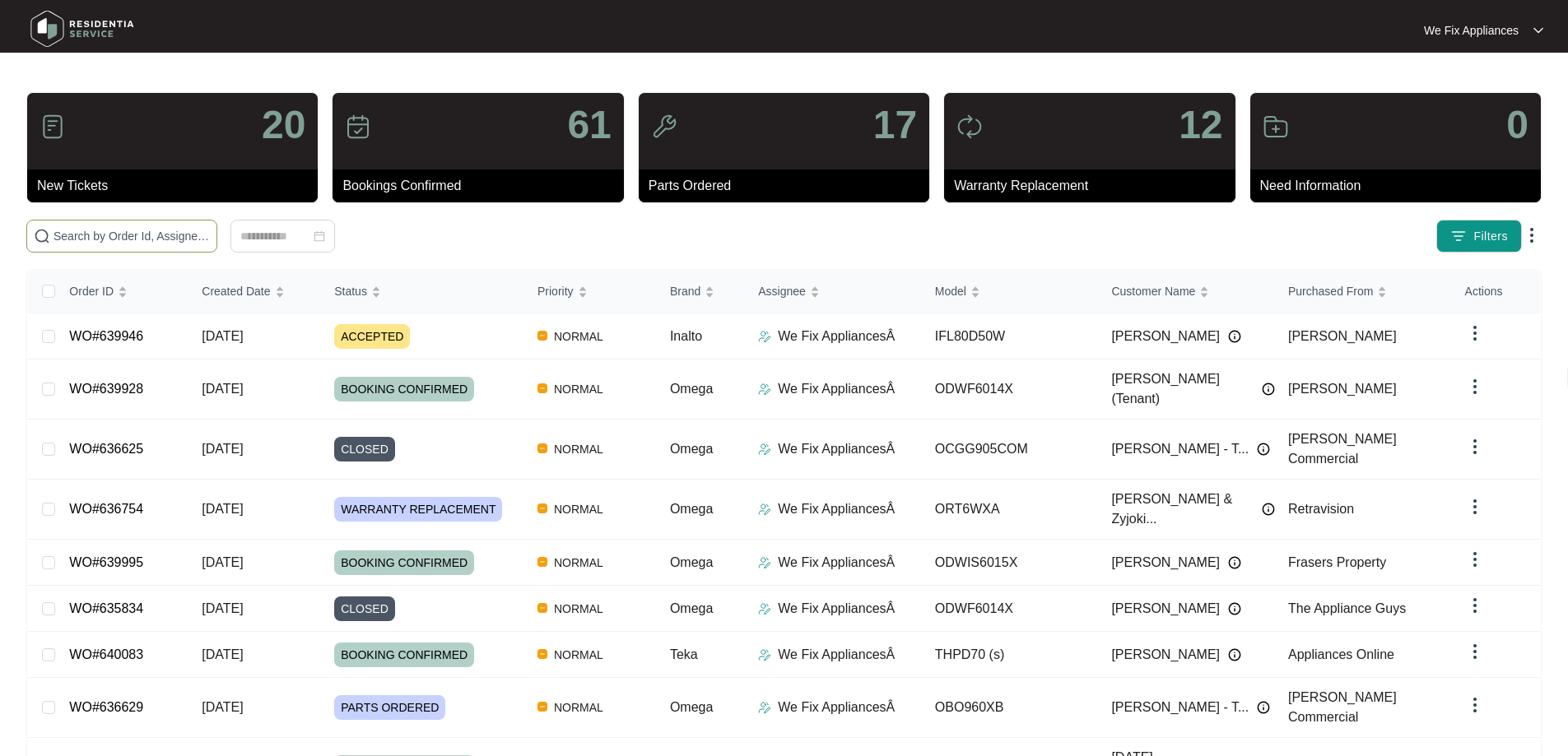
paste input "639902"
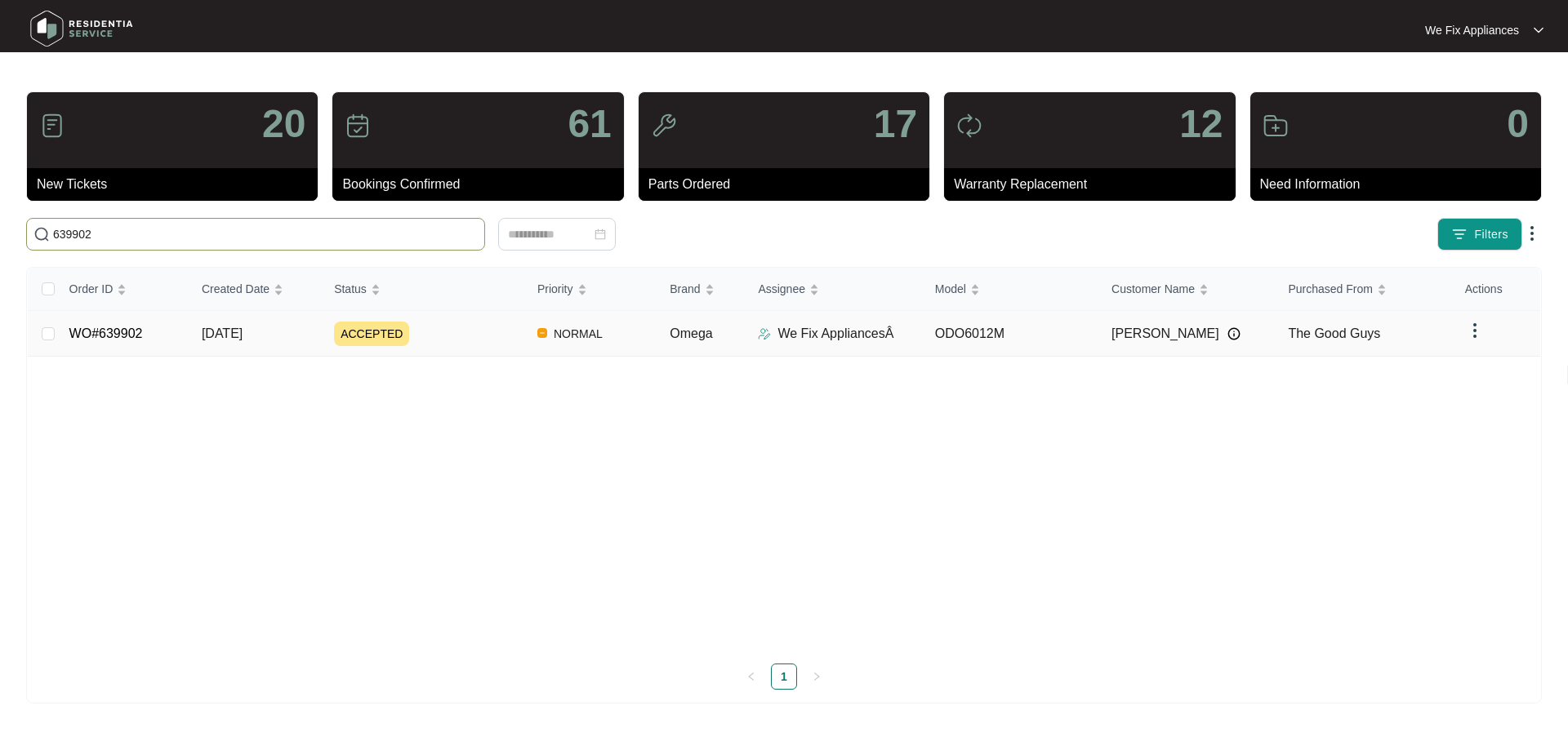
type input "639902"
click at [97, 335] on link "WO#639902" at bounding box center [106, 334] width 74 height 14
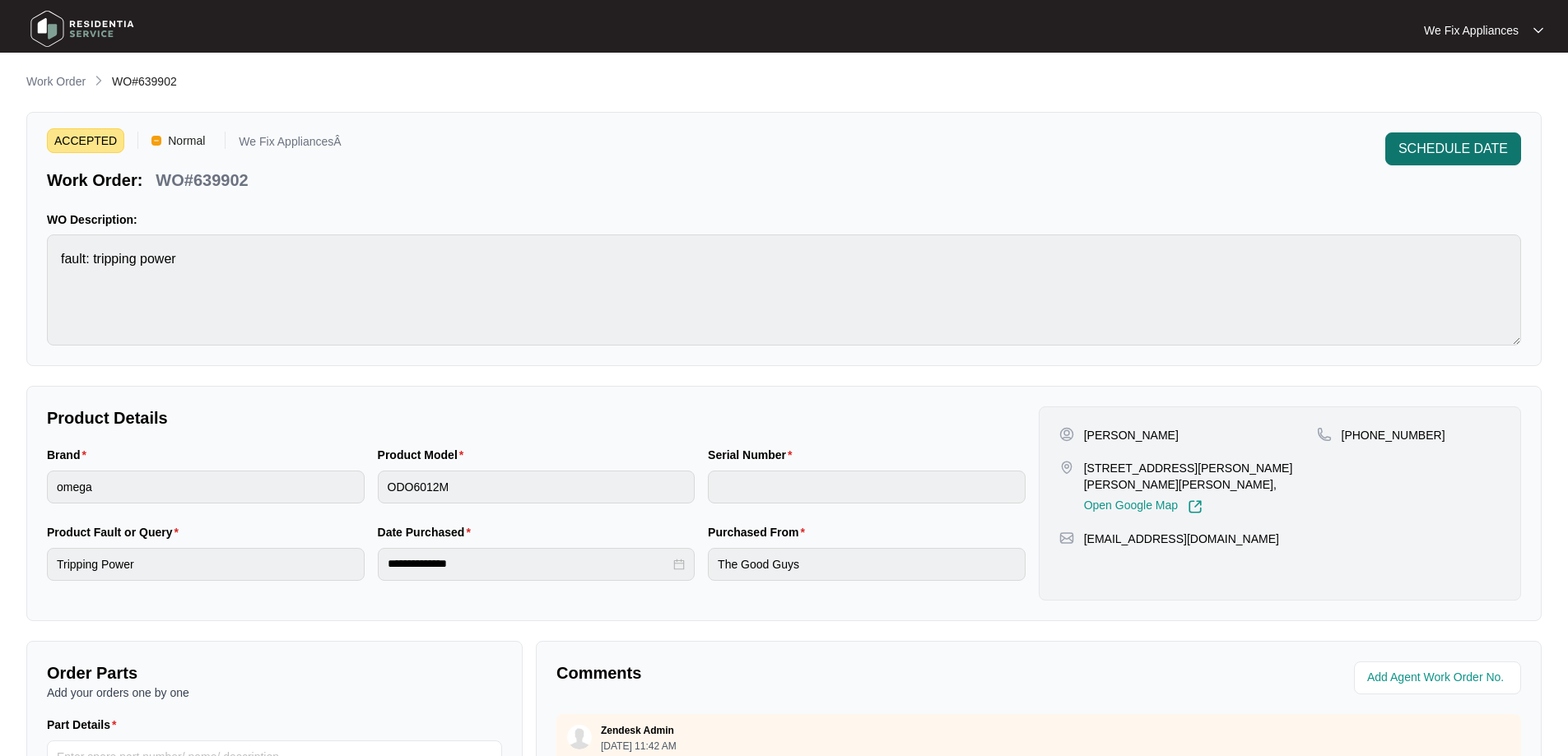
click at [1431, 143] on span "SCHEDULE DATE" at bounding box center [1453, 148] width 110 height 19
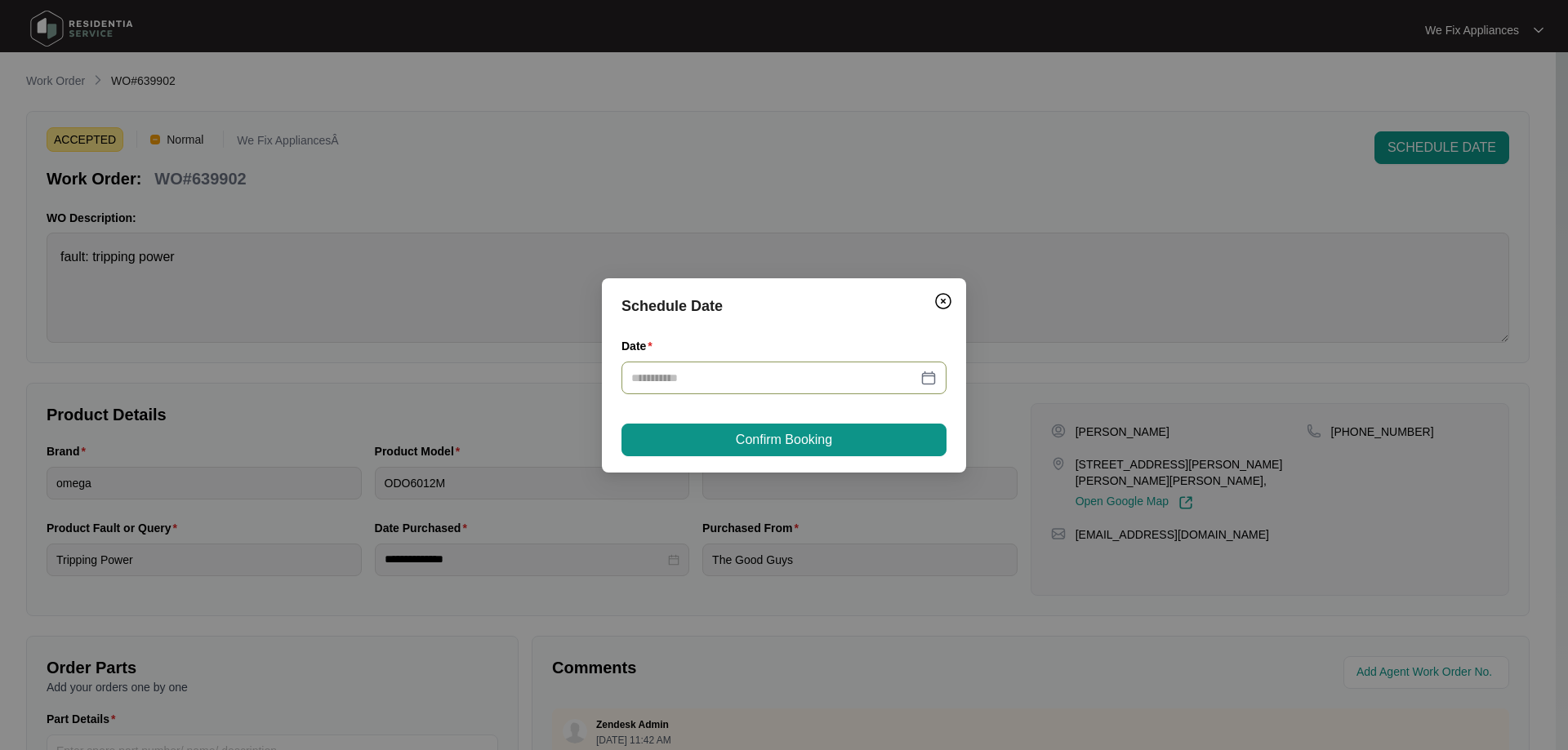
click at [716, 378] on input "Date" at bounding box center [774, 378] width 286 height 18
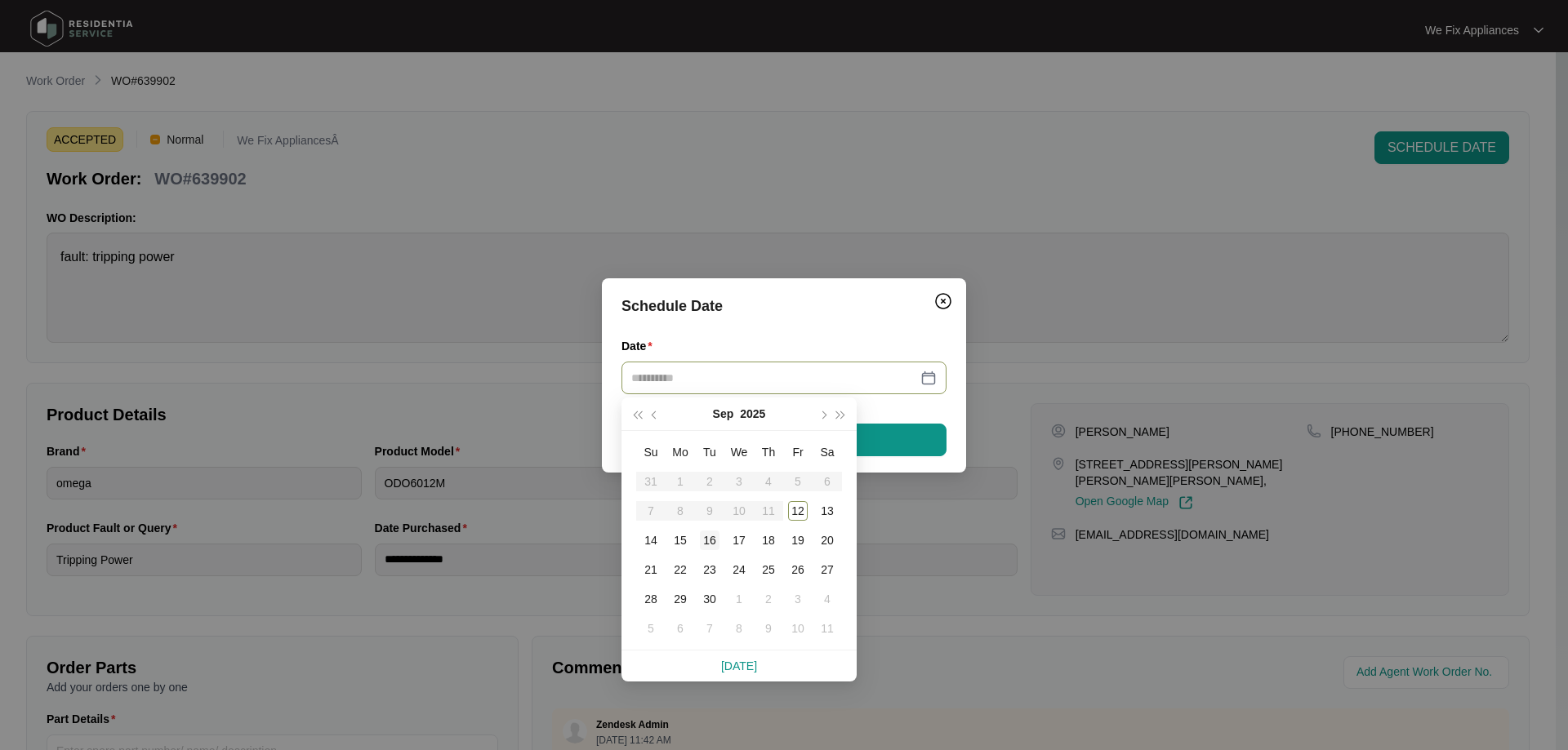
type input "**********"
click at [699, 539] on td "16" at bounding box center [710, 541] width 30 height 30
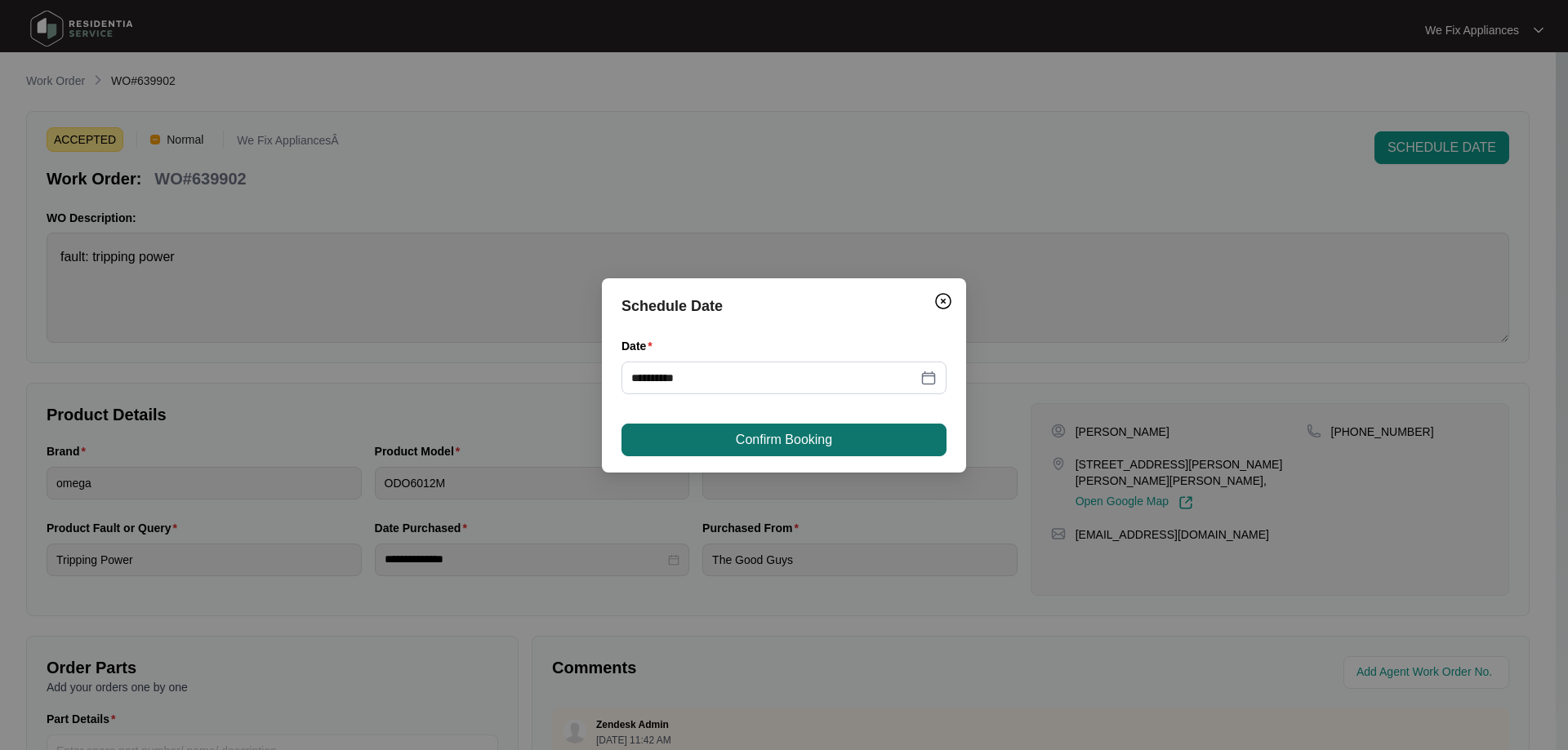
click at [752, 432] on span "Confirm Booking" at bounding box center [784, 440] width 96 height 19
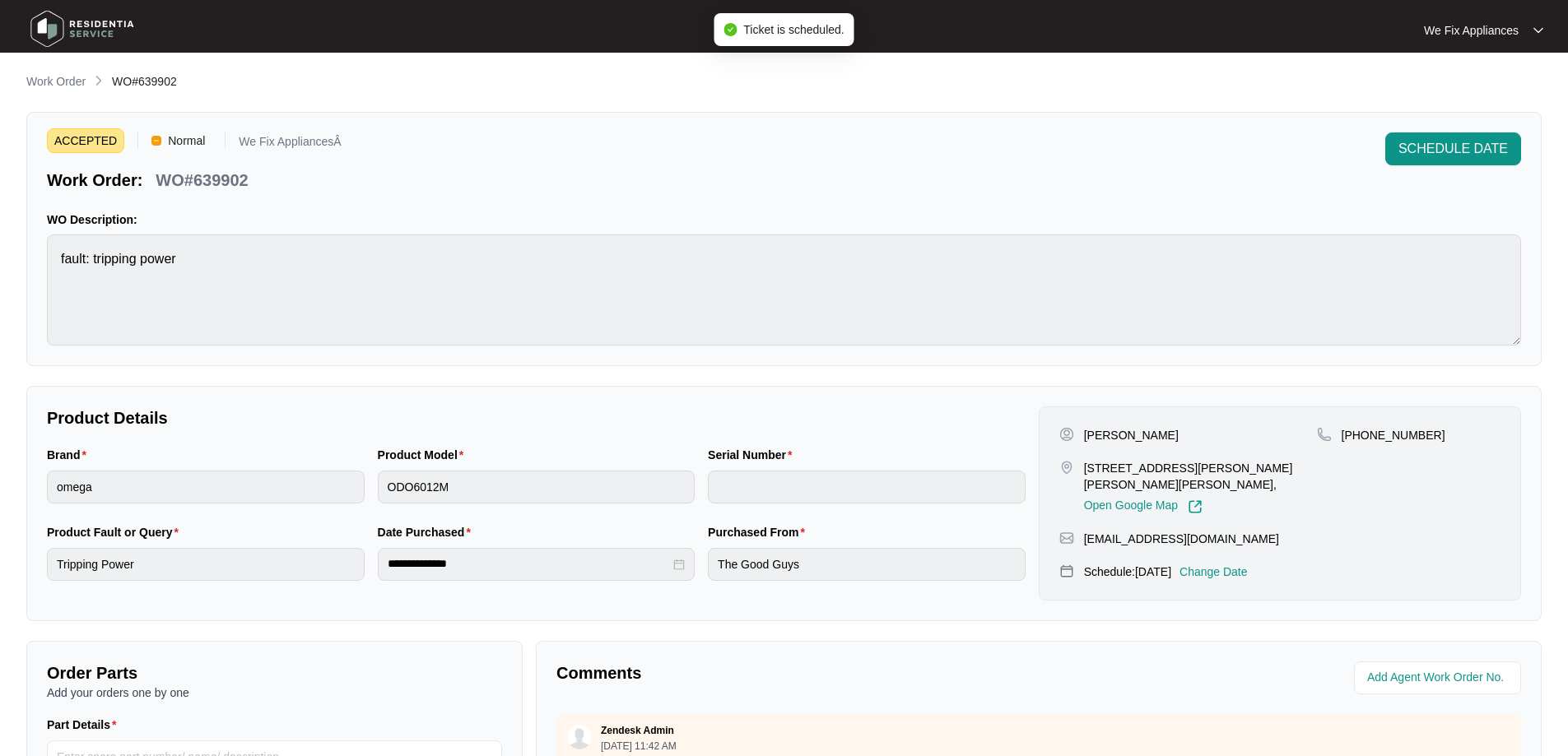
click at [121, 34] on img at bounding box center [82, 29] width 115 height 49
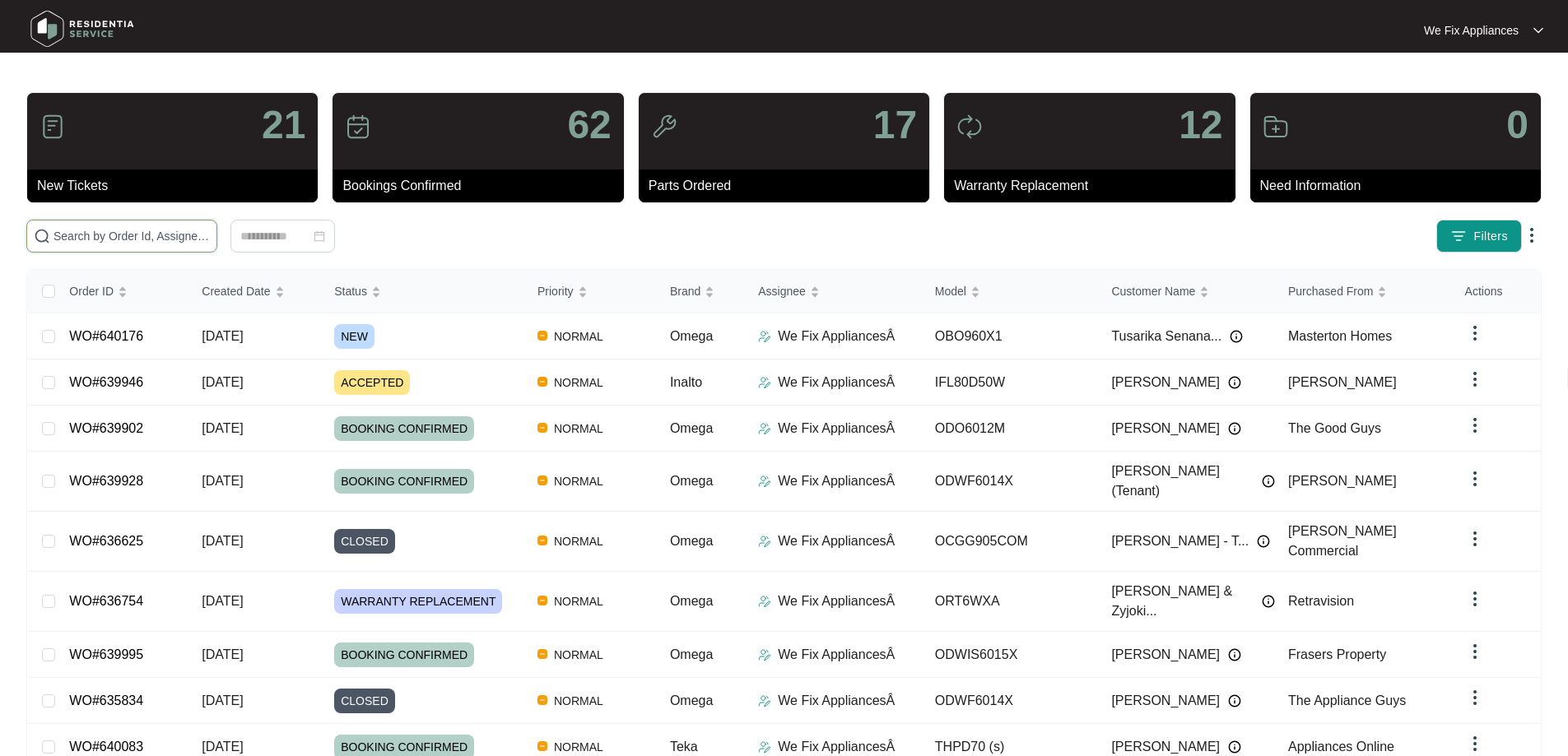
click at [140, 237] on input "text" at bounding box center [132, 236] width 156 height 18
